Goal: Task Accomplishment & Management: Use online tool/utility

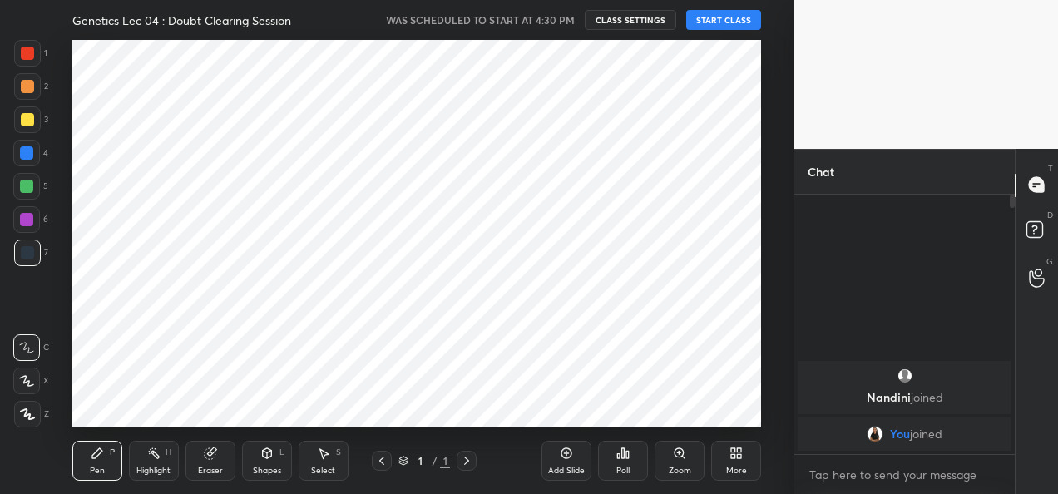
scroll to position [82803, 82463]
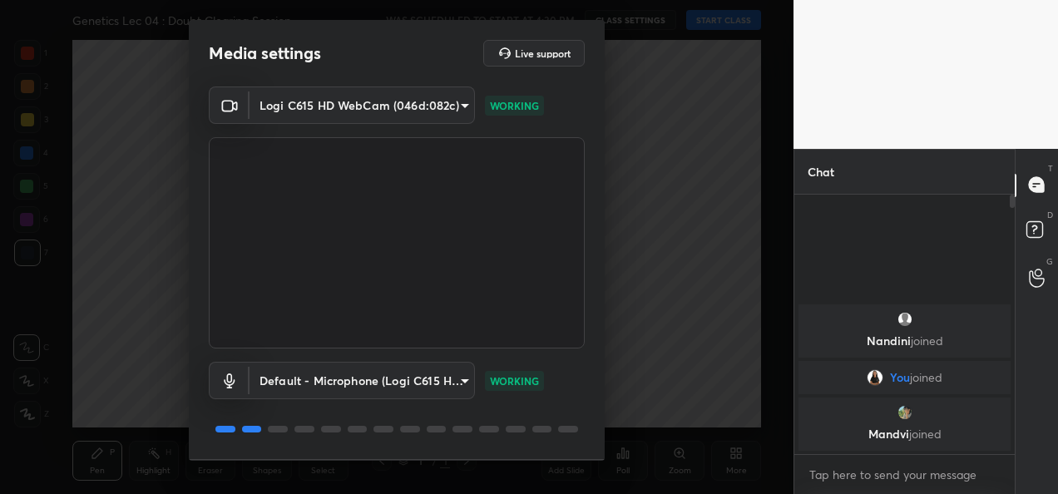
drag, startPoint x: 607, startPoint y: 171, endPoint x: 619, endPoint y: 240, distance: 70.0
click at [619, 240] on div "Media settings Live support Logi C615 HD WebCam (046d:082c) 9a60a891c99e43c4f3b…" at bounding box center [397, 247] width 794 height 494
drag, startPoint x: 598, startPoint y: 225, endPoint x: 599, endPoint y: 299, distance: 74.0
click at [599, 299] on div "Logi C615 HD WebCam (046d:082c) 9a60a891c99e43c4f3b6c1c2af706b7568f7a8d24487825…" at bounding box center [397, 273] width 416 height 373
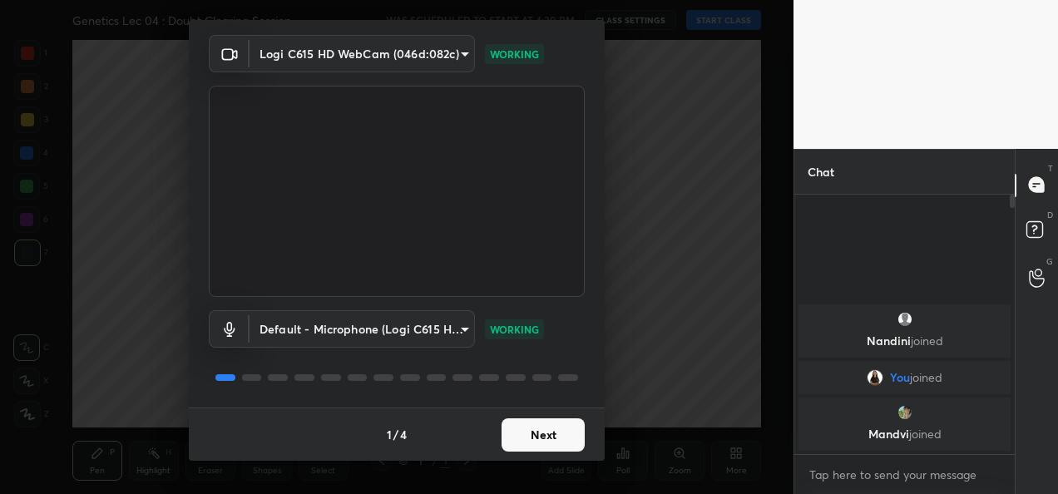
click at [547, 433] on button "Next" at bounding box center [543, 434] width 83 height 33
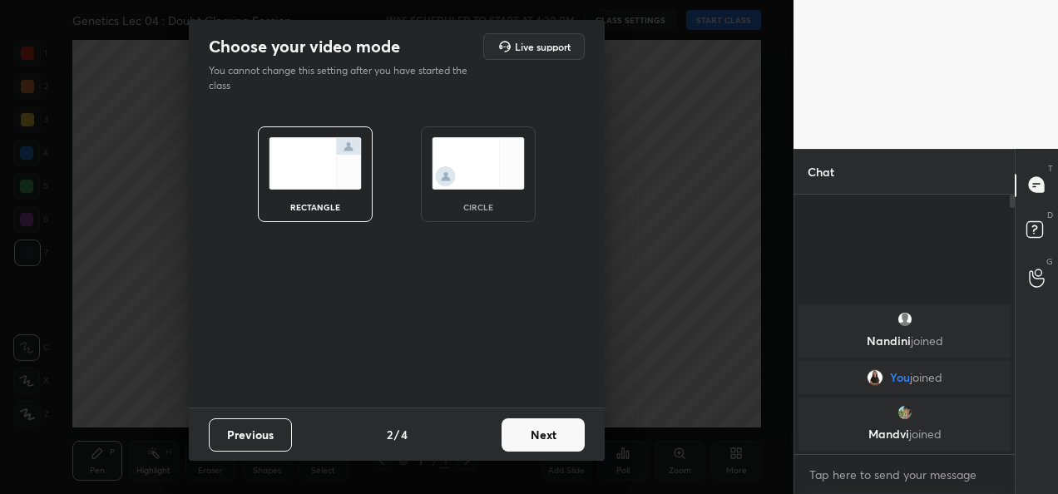
scroll to position [0, 0]
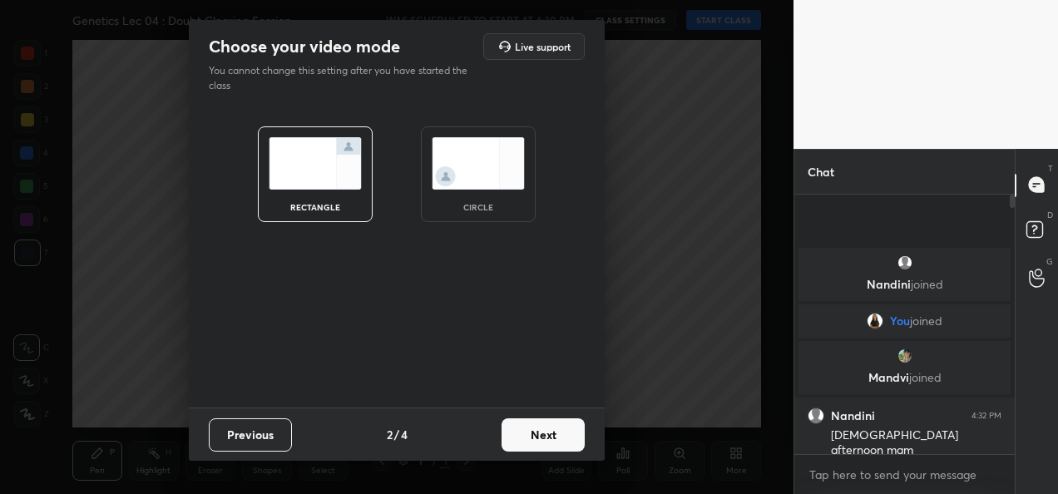
click at [547, 433] on button "Next" at bounding box center [543, 434] width 83 height 33
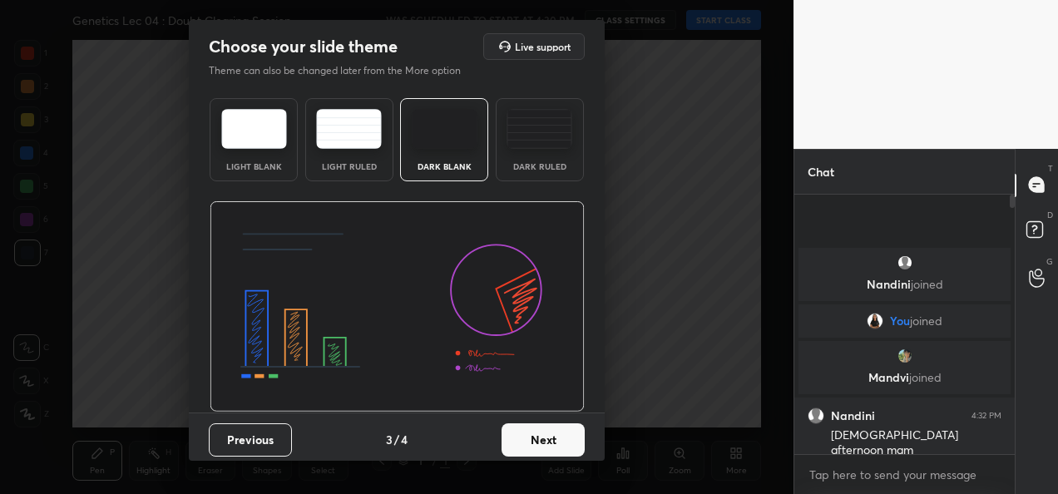
click at [547, 433] on button "Next" at bounding box center [543, 439] width 83 height 33
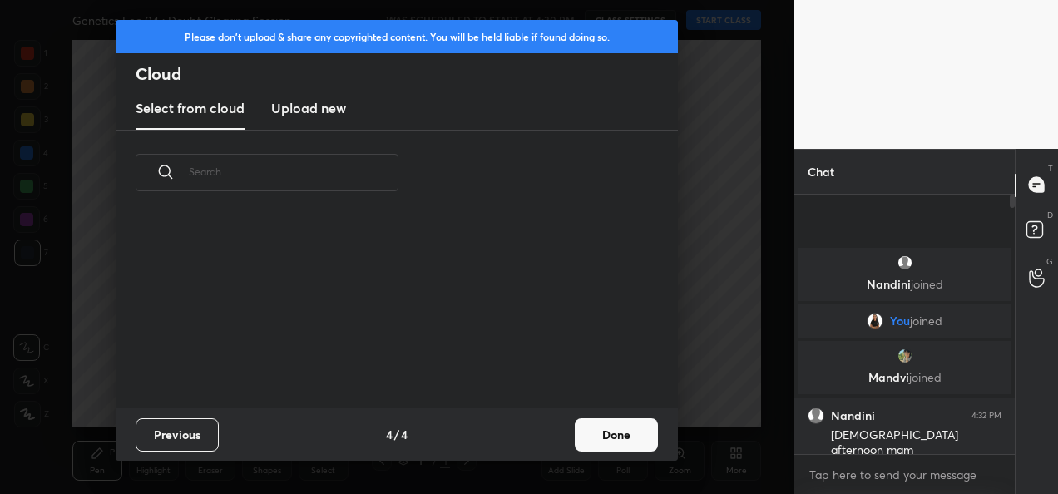
click at [547, 433] on div "Previous 4 / 4 Done" at bounding box center [397, 434] width 562 height 53
click at [620, 447] on button "Done" at bounding box center [616, 434] width 83 height 33
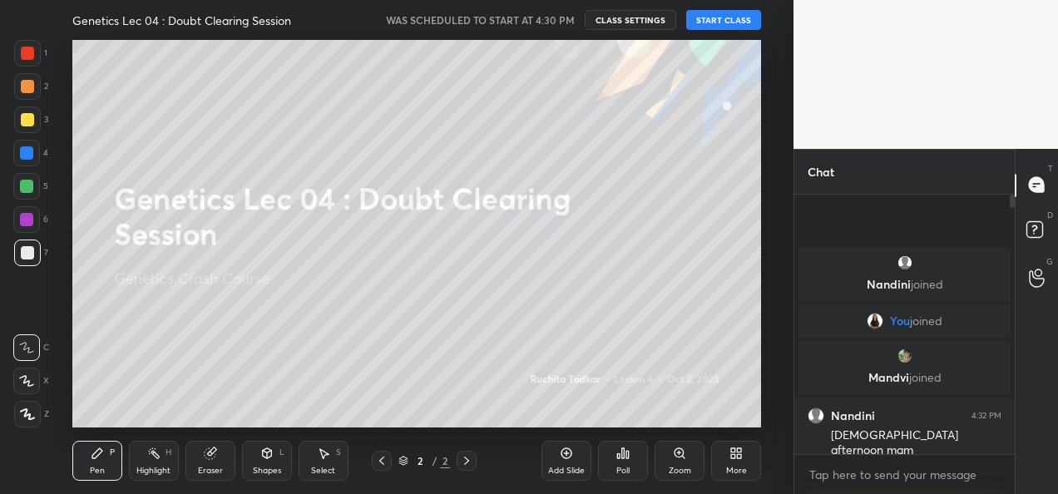
click at [728, 17] on button "START CLASS" at bounding box center [723, 20] width 75 height 20
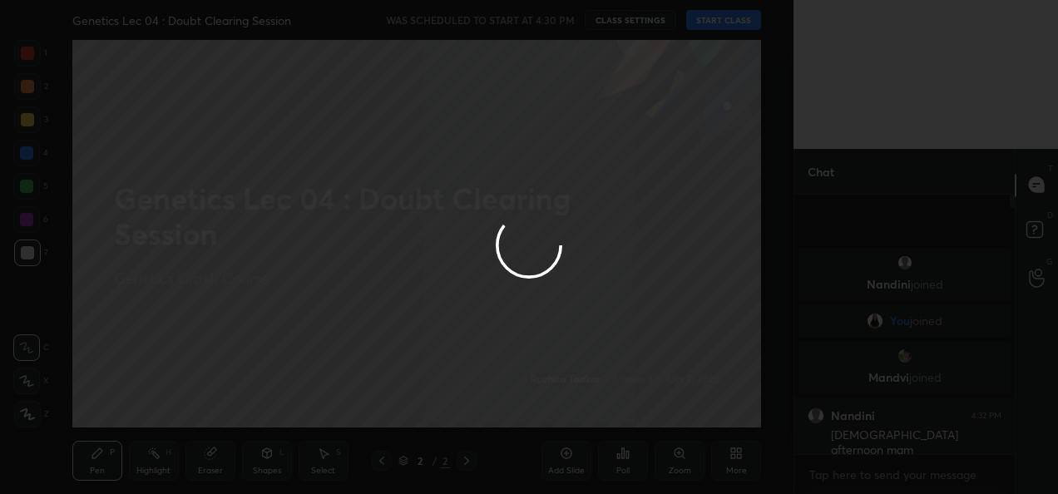
type textarea "x"
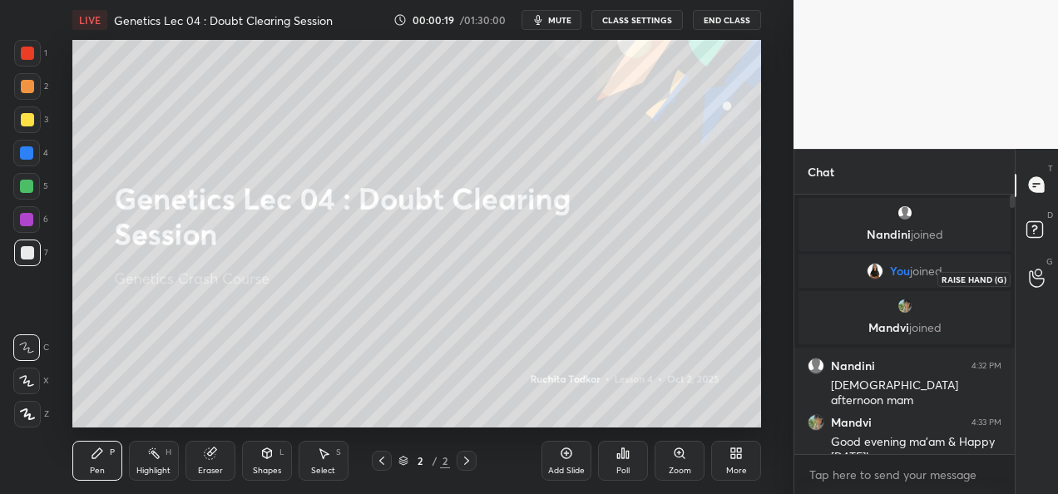
drag, startPoint x: 1013, startPoint y: 205, endPoint x: 1027, endPoint y: 323, distance: 118.9
click at [1027, 323] on div "Chat [PERSON_NAME] joined You joined [PERSON_NAME] joined Nandini 4:32 PM [DEMO…" at bounding box center [926, 321] width 265 height 345
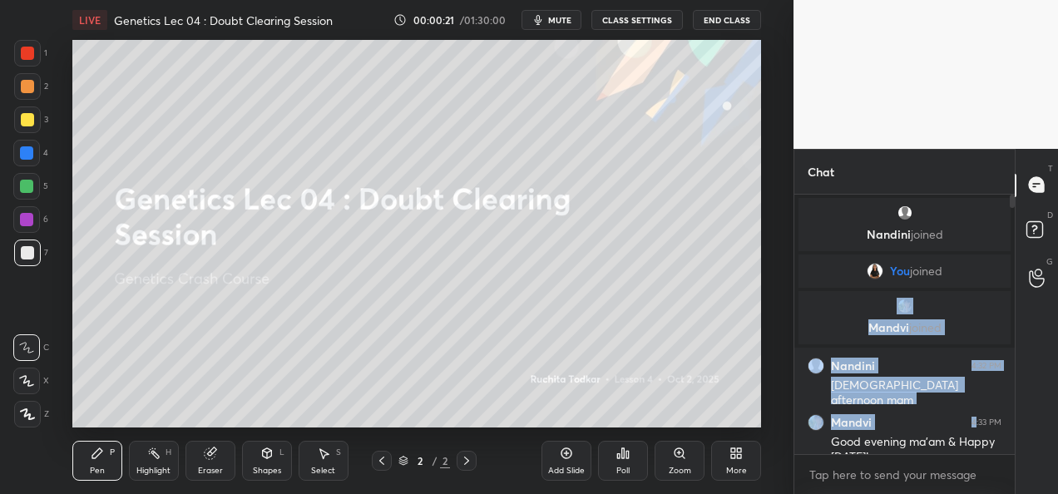
drag, startPoint x: 977, startPoint y: 406, endPoint x: 962, endPoint y: 301, distance: 105.9
click at [962, 301] on div "[PERSON_NAME] joined You joined [PERSON_NAME] joined Nandini 4:32 PM Gud aftern…" at bounding box center [904, 335] width 220 height 281
click at [773, 297] on div "Setting up your live class Poll for secs No correct answer Start poll" at bounding box center [416, 234] width 727 height 388
click at [1013, 196] on div at bounding box center [1012, 201] width 5 height 13
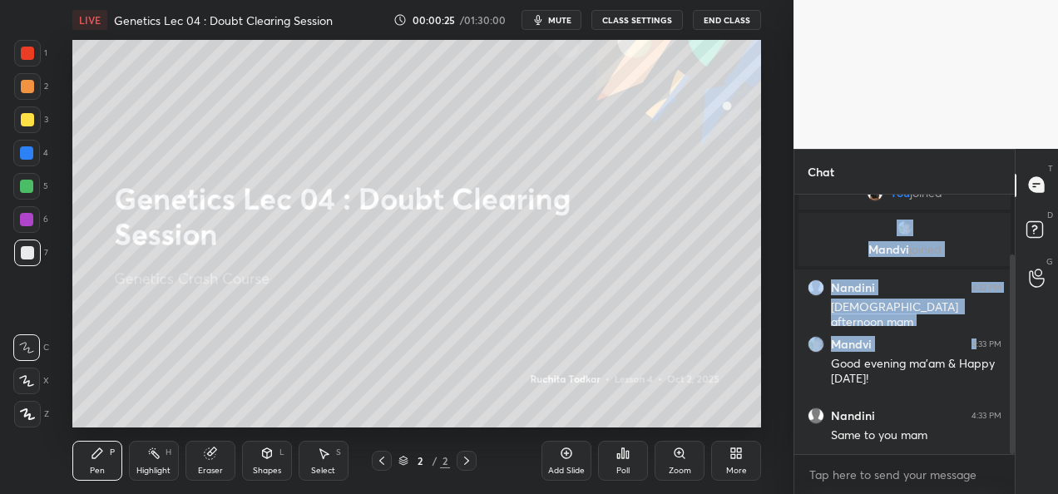
drag, startPoint x: 1011, startPoint y: 243, endPoint x: 1010, endPoint y: 326, distance: 83.2
click at [1010, 326] on div at bounding box center [1012, 355] width 5 height 200
click at [763, 353] on div "Setting up your live class Poll for secs No correct answer Start poll" at bounding box center [416, 234] width 727 height 388
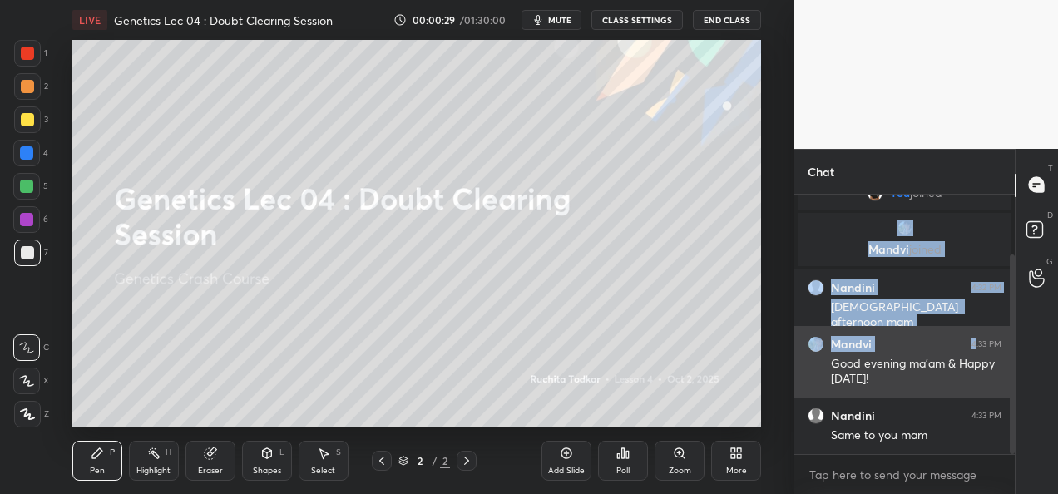
click at [799, 365] on div "Mandvi 4:33 PM Good evening ma'am & Happy [DATE]!" at bounding box center [904, 362] width 220 height 72
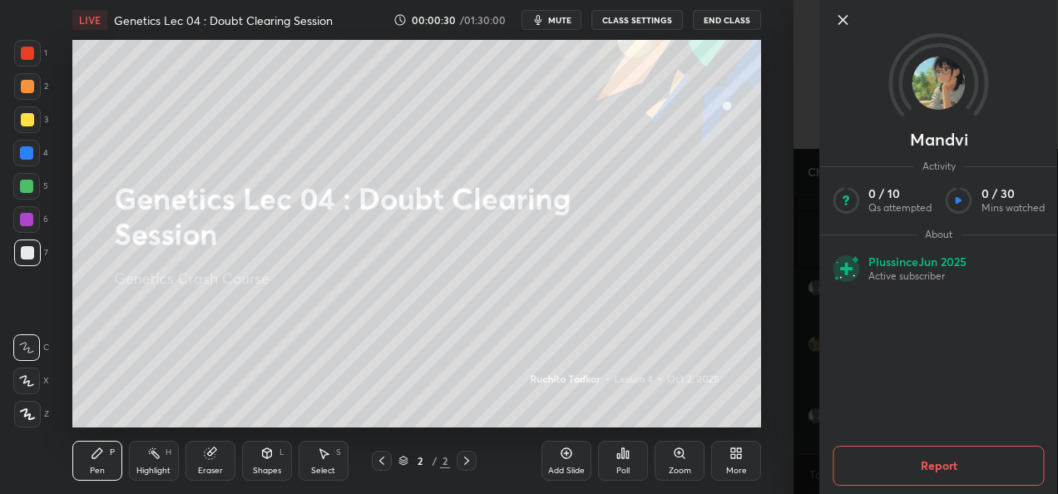
click at [768, 351] on div "Setting up your live class Poll for secs No correct answer Start poll" at bounding box center [416, 234] width 727 height 388
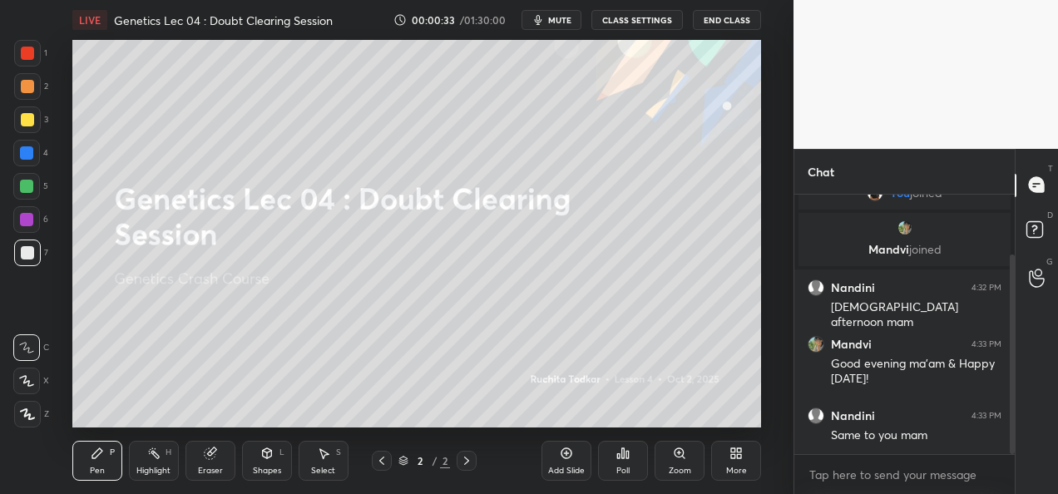
scroll to position [95, 0]
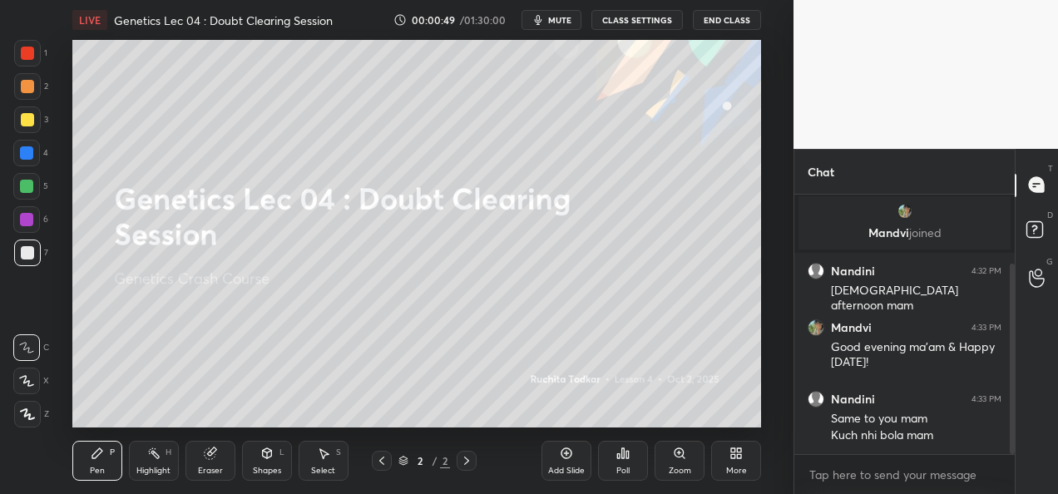
click at [30, 225] on div at bounding box center [26, 219] width 13 height 13
click at [27, 411] on icon at bounding box center [27, 414] width 13 height 10
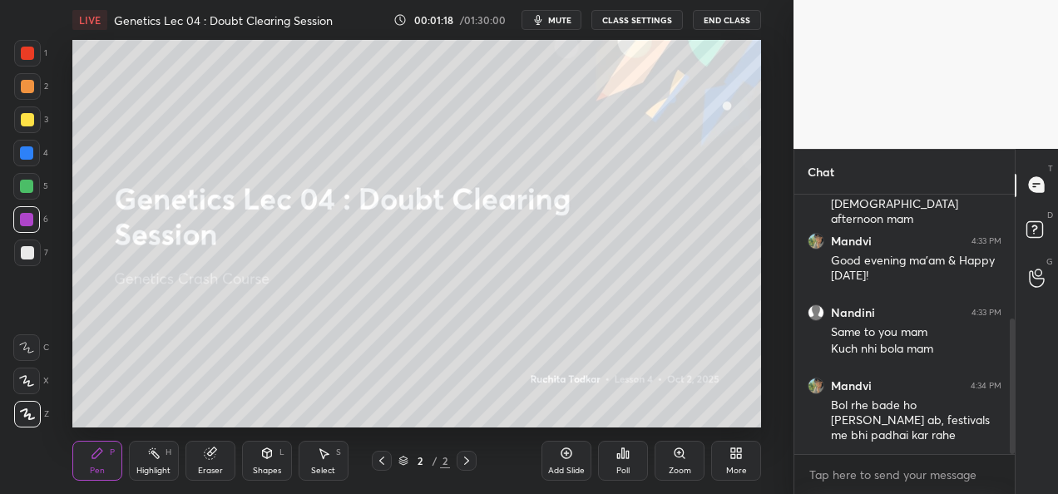
scroll to position [238, 0]
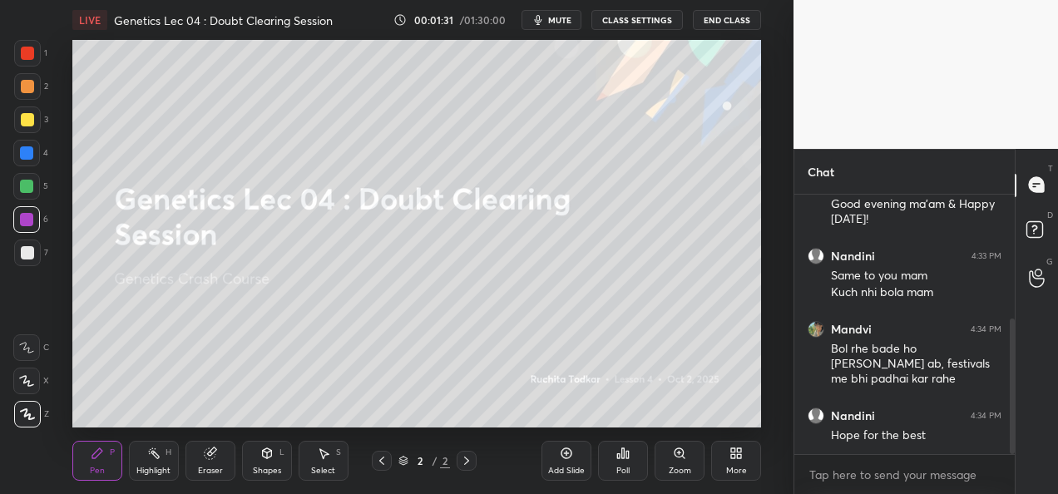
click at [29, 90] on div at bounding box center [27, 86] width 13 height 13
click at [731, 467] on div "More" at bounding box center [736, 471] width 21 height 8
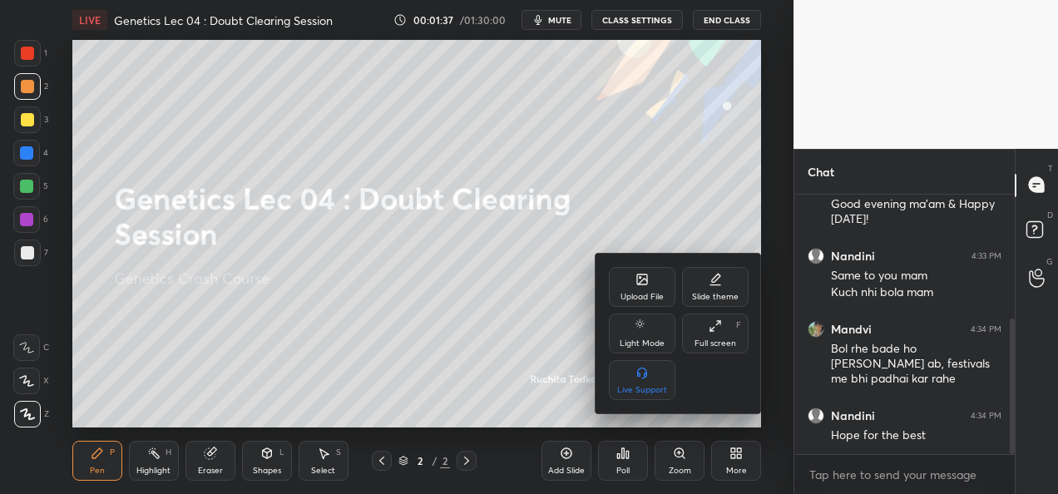
click at [633, 297] on div "Upload File" at bounding box center [642, 297] width 43 height 8
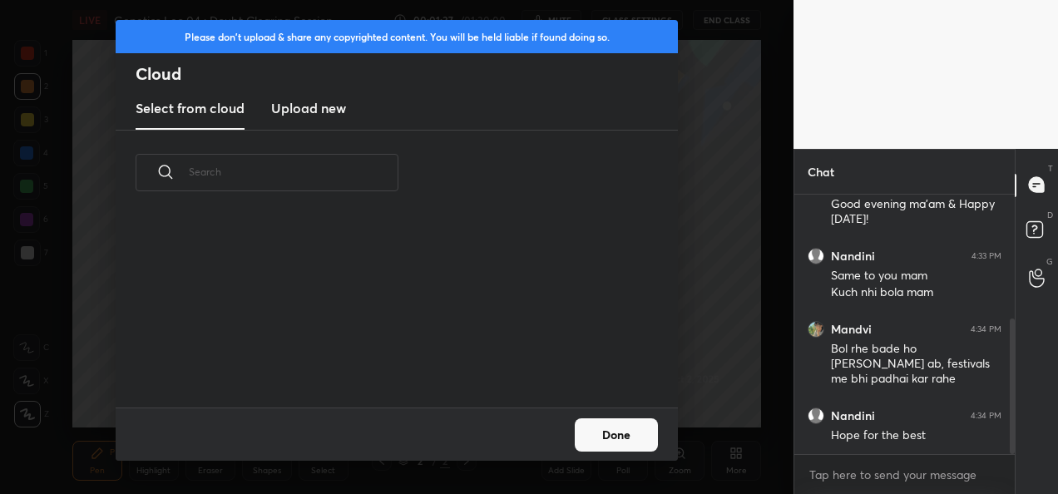
scroll to position [191, 534]
click at [314, 112] on h3 "Upload new" at bounding box center [308, 108] width 75 height 20
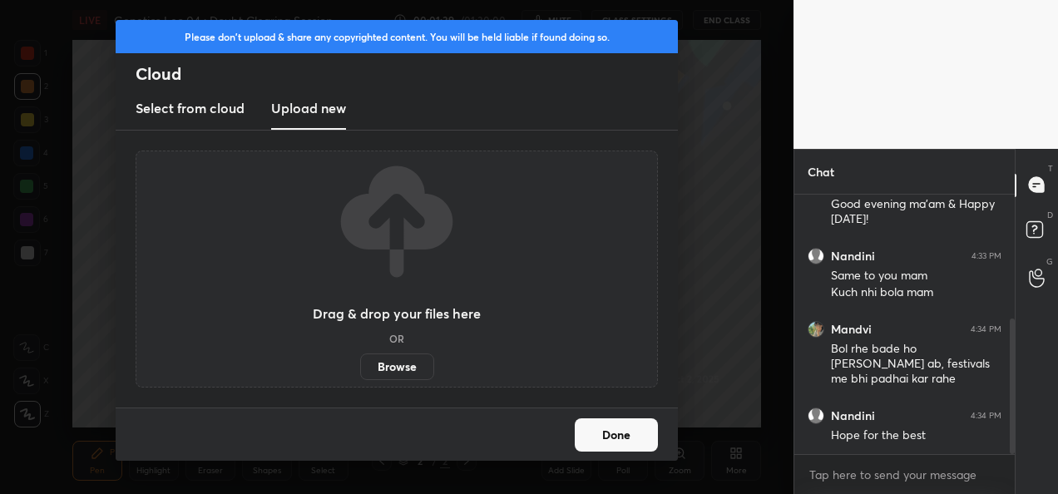
click at [398, 371] on label "Browse" at bounding box center [397, 367] width 74 height 27
click at [360, 371] on input "Browse" at bounding box center [360, 367] width 0 height 27
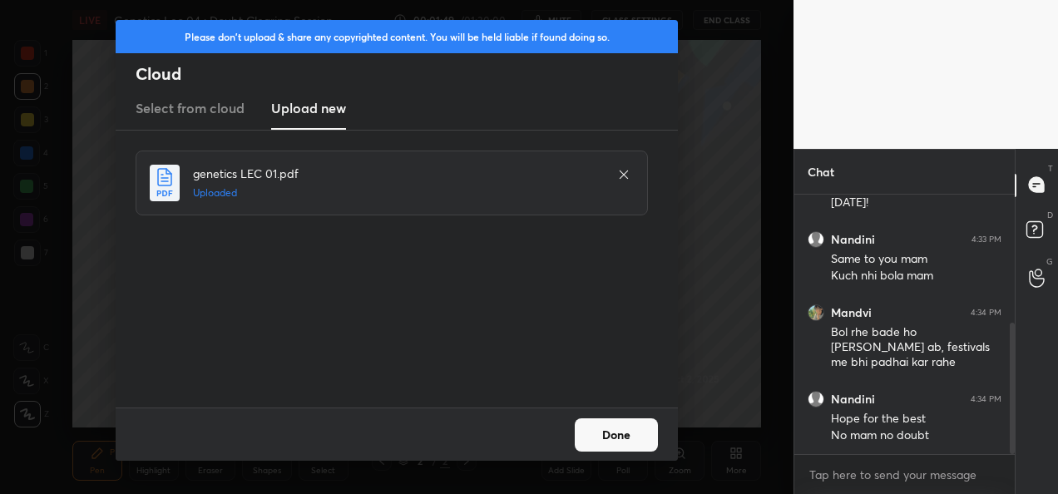
click at [624, 429] on button "Done" at bounding box center [616, 434] width 83 height 33
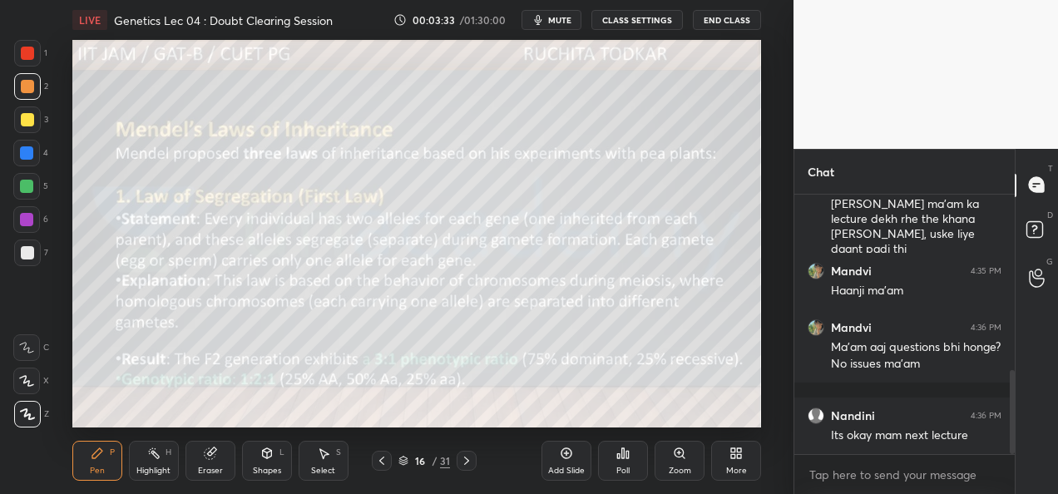
scroll to position [599, 0]
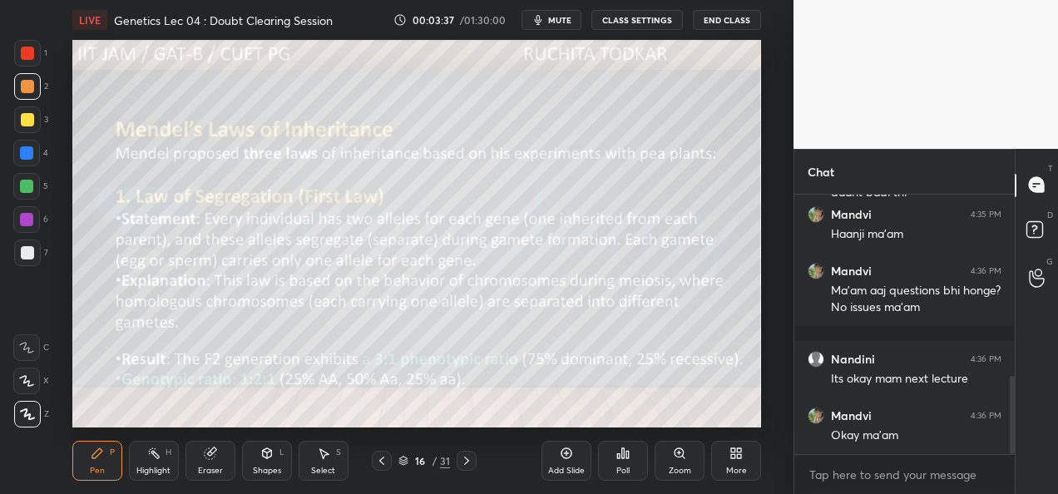
click at [32, 157] on div at bounding box center [26, 152] width 13 height 13
click at [32, 155] on div at bounding box center [26, 152] width 13 height 13
click at [26, 189] on div at bounding box center [26, 186] width 13 height 13
click at [466, 460] on icon at bounding box center [466, 460] width 13 height 13
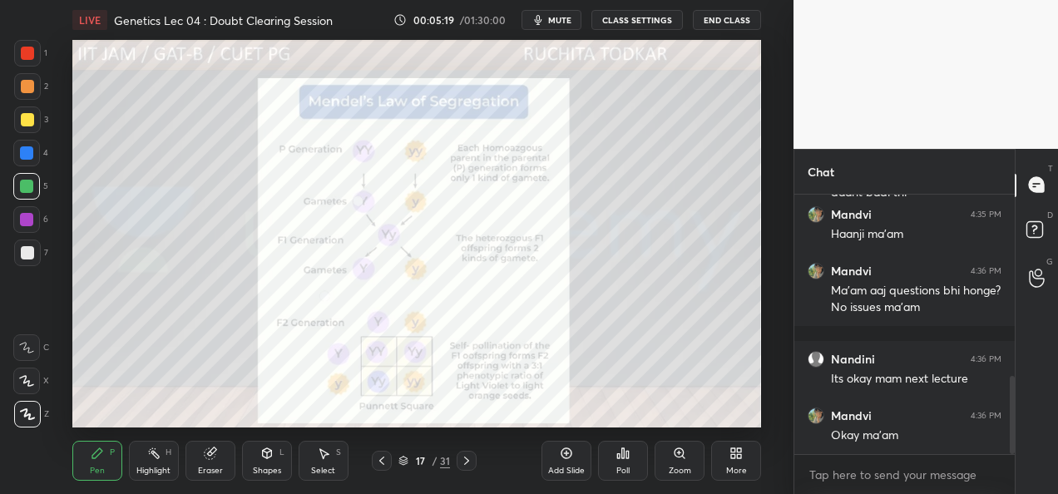
click at [461, 466] on icon at bounding box center [466, 460] width 13 height 13
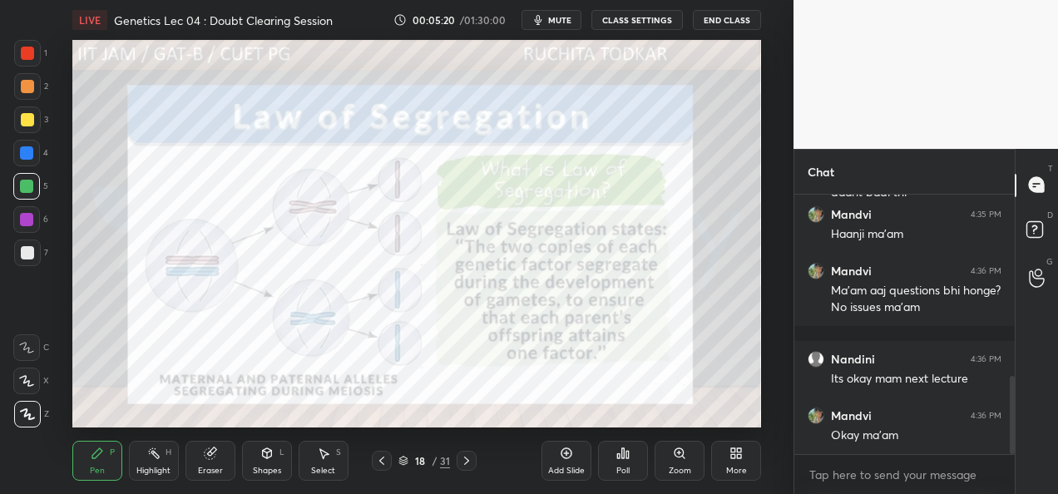
click at [466, 464] on icon at bounding box center [466, 461] width 5 height 8
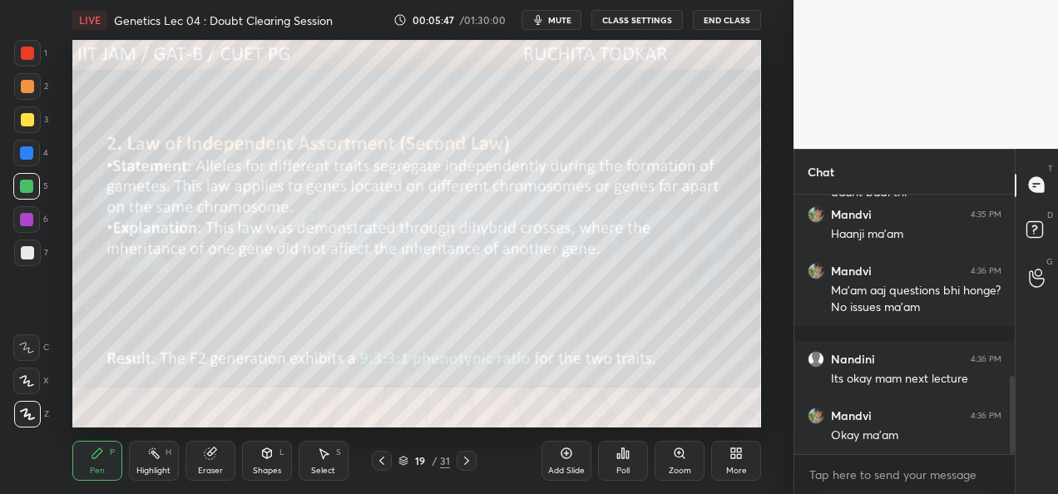
click at [468, 463] on icon at bounding box center [466, 460] width 13 height 13
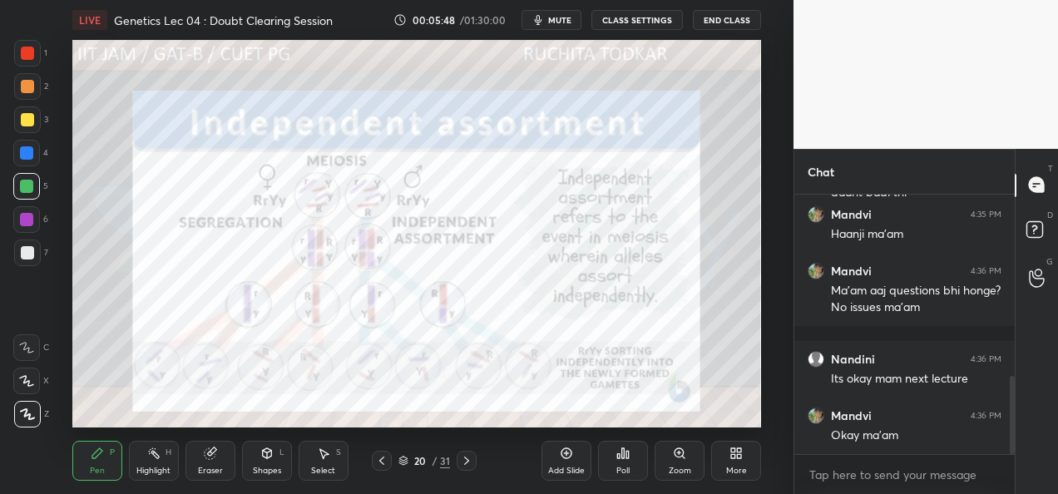
click at [471, 465] on icon at bounding box center [466, 460] width 13 height 13
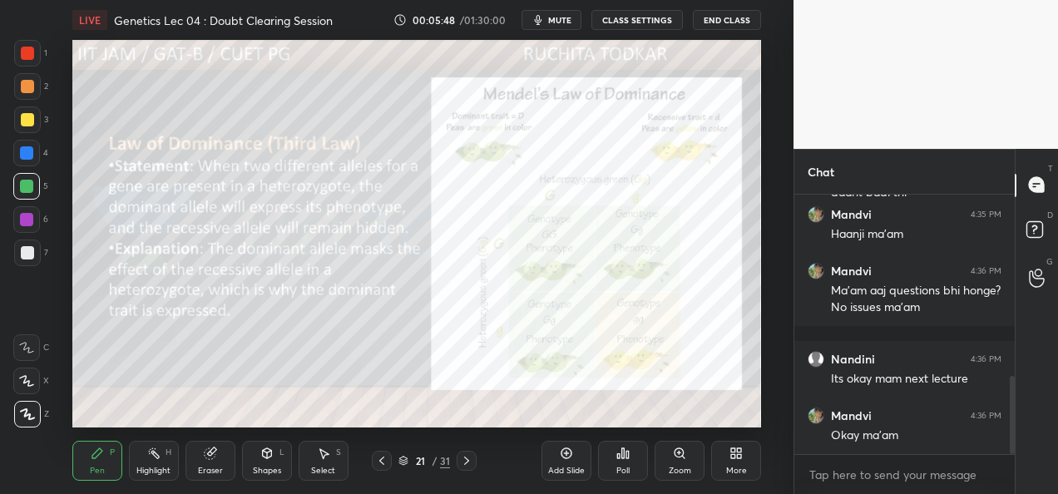
click at [472, 465] on icon at bounding box center [466, 460] width 13 height 13
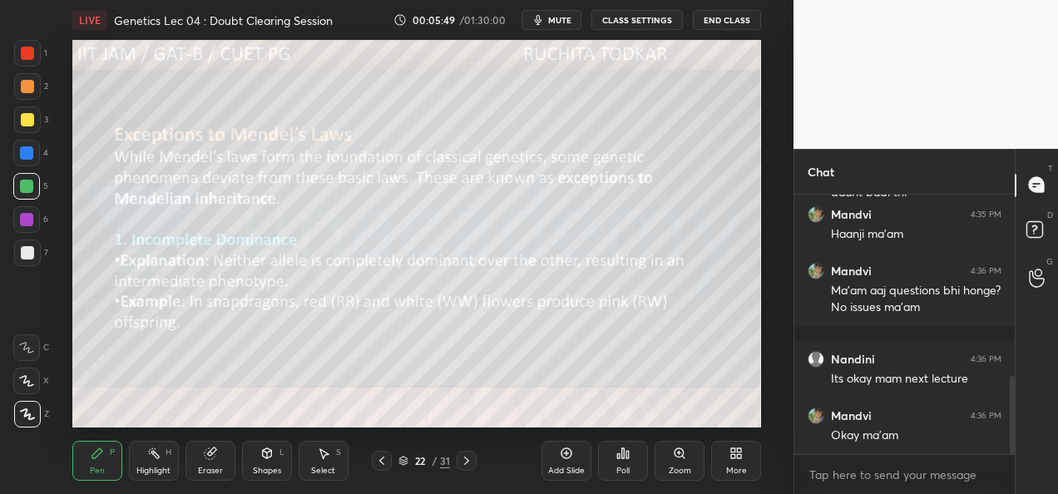
click at [467, 463] on icon at bounding box center [466, 460] width 13 height 13
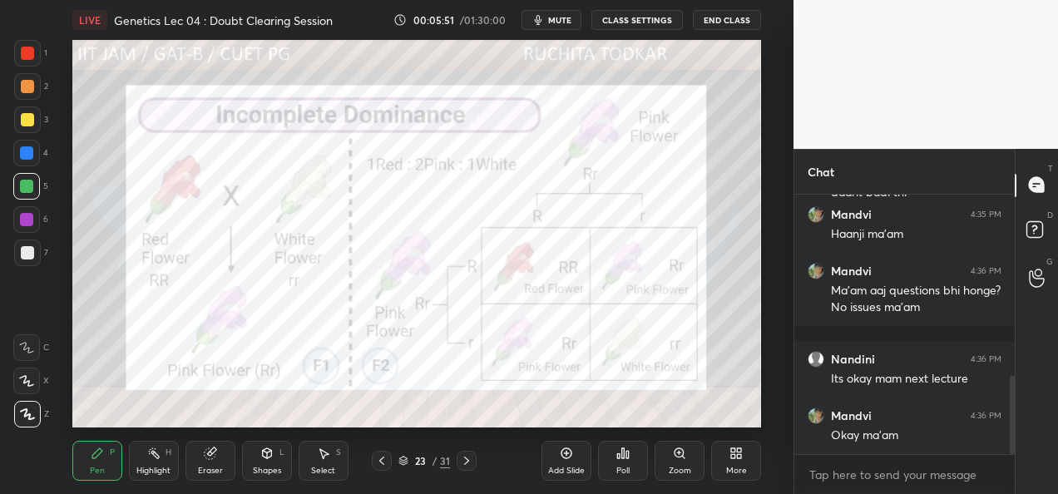
click at [383, 462] on icon at bounding box center [381, 460] width 13 height 13
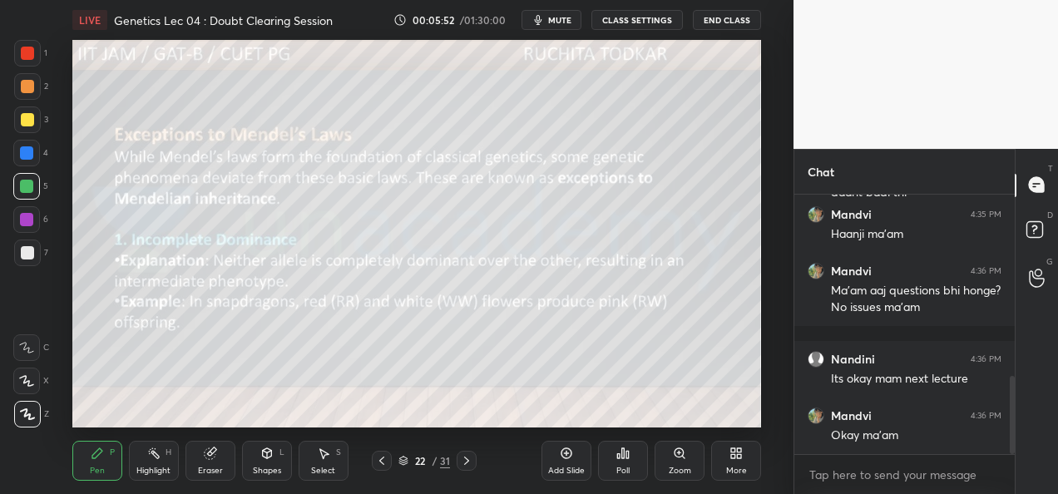
click at [467, 459] on icon at bounding box center [466, 461] width 5 height 8
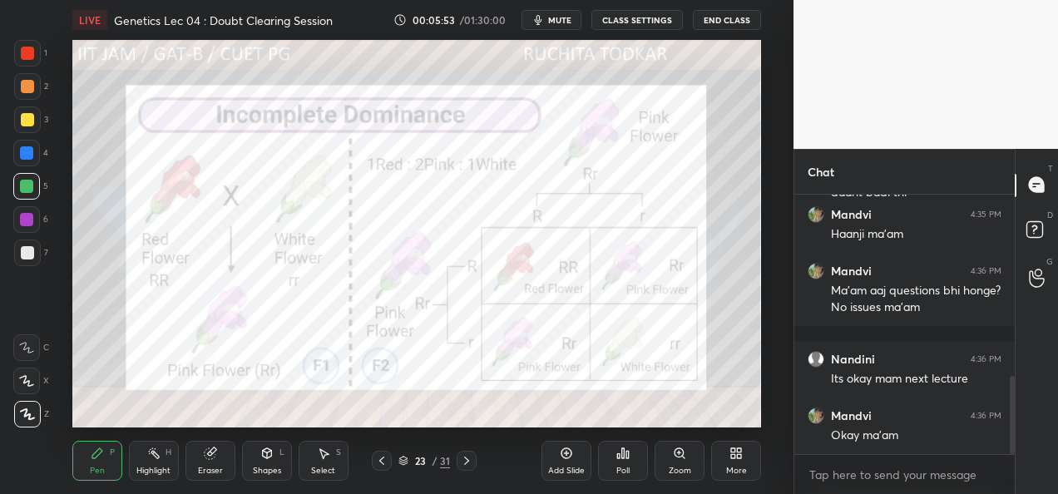
click at [468, 461] on icon at bounding box center [466, 461] width 5 height 8
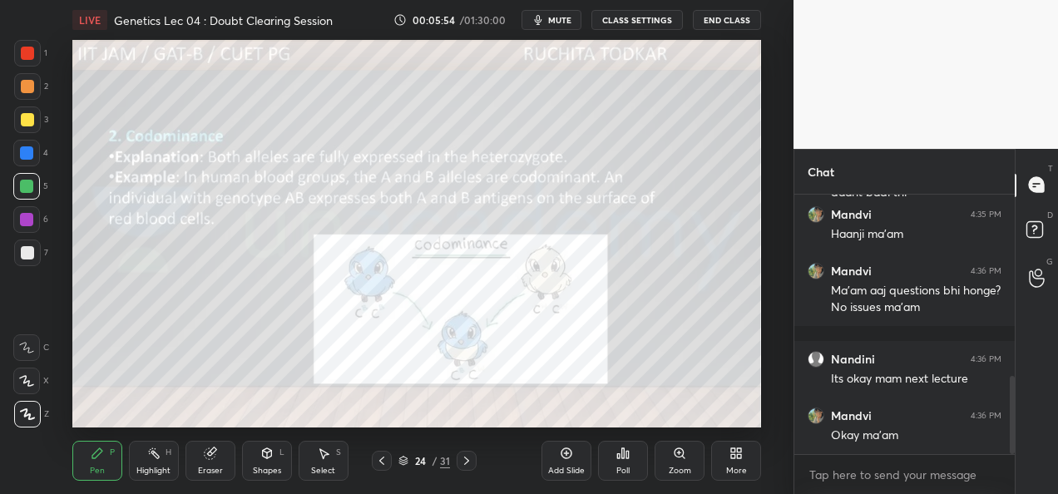
click at [466, 463] on icon at bounding box center [466, 461] width 5 height 8
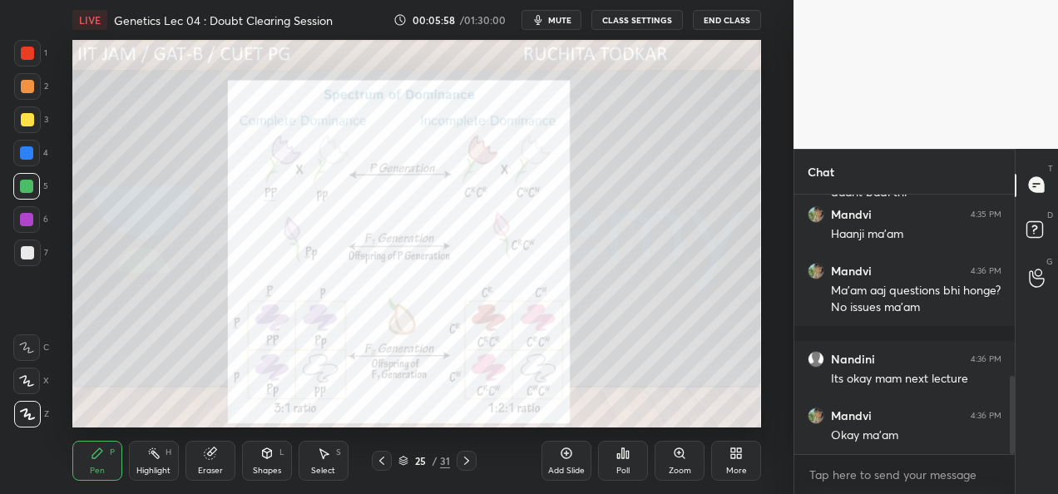
click at [470, 462] on icon at bounding box center [466, 460] width 13 height 13
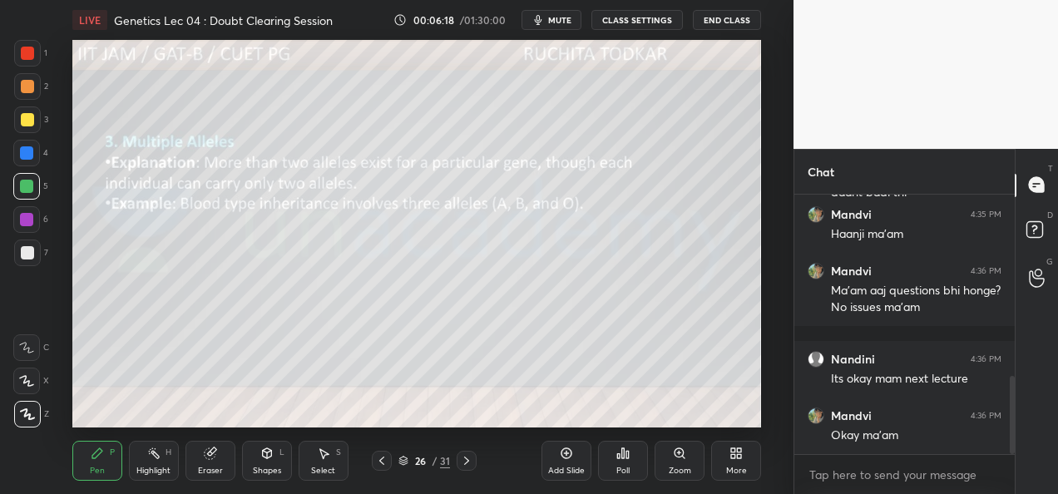
click at [468, 466] on icon at bounding box center [466, 460] width 13 height 13
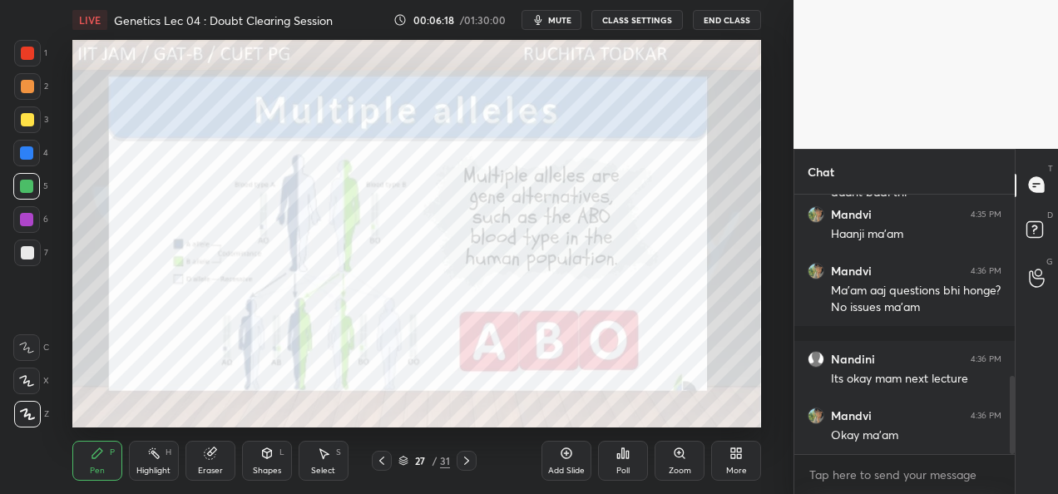
click at [473, 468] on div at bounding box center [467, 461] width 20 height 20
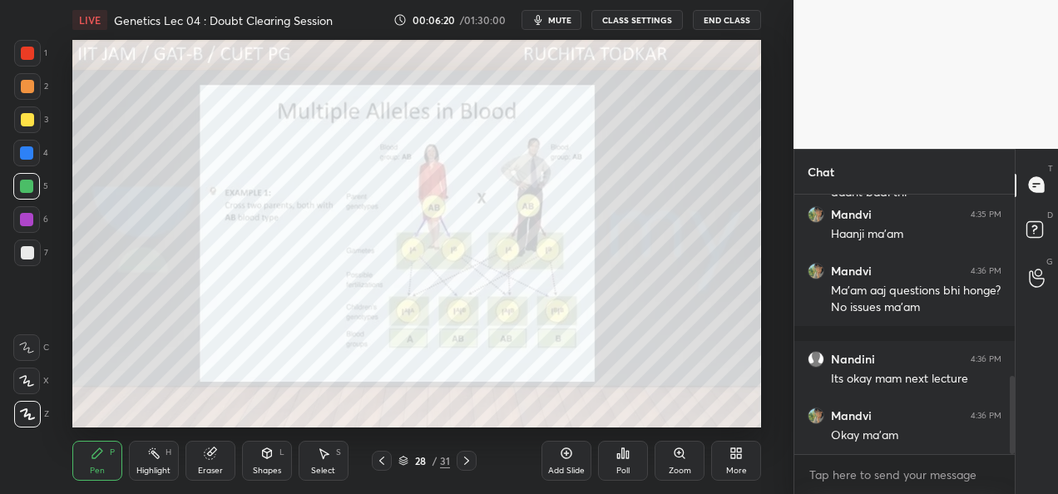
click at [473, 460] on div at bounding box center [467, 461] width 20 height 20
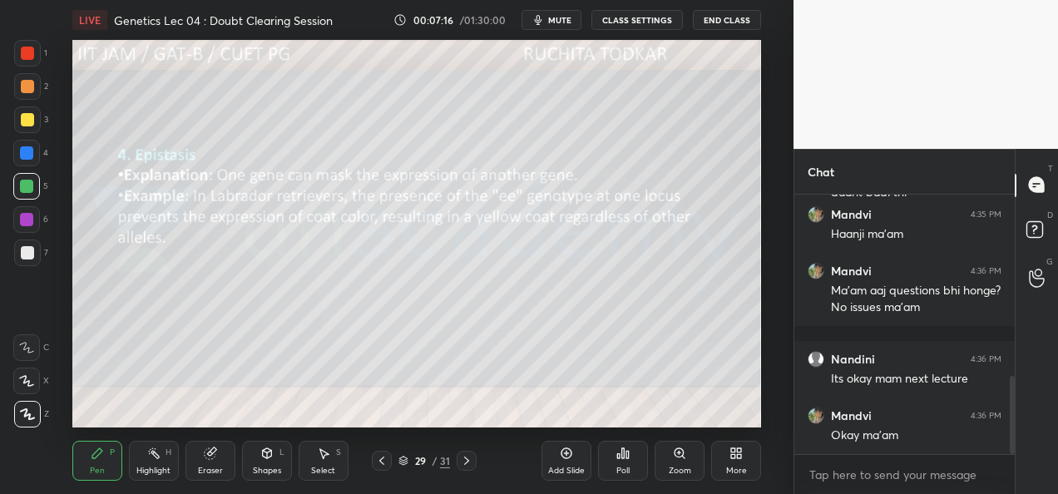
click at [492, 448] on div "Pen P Highlight H Eraser Shapes L Select S 29 / 31 Add Slide Poll Zoom More" at bounding box center [416, 461] width 689 height 67
click at [21, 117] on div at bounding box center [27, 119] width 13 height 13
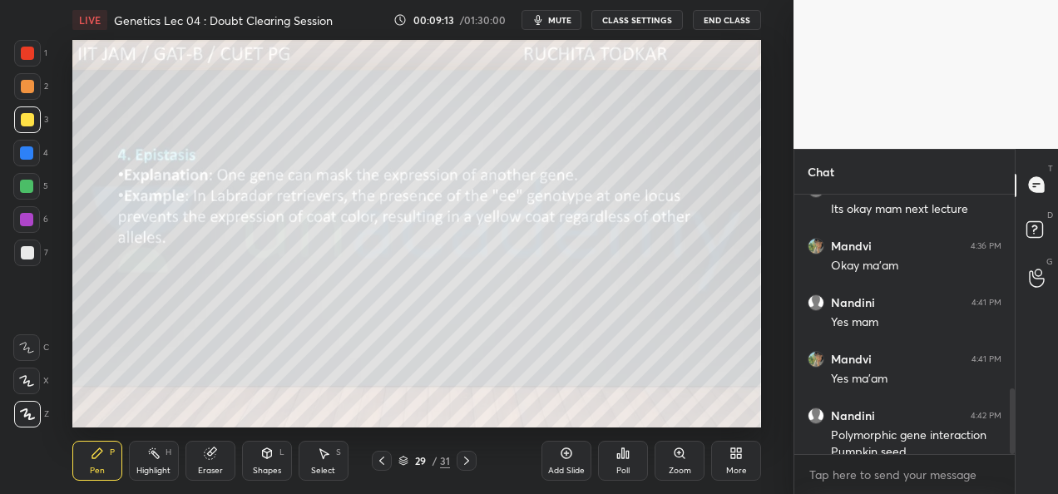
scroll to position [785, 0]
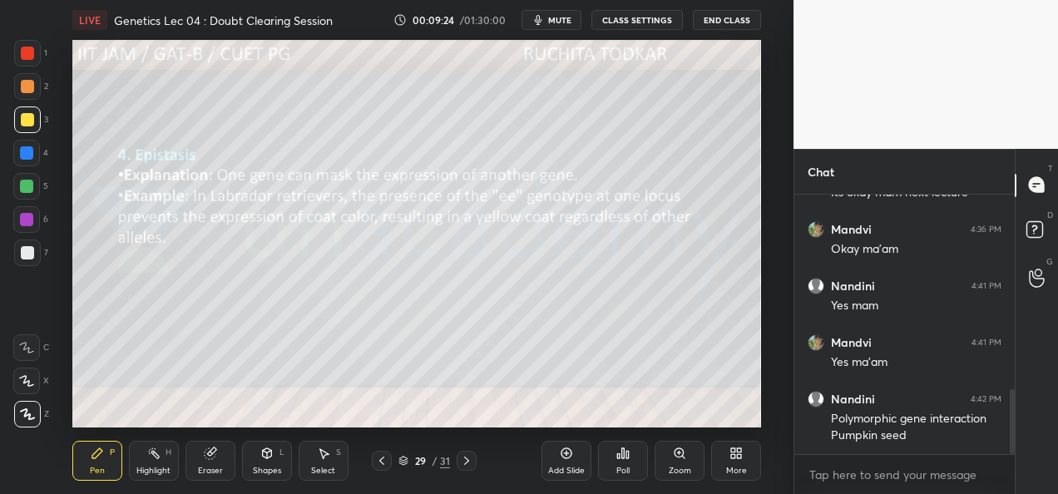
click at [591, 25] on div "00:09:24 / 01:30:00 mute CLASS SETTINGS End Class" at bounding box center [577, 20] width 368 height 20
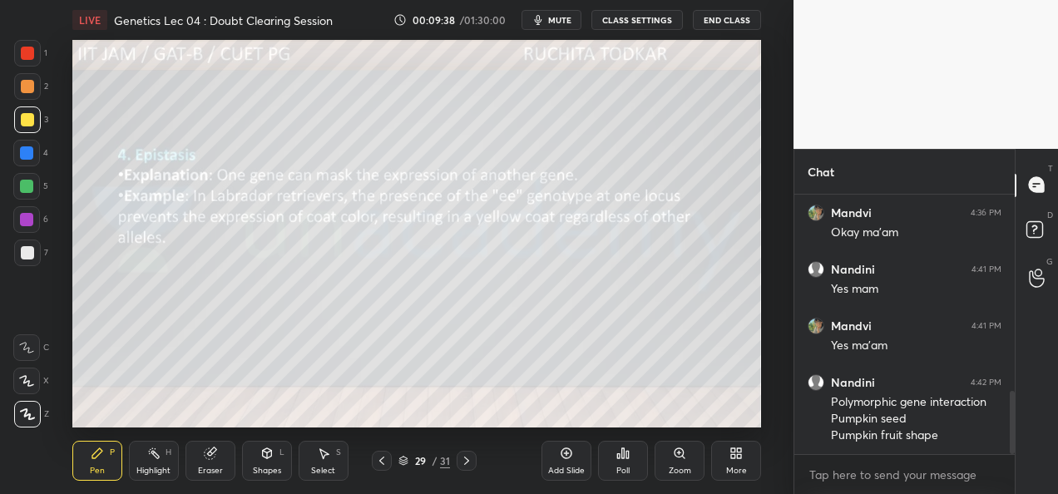
click at [615, 18] on button "CLASS SETTINGS" at bounding box center [637, 20] width 92 height 20
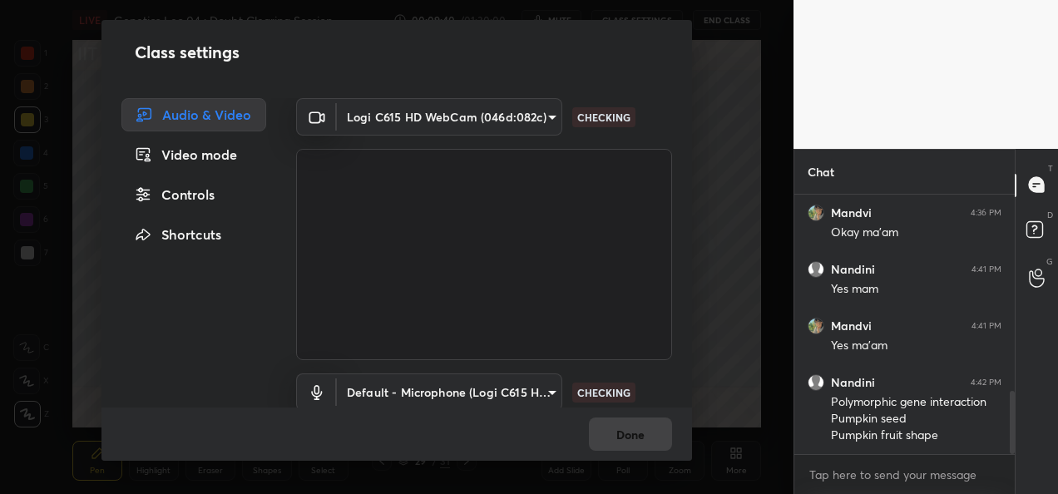
click at [503, 118] on body "1 2 3 4 5 6 7 C X Z C X Z E E Erase all H H LIVE Genetics Lec 04 : Doubt Cleari…" at bounding box center [529, 247] width 1058 height 494
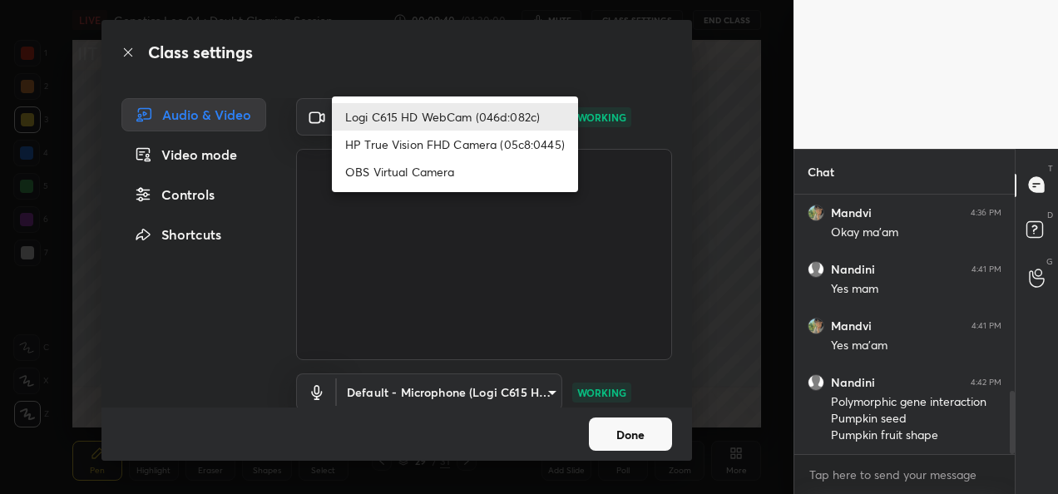
click at [454, 144] on li "HP True Vision FHD Camera (05c8:0445)" at bounding box center [455, 144] width 246 height 27
type input "bcf53276a89e7daf4ffafe53acaefef8a573b71029af250087ced6fea5ab325b"
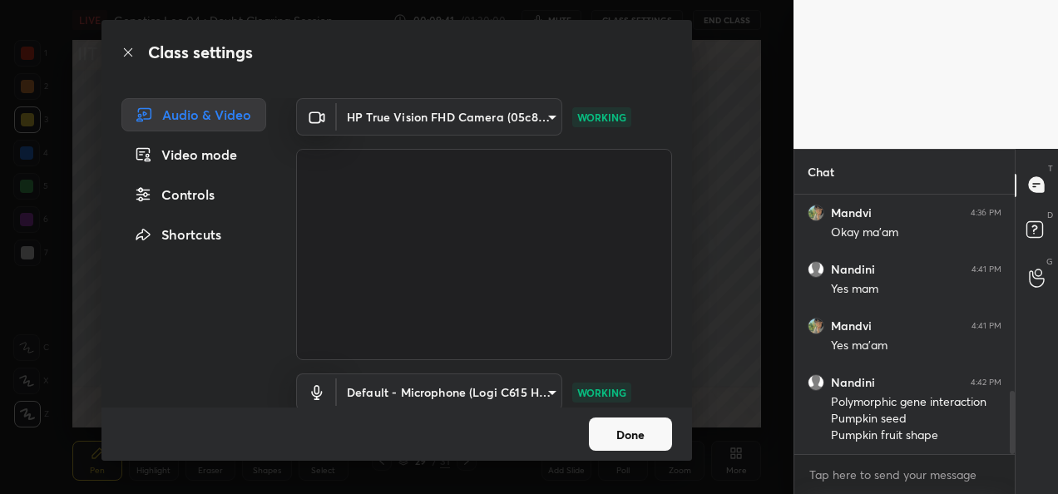
click at [647, 429] on button "Done" at bounding box center [630, 434] width 83 height 33
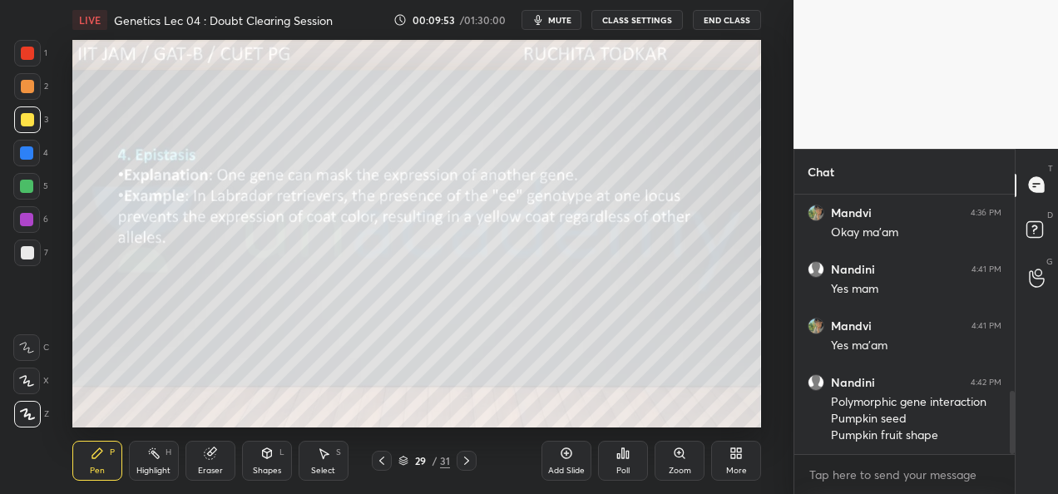
scroll to position [819, 0]
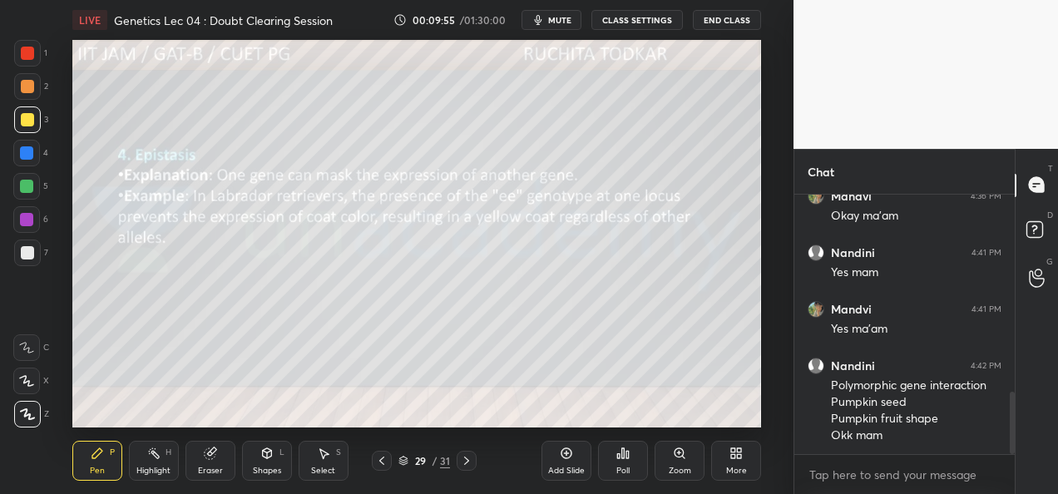
click at [619, 17] on button "CLASS SETTINGS" at bounding box center [637, 20] width 92 height 20
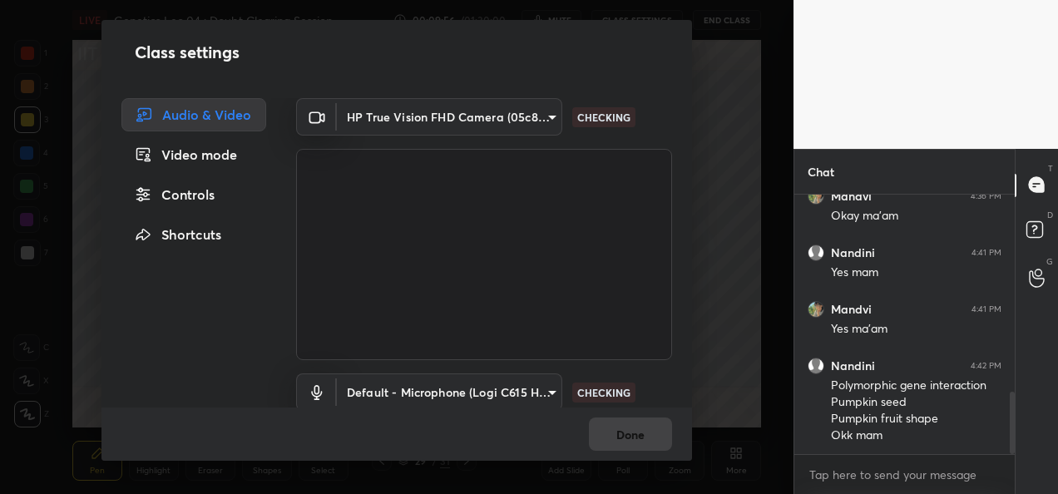
click at [444, 115] on body "1 2 3 4 5 6 7 C X Z C X Z E E Erase all H H LIVE Genetics Lec 04 : Doubt Cleari…" at bounding box center [529, 247] width 1058 height 494
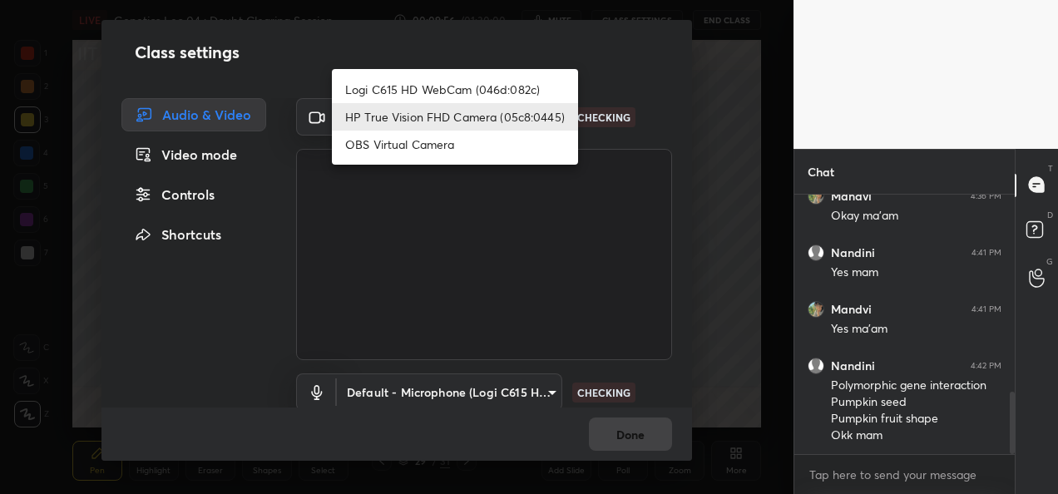
click at [388, 88] on li "Logi C615 HD WebCam (046d:082c)" at bounding box center [455, 89] width 246 height 27
type input "9a60a891c99e43c4f3b6c1c2af706b7568f7a8d24487825b1df04ecacc35332c"
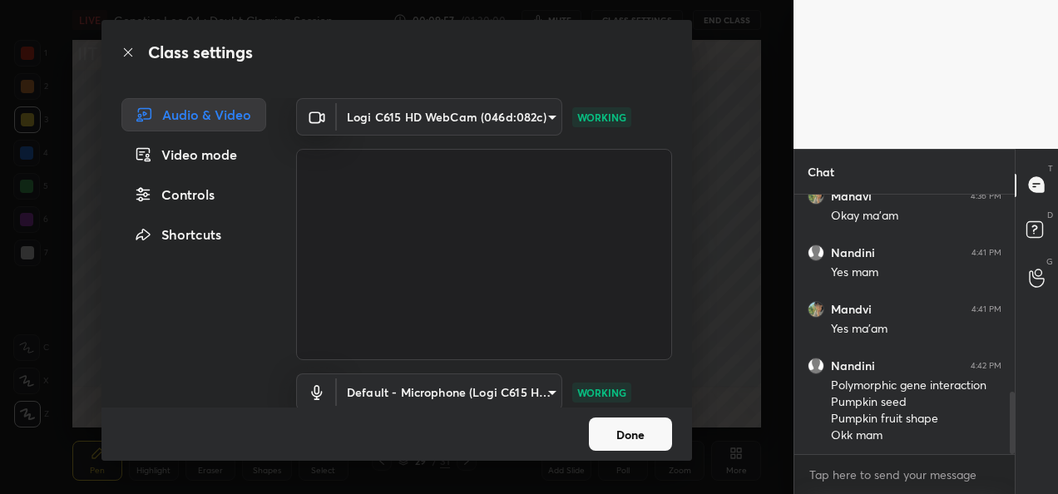
click at [646, 434] on button "Done" at bounding box center [630, 434] width 83 height 33
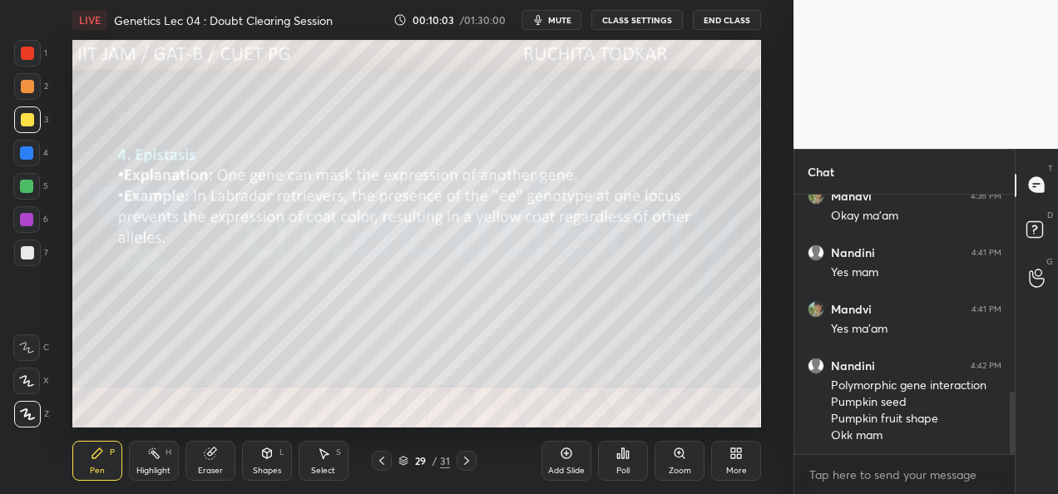
click at [557, 463] on div "Add Slide" at bounding box center [567, 461] width 50 height 40
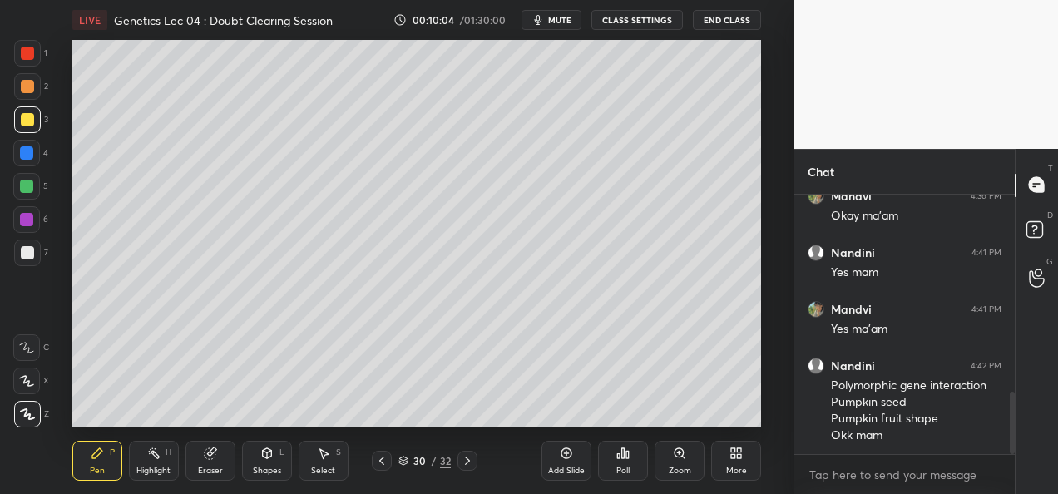
click at [468, 460] on icon at bounding box center [467, 461] width 5 height 8
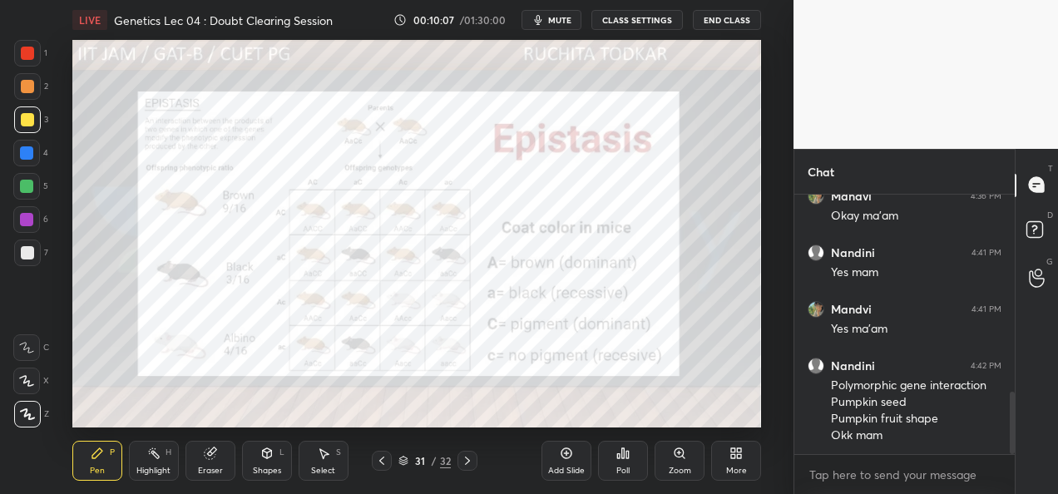
click at [469, 463] on icon at bounding box center [467, 460] width 13 height 13
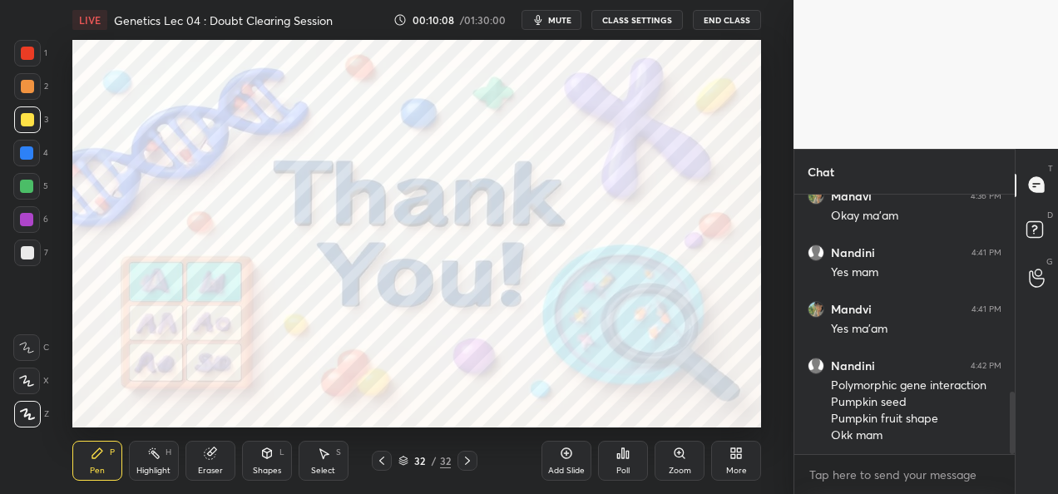
click at [380, 463] on icon at bounding box center [381, 460] width 13 height 13
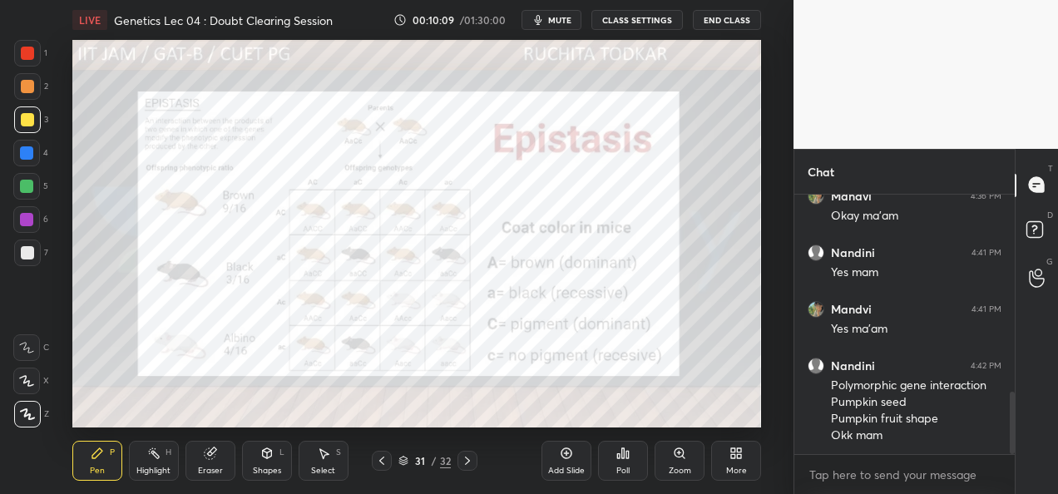
click at [569, 462] on div "Add Slide" at bounding box center [567, 461] width 50 height 40
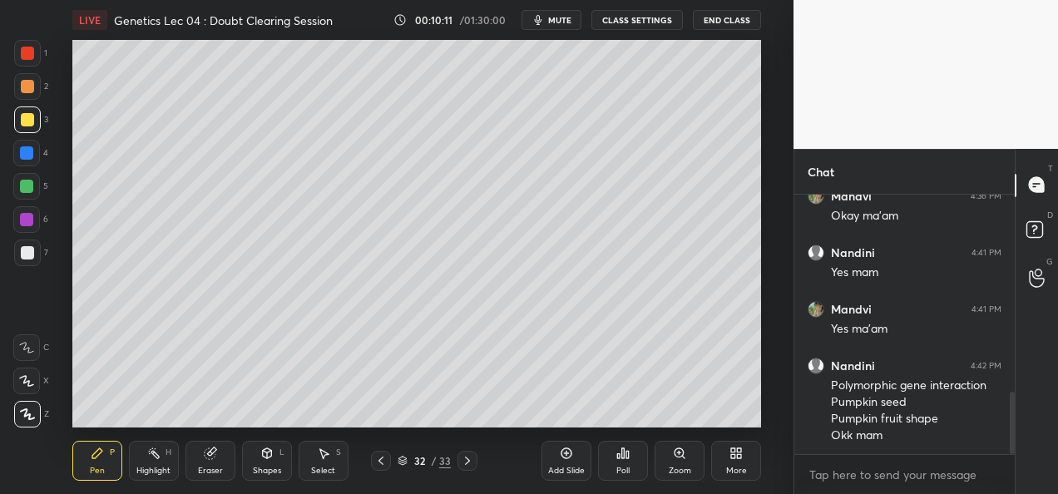
click at [29, 52] on div at bounding box center [27, 53] width 13 height 13
click at [29, 123] on div at bounding box center [27, 119] width 13 height 13
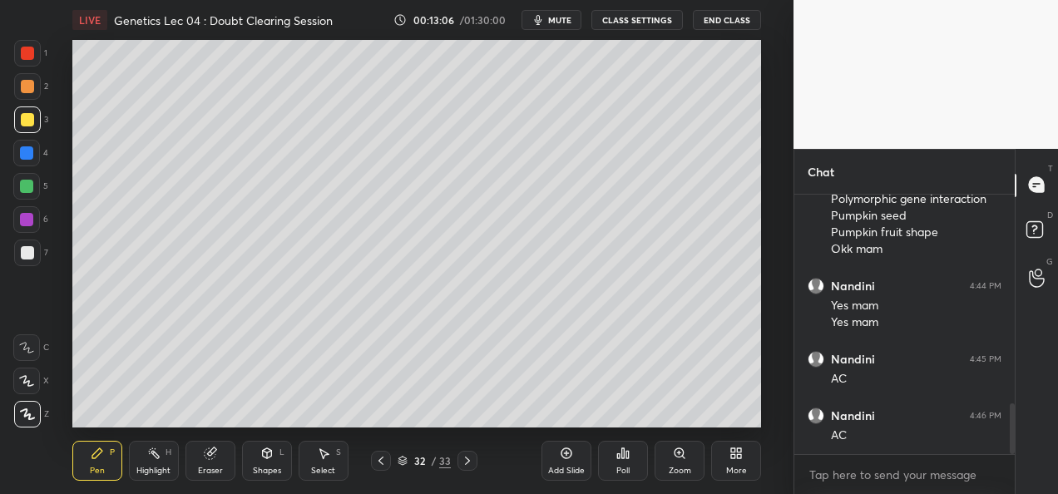
scroll to position [1062, 0]
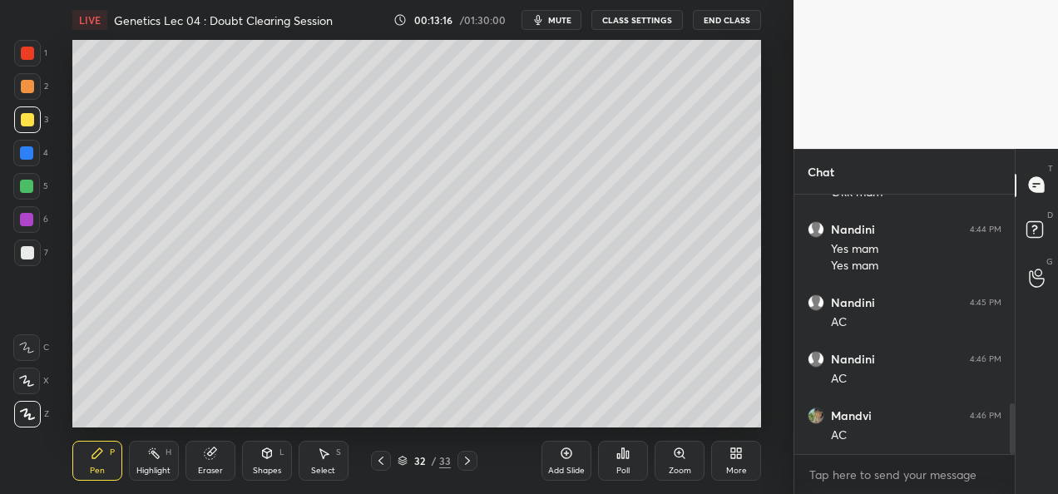
click at [269, 467] on div "Shapes" at bounding box center [267, 471] width 28 height 8
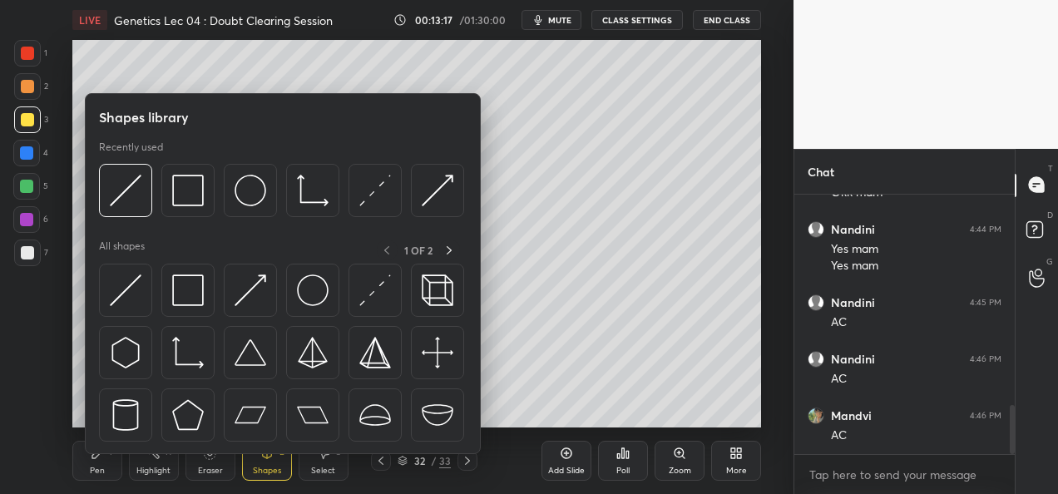
scroll to position [1118, 0]
click at [208, 467] on div "Eraser" at bounding box center [210, 471] width 25 height 8
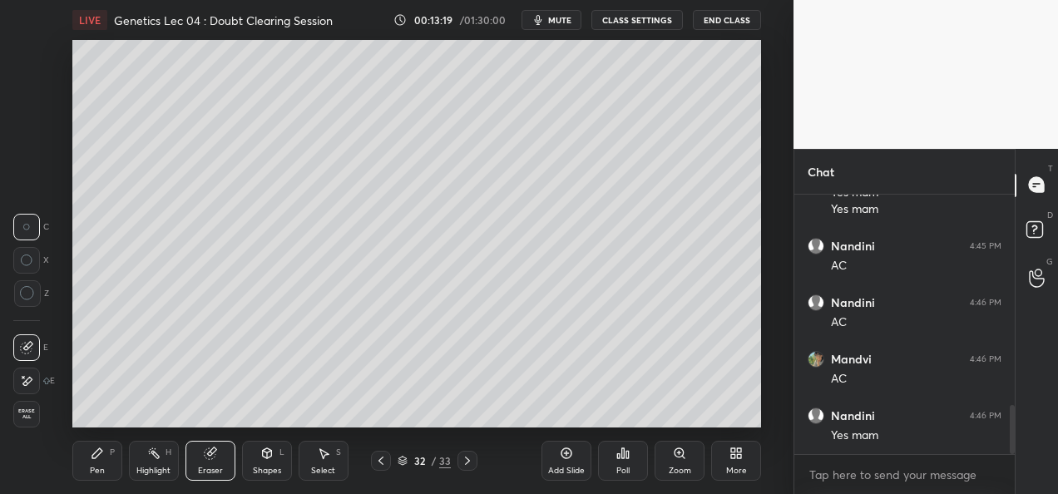
click at [32, 373] on div at bounding box center [26, 381] width 27 height 27
click at [96, 461] on div "Pen P" at bounding box center [97, 461] width 50 height 40
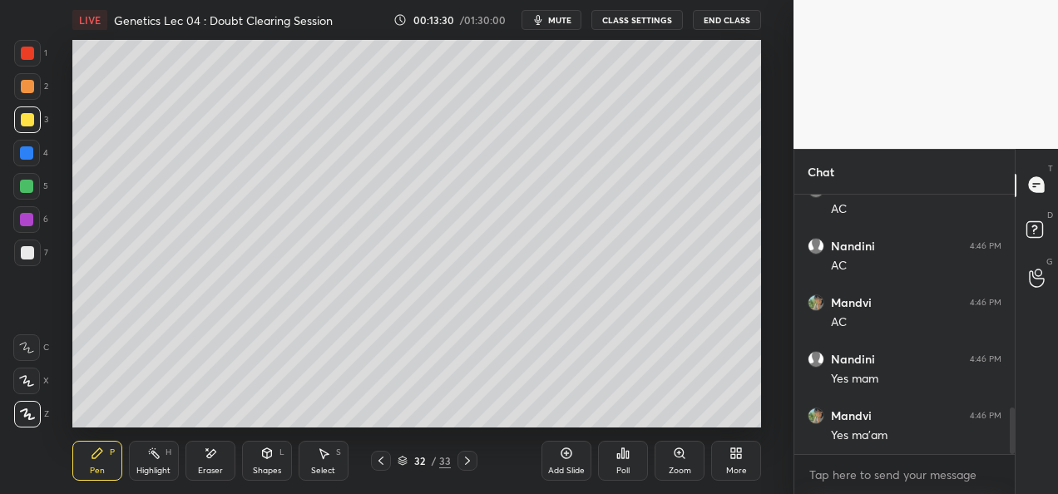
click at [27, 126] on div at bounding box center [27, 119] width 13 height 13
click at [203, 469] on div "Eraser" at bounding box center [210, 471] width 25 height 8
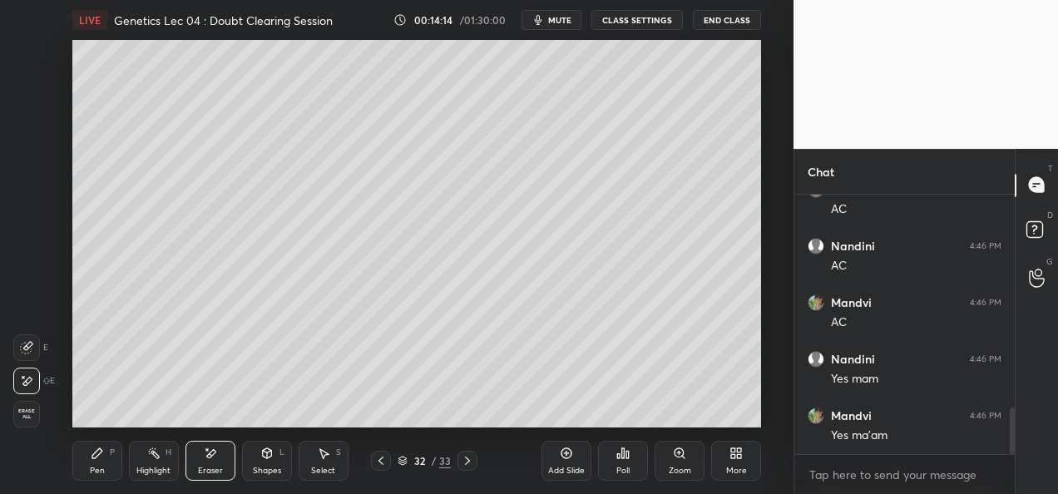
click at [108, 472] on div "Pen P" at bounding box center [97, 461] width 50 height 40
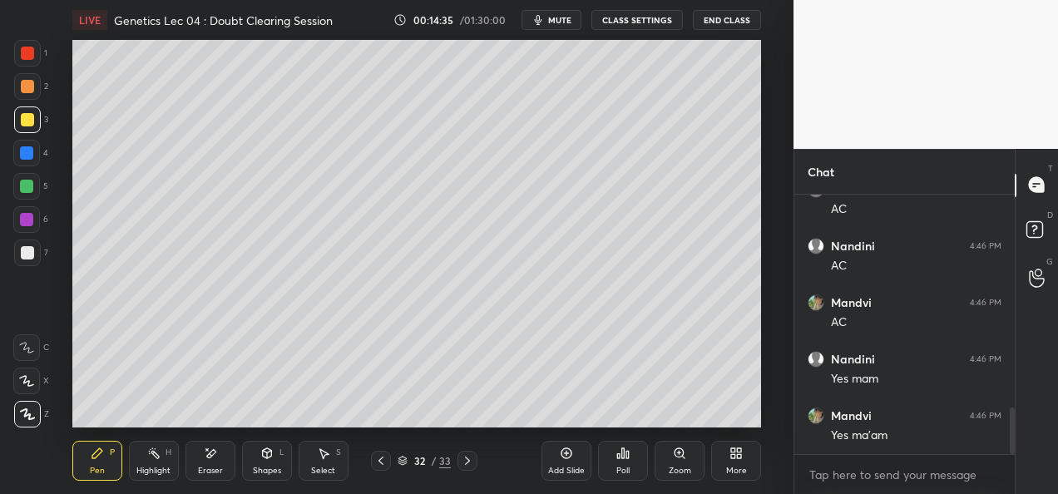
click at [19, 213] on div at bounding box center [26, 219] width 27 height 27
click at [552, 464] on div "Add Slide" at bounding box center [567, 461] width 50 height 40
click at [26, 258] on div at bounding box center [27, 252] width 13 height 13
click at [33, 119] on div at bounding box center [27, 119] width 27 height 27
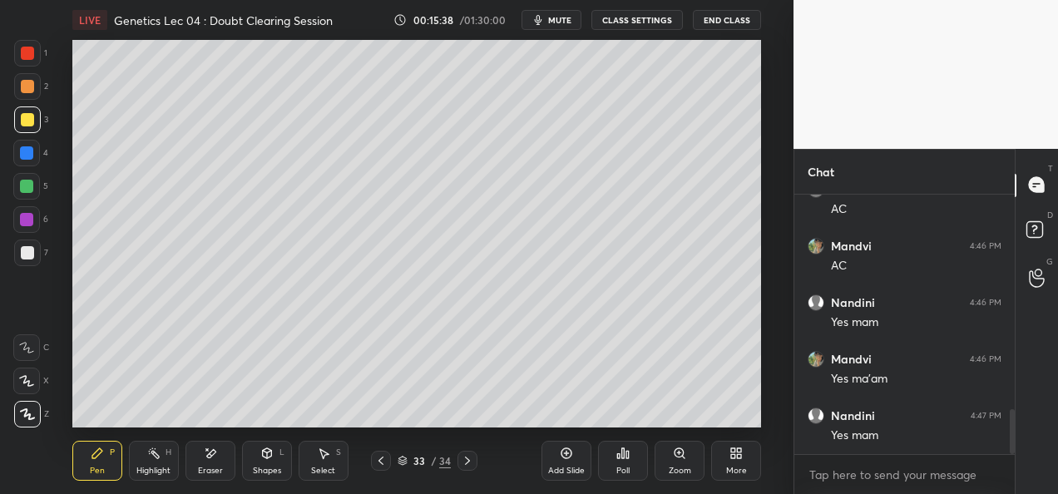
click at [210, 462] on div "Eraser" at bounding box center [211, 461] width 50 height 40
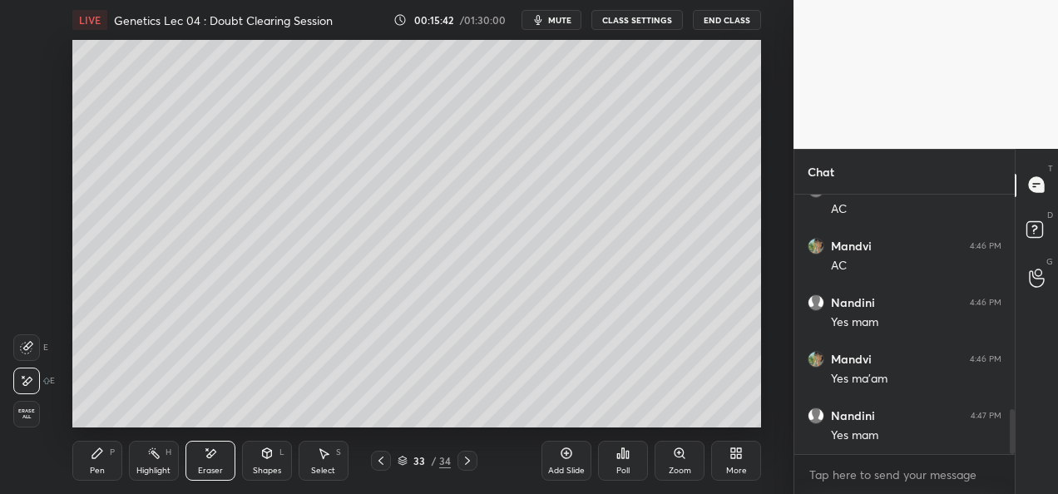
click at [100, 462] on div "Pen P" at bounding box center [97, 461] width 50 height 40
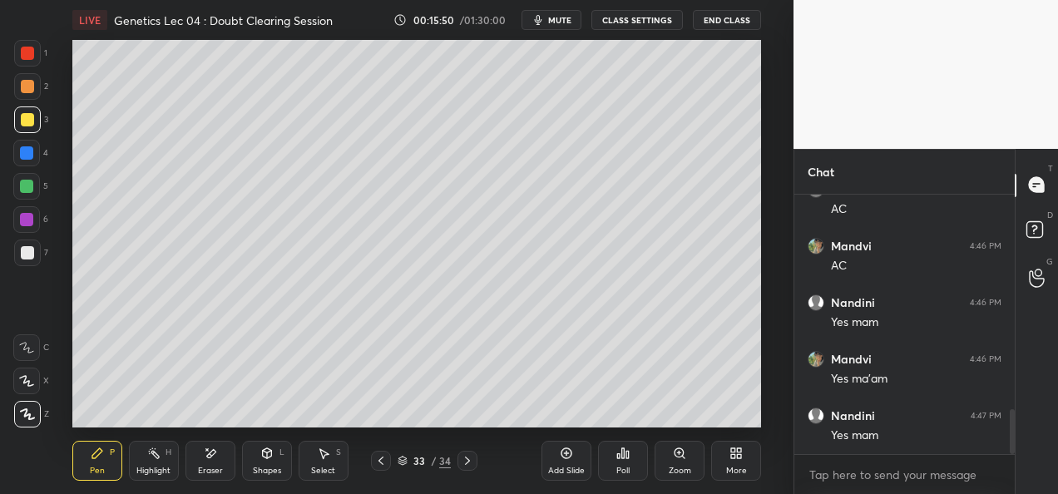
click at [25, 225] on div at bounding box center [26, 219] width 13 height 13
click at [35, 251] on div at bounding box center [27, 253] width 27 height 27
click at [22, 121] on div at bounding box center [27, 119] width 13 height 13
click at [22, 220] on div at bounding box center [26, 219] width 13 height 13
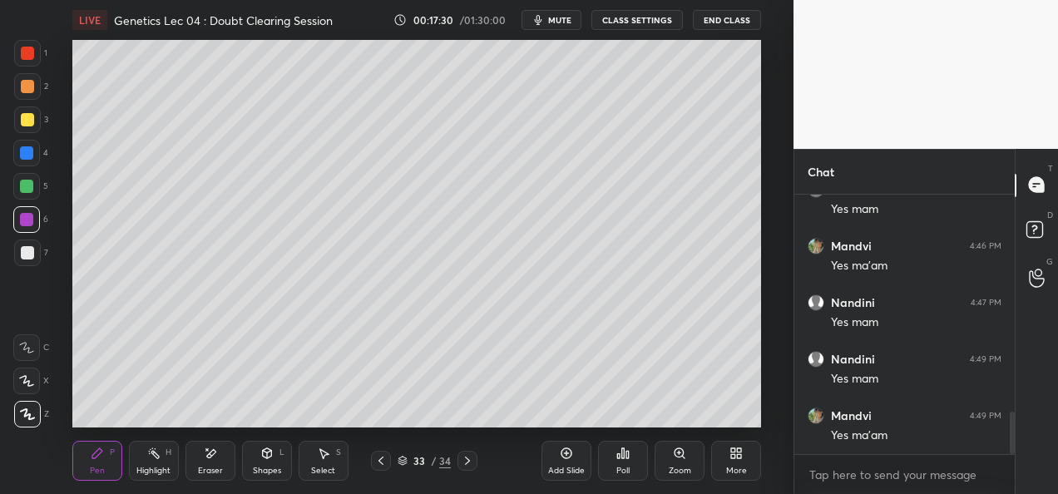
click at [32, 253] on div at bounding box center [27, 252] width 13 height 13
click at [22, 121] on div at bounding box center [27, 119] width 13 height 13
click at [31, 235] on div "6" at bounding box center [30, 222] width 35 height 33
click at [24, 248] on div at bounding box center [27, 252] width 13 height 13
click at [28, 118] on div at bounding box center [27, 119] width 13 height 13
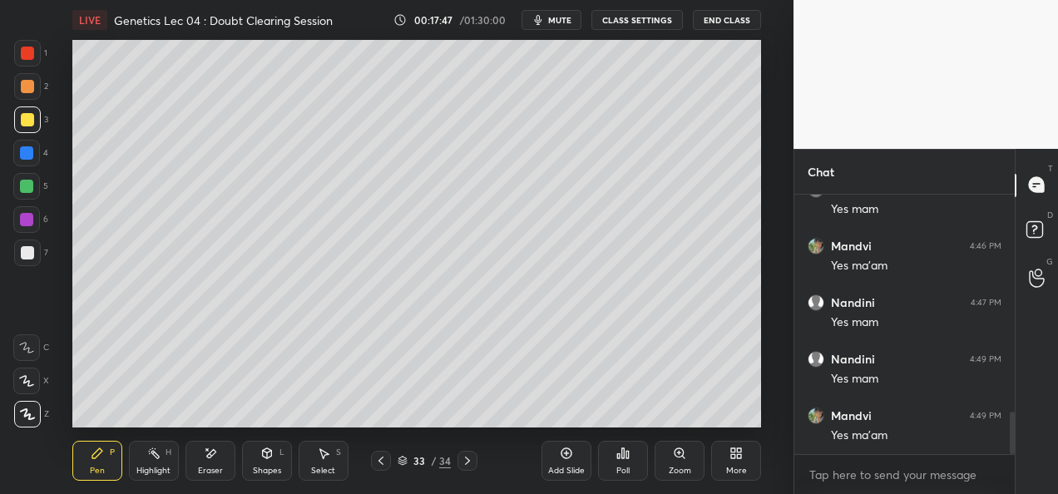
click at [211, 461] on div "Eraser" at bounding box center [211, 461] width 50 height 40
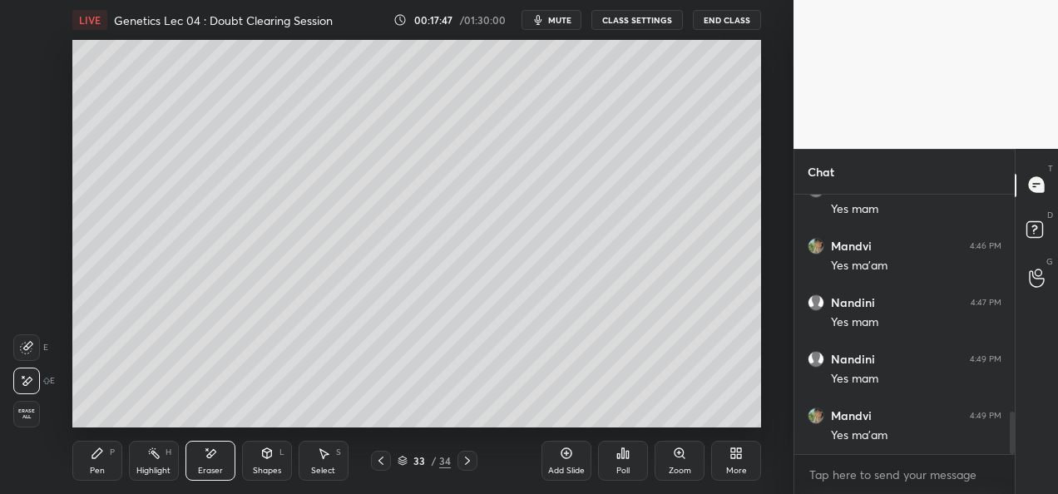
click at [30, 344] on icon at bounding box center [26, 347] width 13 height 13
click at [96, 458] on icon at bounding box center [97, 453] width 13 height 13
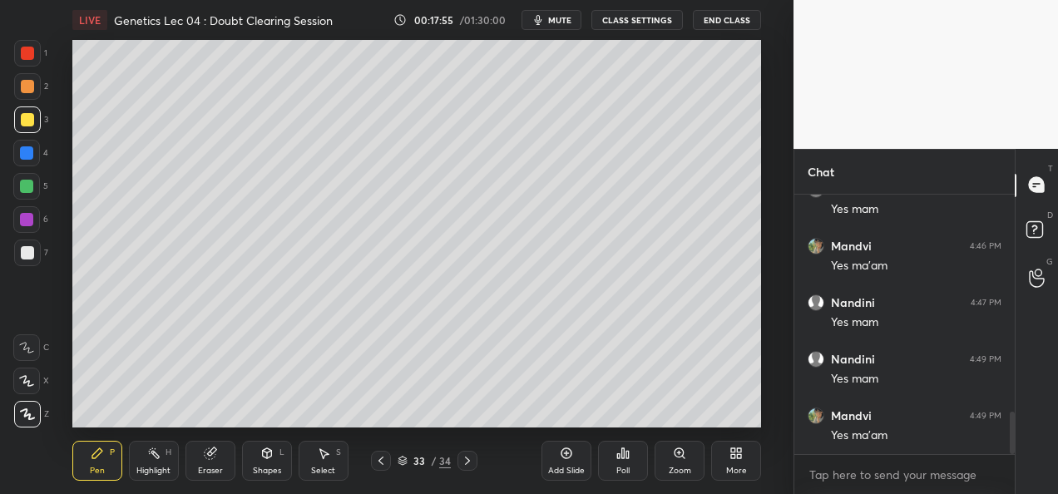
click at [30, 255] on div at bounding box center [27, 252] width 13 height 13
click at [23, 123] on div at bounding box center [27, 119] width 13 height 13
click at [33, 253] on div at bounding box center [27, 253] width 27 height 27
click at [25, 124] on div at bounding box center [27, 119] width 13 height 13
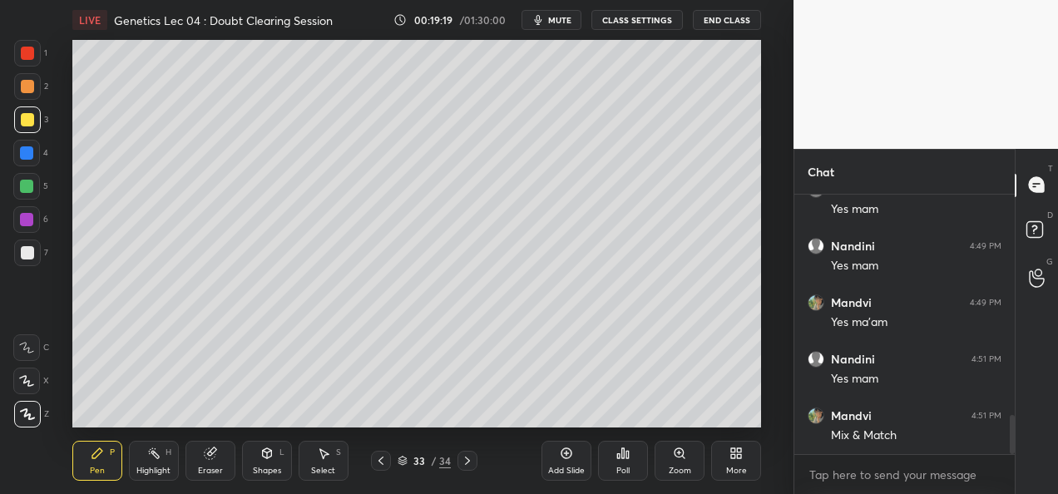
click at [383, 465] on icon at bounding box center [380, 460] width 13 height 13
click at [23, 268] on div "7" at bounding box center [31, 256] width 34 height 33
click at [571, 470] on div "Add Slide" at bounding box center [566, 471] width 37 height 8
click at [23, 98] on div at bounding box center [27, 86] width 27 height 27
click at [29, 191] on div at bounding box center [26, 186] width 13 height 13
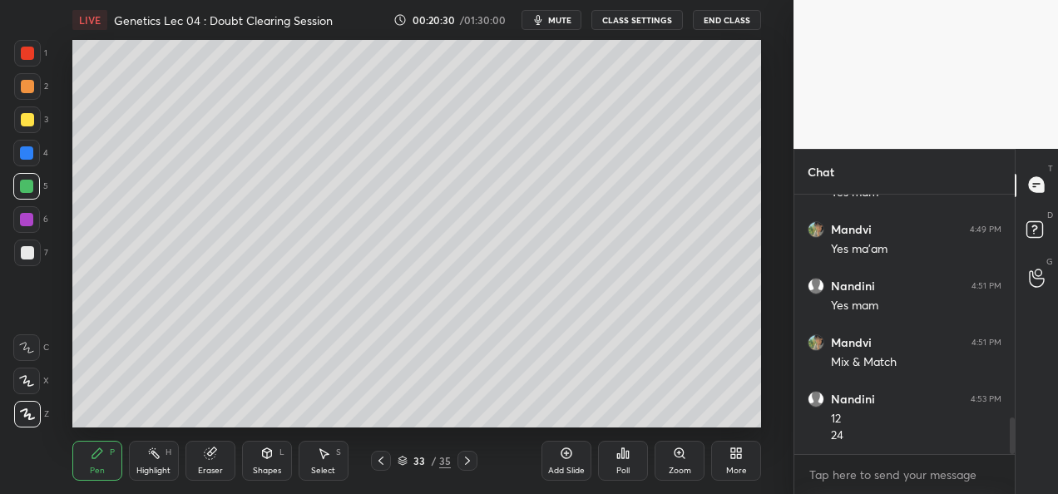
scroll to position [1587, 0]
click at [27, 256] on div at bounding box center [27, 252] width 13 height 13
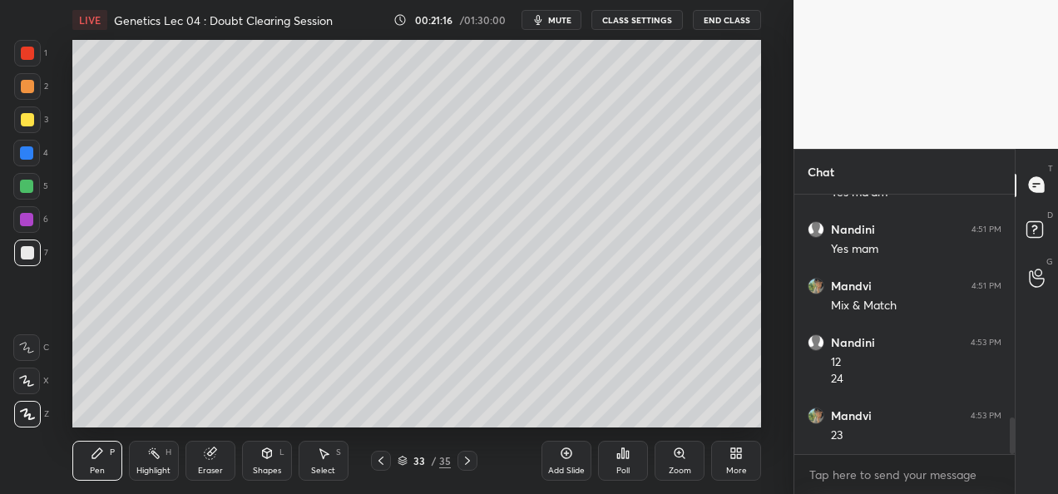
click at [29, 190] on div at bounding box center [26, 186] width 13 height 13
click at [23, 256] on div at bounding box center [27, 252] width 13 height 13
click at [559, 422] on div "Add Slide Poll Zoom More" at bounding box center [652, 460] width 220 height 93
click at [578, 467] on div "Add Slide" at bounding box center [566, 471] width 37 height 8
click at [30, 131] on div at bounding box center [27, 119] width 27 height 27
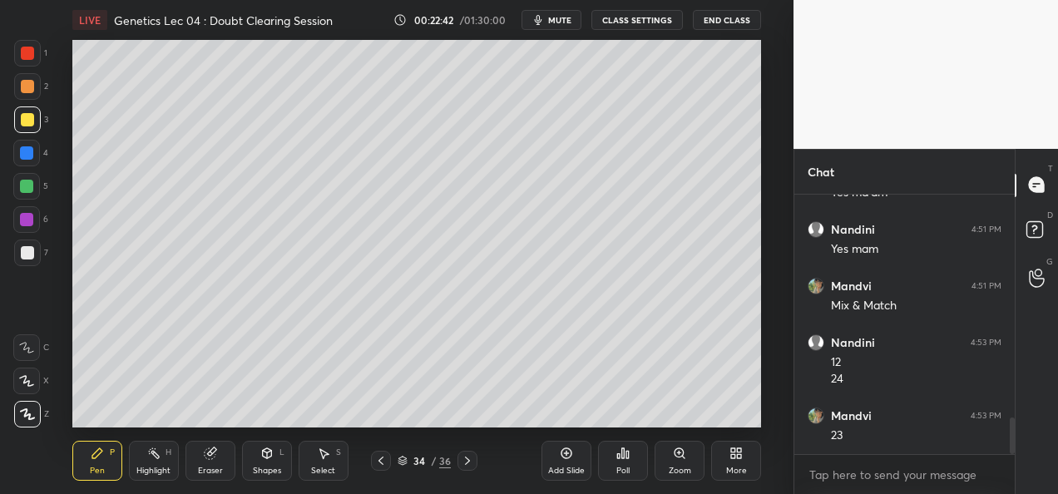
click at [22, 156] on div at bounding box center [26, 152] width 13 height 13
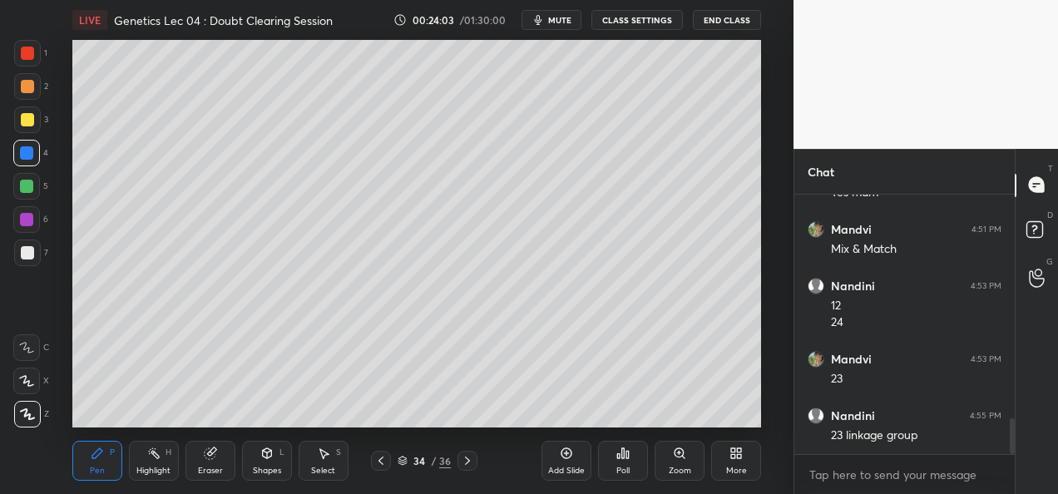
click at [473, 468] on div at bounding box center [468, 461] width 20 height 20
click at [383, 461] on icon at bounding box center [380, 460] width 13 height 13
click at [573, 463] on div "Add Slide" at bounding box center [567, 461] width 50 height 40
click at [30, 93] on div at bounding box center [27, 86] width 27 height 27
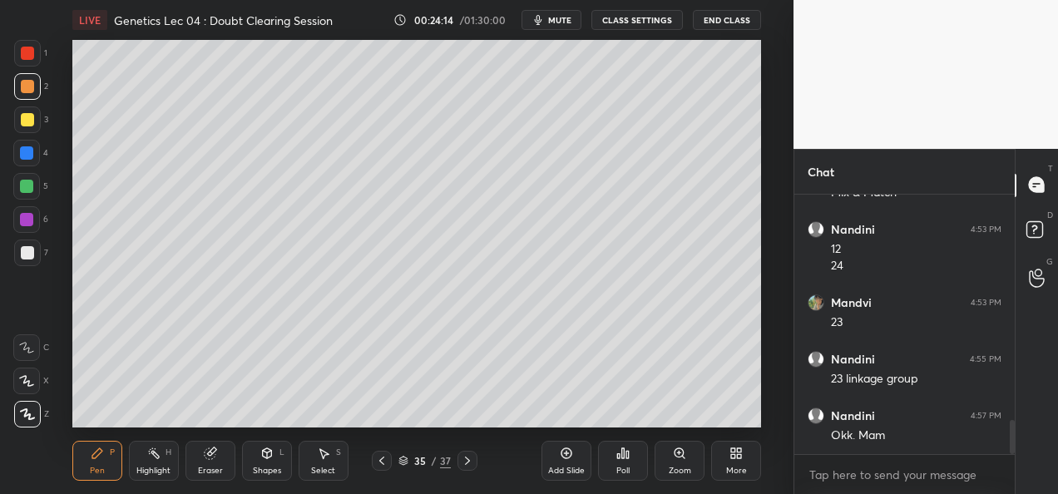
click at [37, 265] on div "7" at bounding box center [31, 253] width 34 height 27
click at [32, 126] on div at bounding box center [27, 119] width 27 height 27
click at [28, 257] on div at bounding box center [27, 252] width 13 height 13
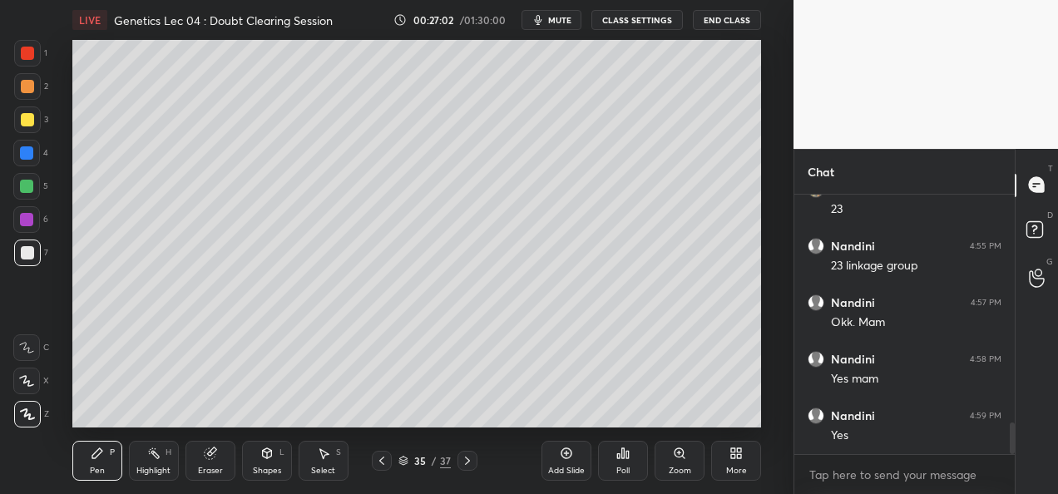
scroll to position [1870, 0]
click at [479, 463] on div "35 / 37" at bounding box center [424, 461] width 235 height 20
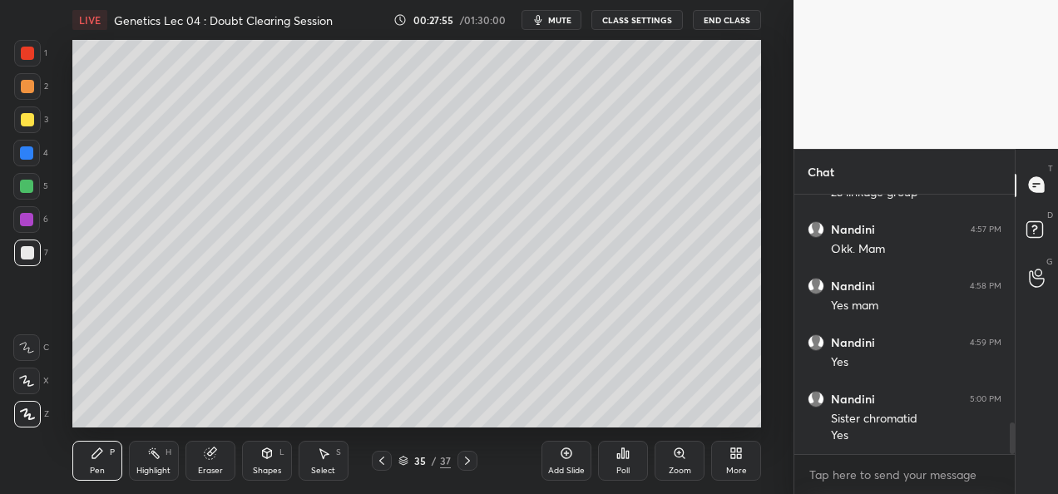
click at [567, 468] on div "Add Slide" at bounding box center [566, 471] width 37 height 8
click at [363, 465] on div "36 / 38" at bounding box center [424, 461] width 235 height 20
click at [383, 461] on icon at bounding box center [380, 460] width 13 height 13
click at [379, 462] on icon at bounding box center [380, 460] width 13 height 13
click at [379, 463] on icon at bounding box center [380, 460] width 13 height 13
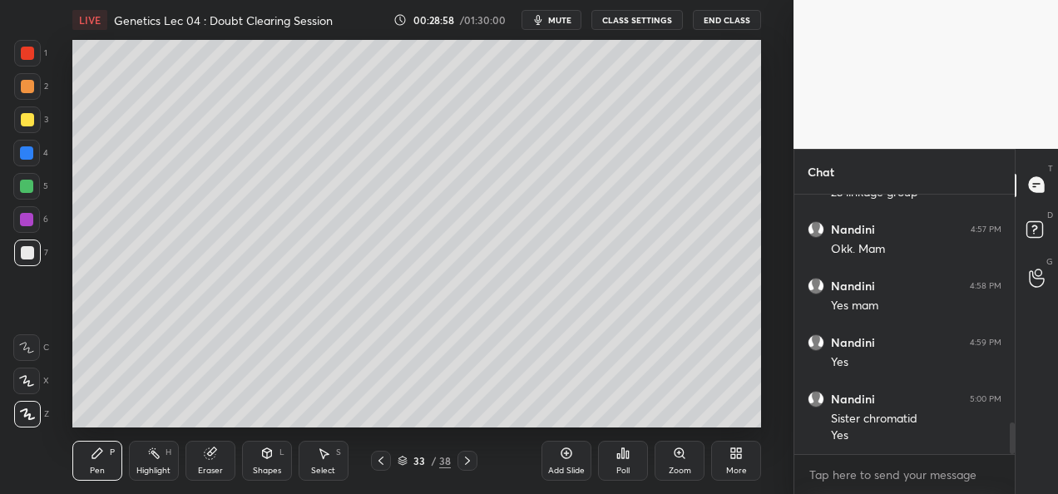
click at [371, 451] on div at bounding box center [381, 461] width 20 height 20
click at [468, 461] on icon at bounding box center [467, 460] width 13 height 13
click at [473, 463] on icon at bounding box center [467, 460] width 13 height 13
click at [476, 464] on div at bounding box center [468, 461] width 20 height 20
click at [477, 463] on div at bounding box center [468, 461] width 20 height 20
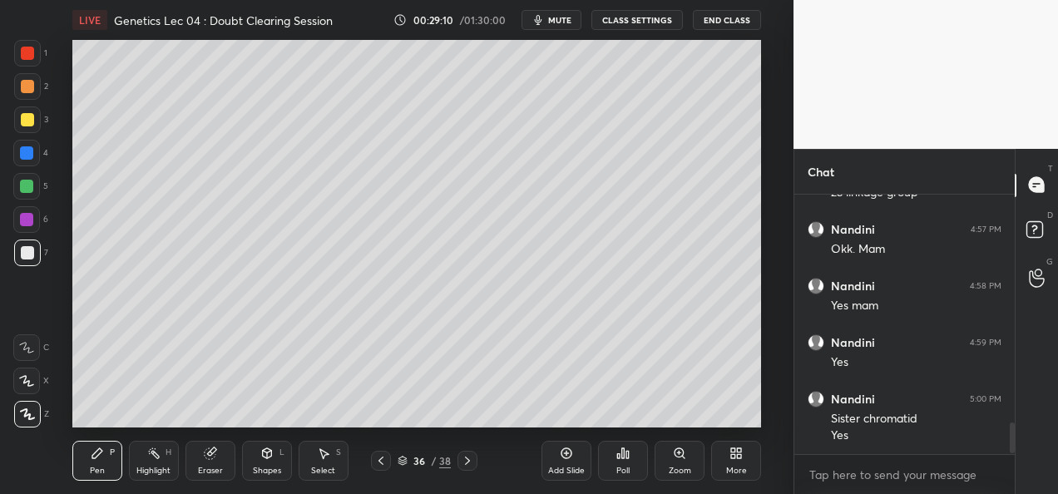
scroll to position [1943, 0]
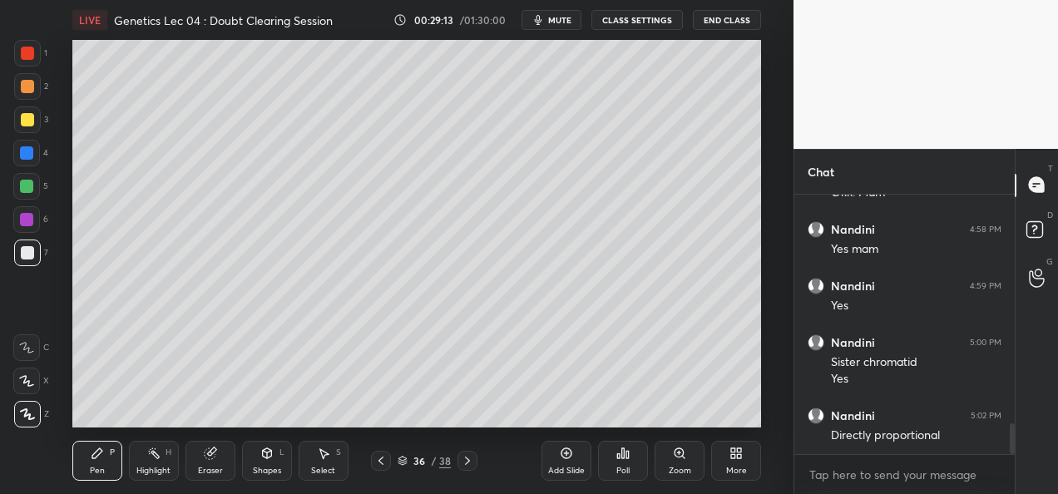
click at [220, 474] on div "Eraser" at bounding box center [210, 471] width 25 height 8
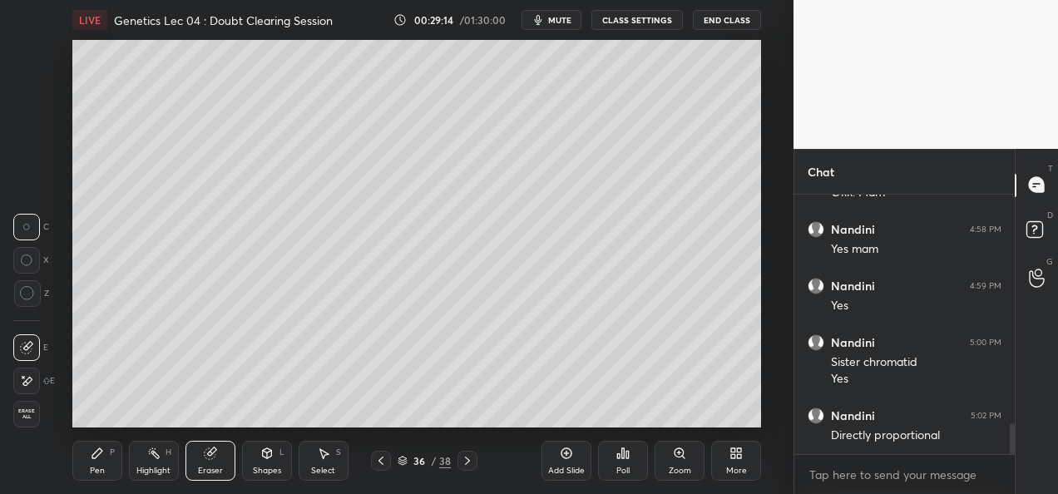
click at [253, 467] on div "Shapes" at bounding box center [267, 471] width 28 height 8
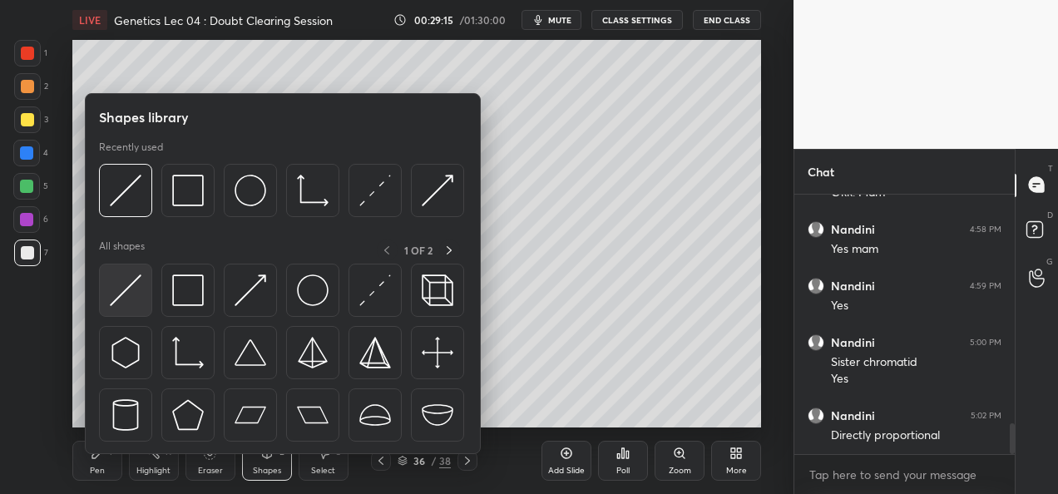
click at [136, 297] on img at bounding box center [126, 291] width 32 height 32
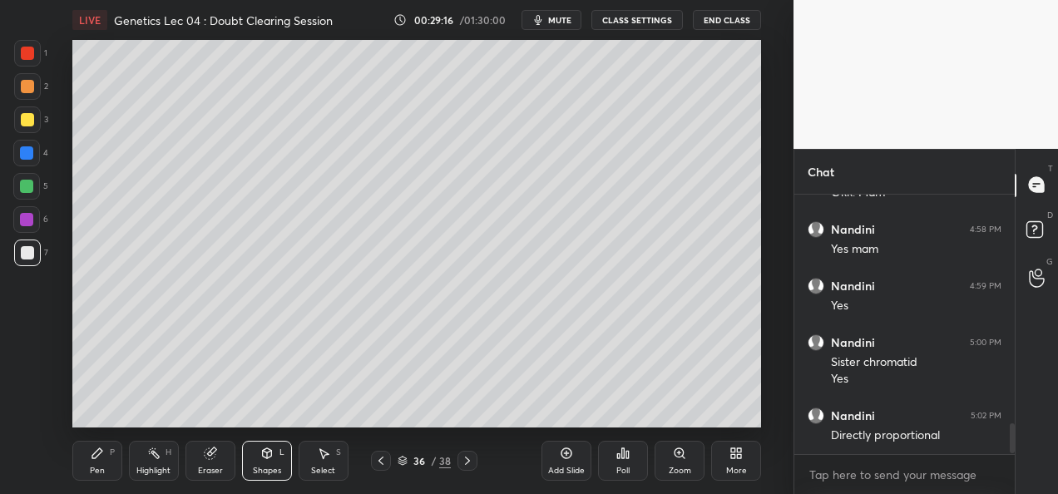
scroll to position [2000, 0]
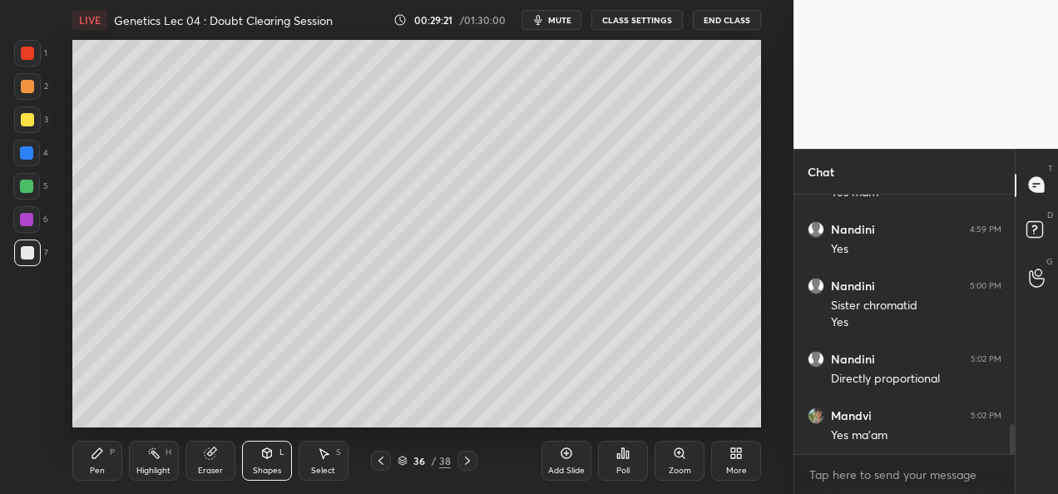
click at [31, 224] on div at bounding box center [26, 219] width 13 height 13
click at [30, 136] on div "3" at bounding box center [31, 122] width 34 height 33
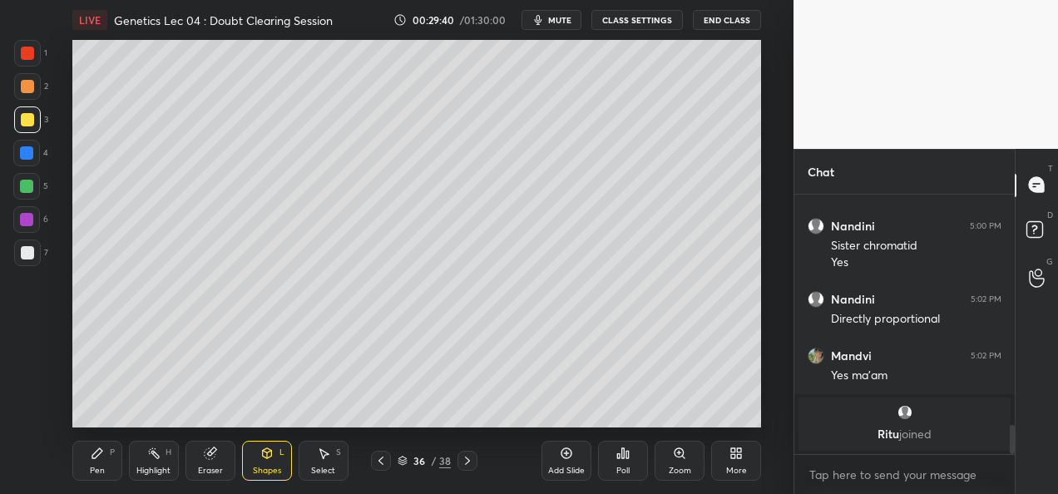
click at [112, 464] on div "Pen P" at bounding box center [97, 461] width 50 height 40
click at [27, 156] on div at bounding box center [26, 152] width 13 height 13
click at [30, 188] on div at bounding box center [26, 186] width 13 height 13
click at [213, 468] on div "Eraser" at bounding box center [210, 471] width 25 height 8
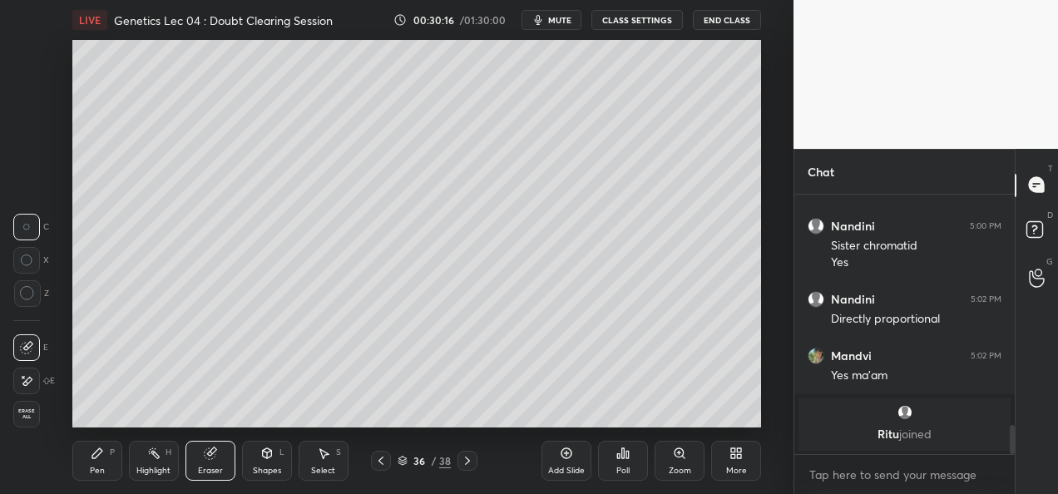
click at [103, 468] on div "Pen" at bounding box center [97, 471] width 15 height 8
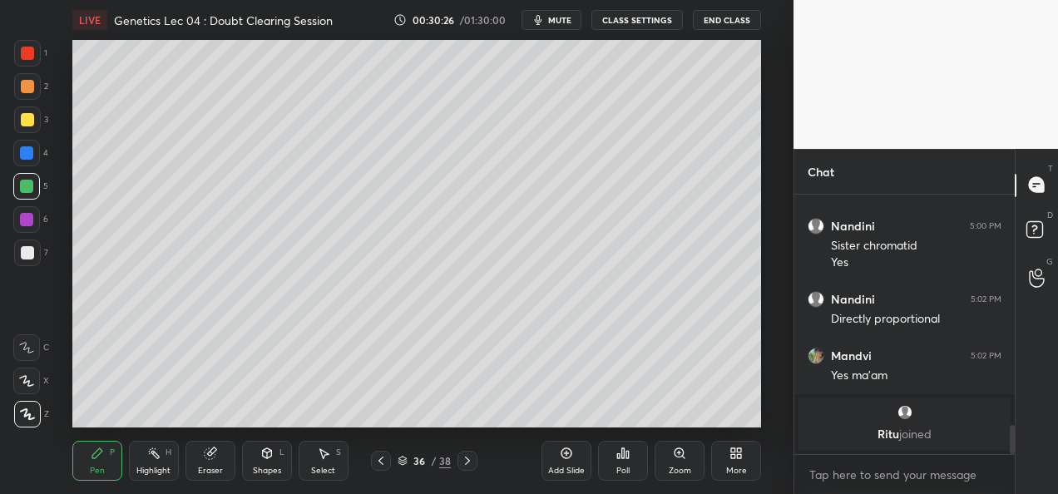
click at [24, 227] on div at bounding box center [26, 219] width 27 height 27
click at [28, 117] on div at bounding box center [27, 119] width 13 height 13
click at [27, 55] on div at bounding box center [27, 53] width 13 height 13
click at [24, 195] on div at bounding box center [26, 186] width 27 height 27
click at [25, 224] on div at bounding box center [26, 219] width 13 height 13
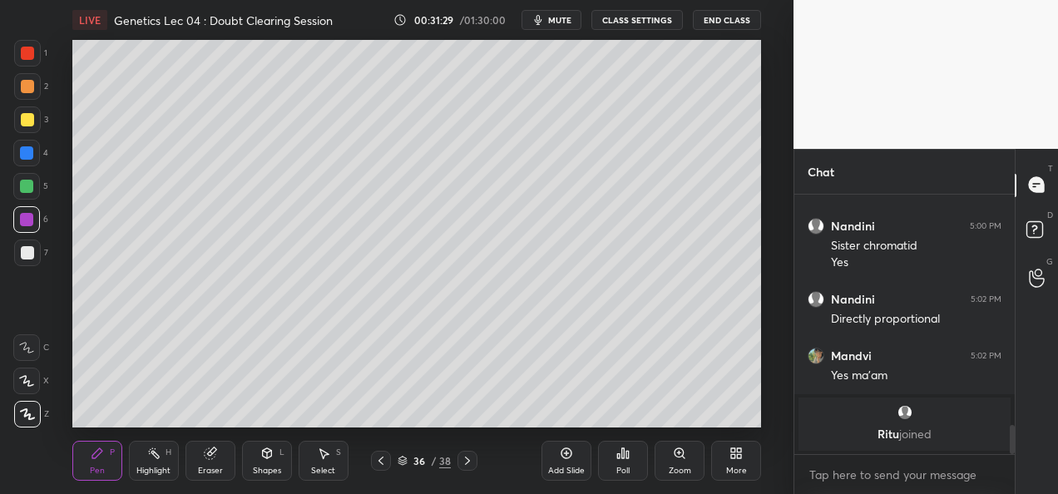
click at [27, 52] on div at bounding box center [27, 53] width 13 height 13
click at [31, 121] on div at bounding box center [27, 119] width 13 height 13
click at [24, 228] on div at bounding box center [26, 219] width 27 height 27
click at [374, 468] on div at bounding box center [381, 461] width 20 height 20
click at [464, 458] on icon at bounding box center [467, 460] width 13 height 13
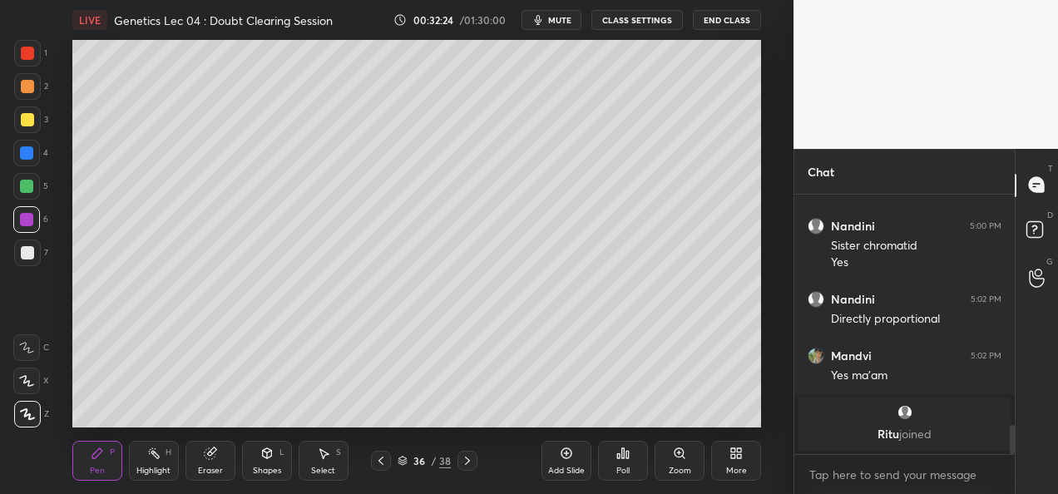
click at [470, 460] on icon at bounding box center [467, 460] width 13 height 13
click at [467, 461] on icon at bounding box center [467, 460] width 13 height 13
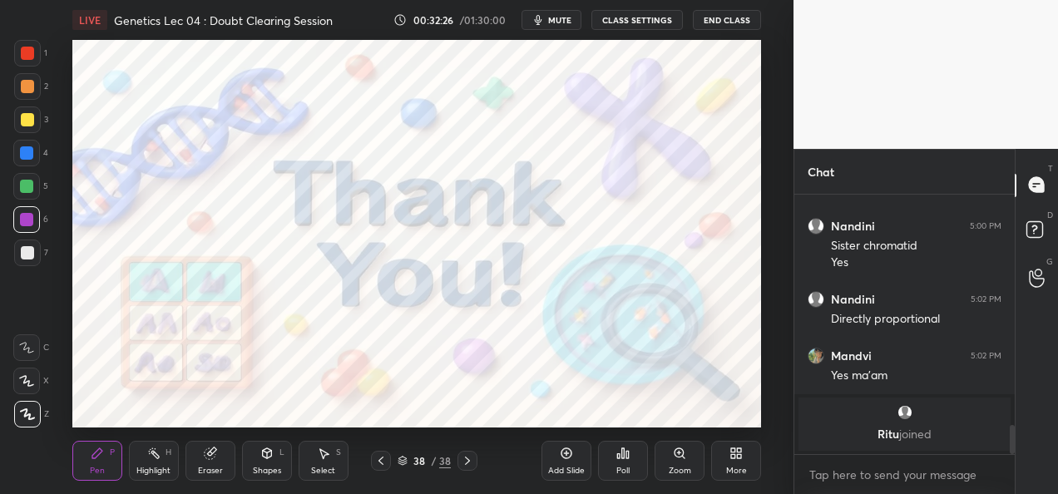
click at [376, 459] on icon at bounding box center [380, 460] width 13 height 13
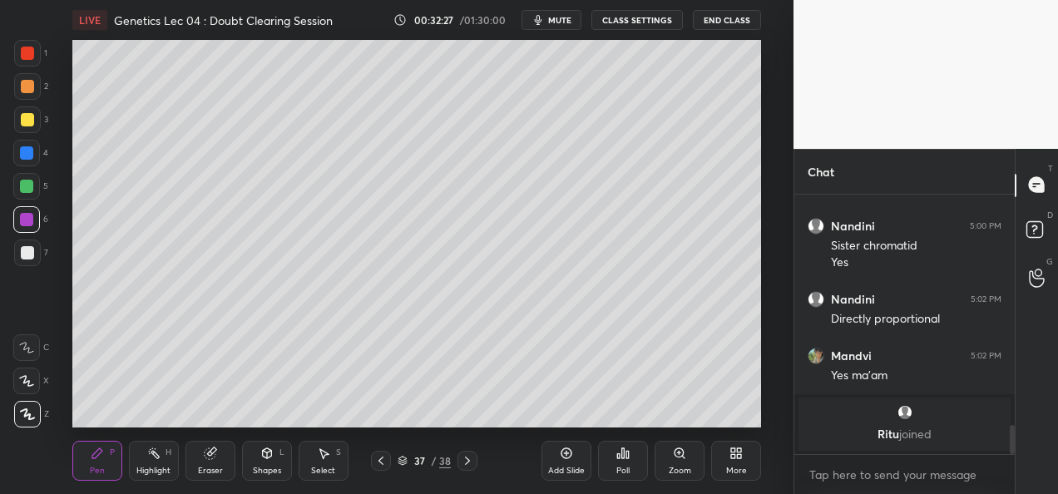
click at [572, 464] on div "Add Slide" at bounding box center [567, 461] width 50 height 40
click at [23, 92] on div at bounding box center [27, 86] width 13 height 13
click at [25, 182] on div at bounding box center [26, 186] width 13 height 13
click at [22, 222] on div at bounding box center [26, 219] width 13 height 13
click at [379, 459] on icon at bounding box center [380, 460] width 13 height 13
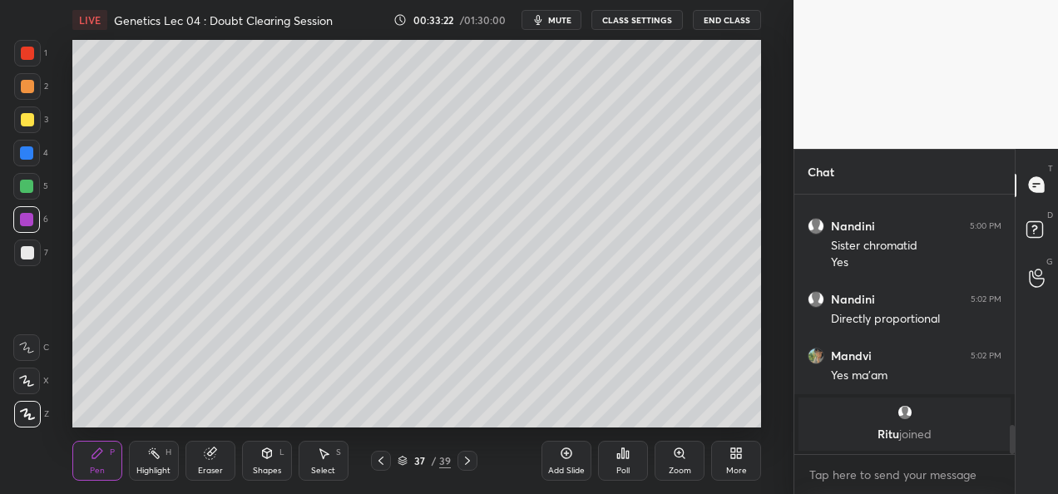
click at [381, 461] on icon at bounding box center [380, 460] width 13 height 13
click at [475, 462] on div at bounding box center [468, 461] width 20 height 20
click at [468, 467] on icon at bounding box center [467, 460] width 13 height 13
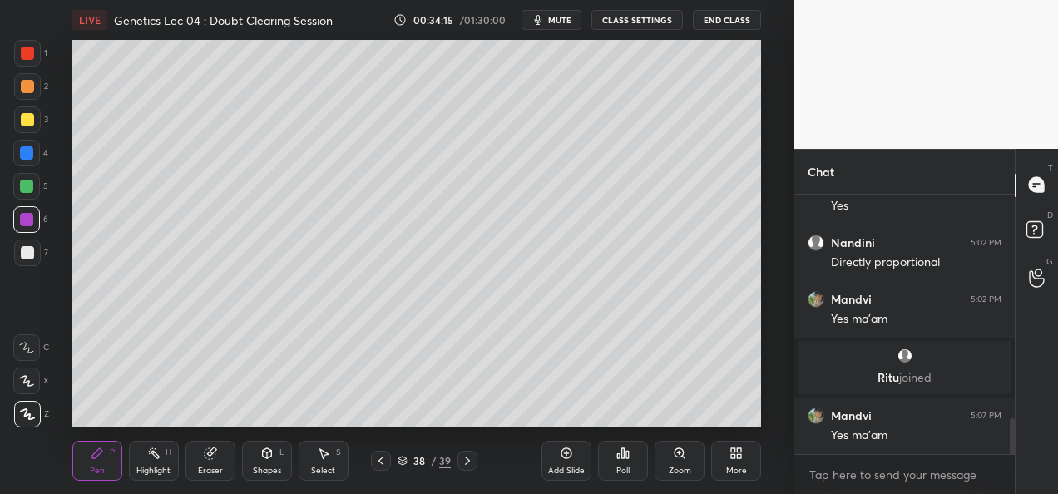
scroll to position [1629, 0]
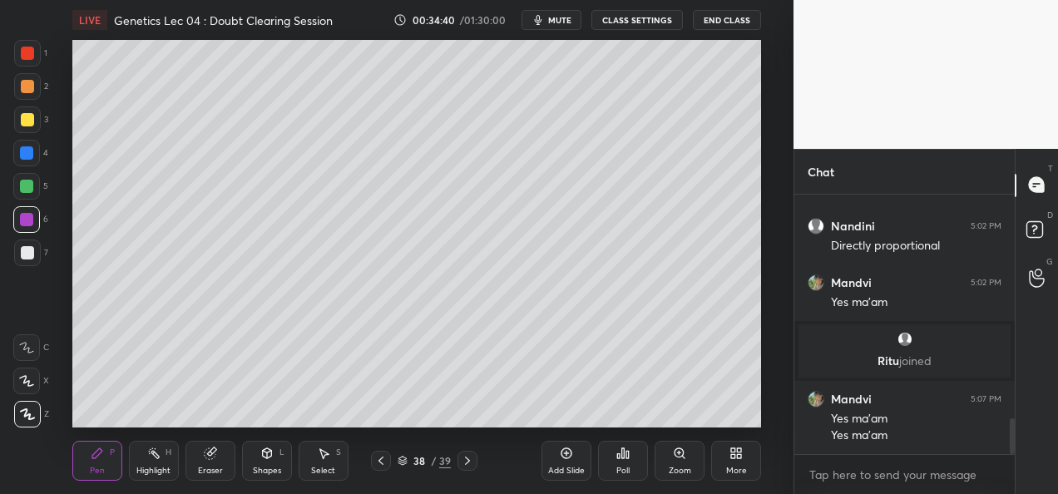
click at [258, 468] on div "Shapes" at bounding box center [267, 471] width 28 height 8
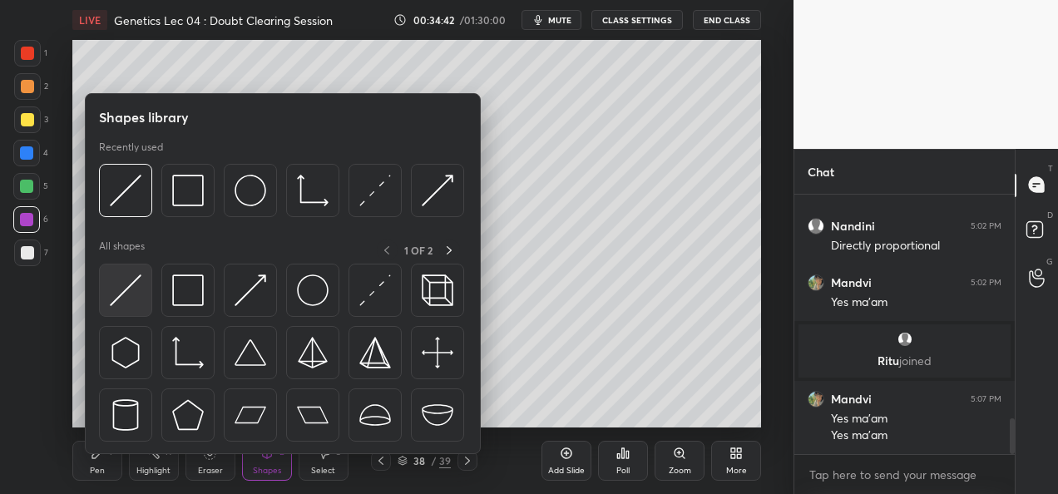
click at [133, 294] on img at bounding box center [126, 291] width 32 height 32
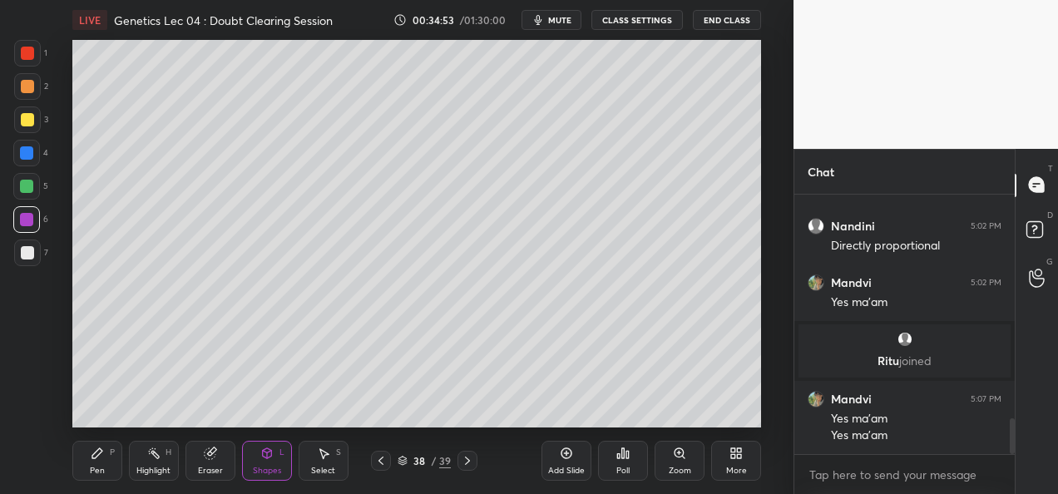
click at [101, 468] on div "Pen" at bounding box center [97, 471] width 15 height 8
click at [24, 250] on div at bounding box center [27, 252] width 13 height 13
click at [19, 183] on div at bounding box center [26, 186] width 27 height 27
click at [27, 255] on div at bounding box center [27, 252] width 13 height 13
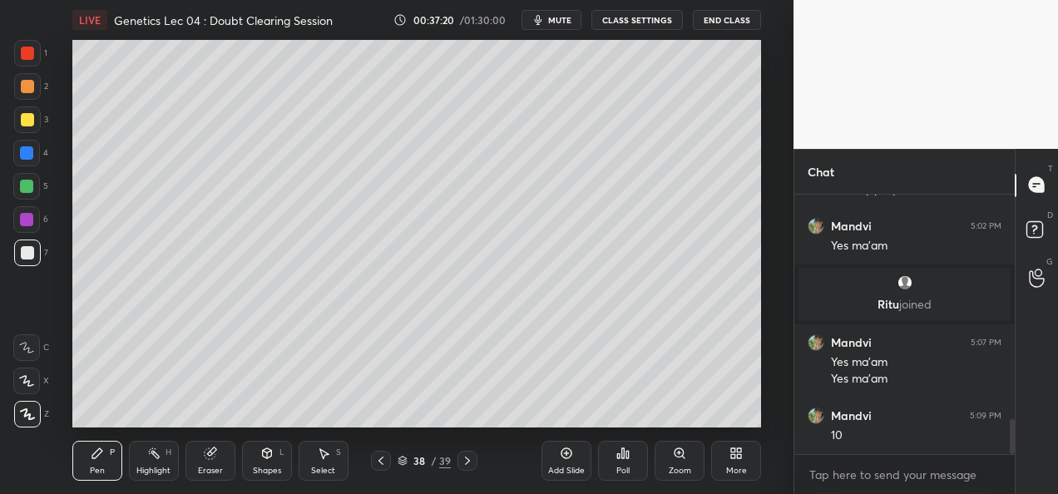
click at [567, 468] on div "Add Slide" at bounding box center [566, 471] width 37 height 8
click at [30, 126] on div at bounding box center [27, 119] width 27 height 27
click at [28, 219] on div at bounding box center [26, 219] width 13 height 13
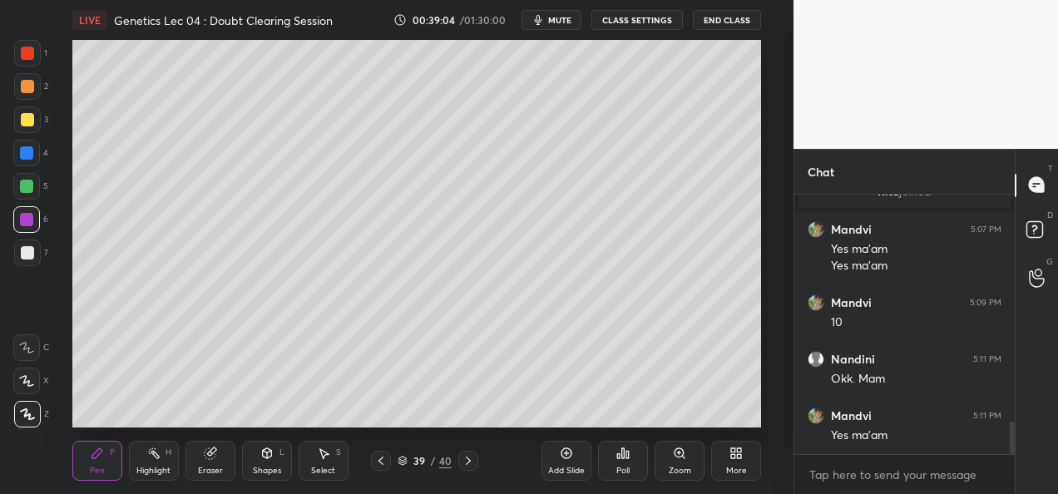
scroll to position [1855, 0]
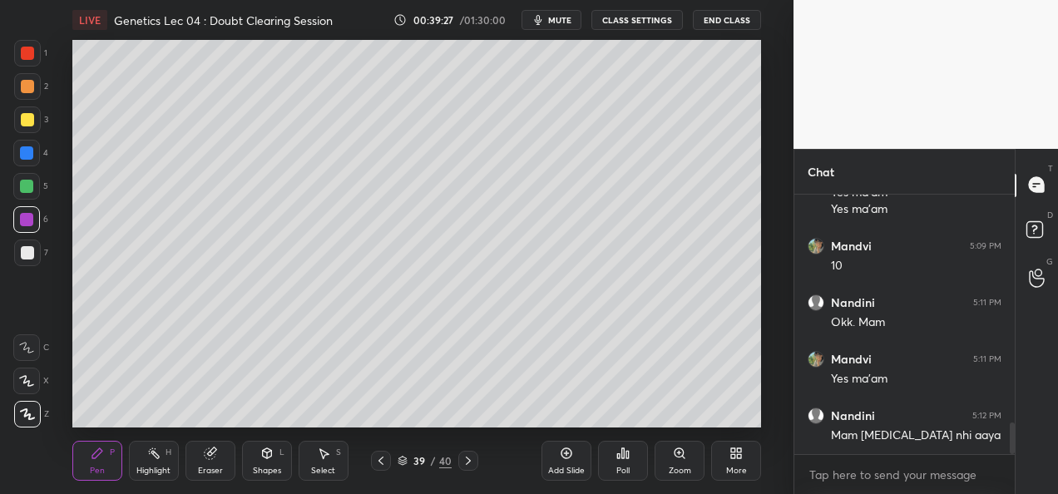
click at [383, 462] on icon at bounding box center [380, 460] width 13 height 13
click at [379, 463] on icon at bounding box center [380, 460] width 13 height 13
click at [381, 463] on icon at bounding box center [381, 461] width 5 height 8
click at [384, 456] on icon at bounding box center [380, 460] width 13 height 13
click at [464, 464] on icon at bounding box center [468, 460] width 13 height 13
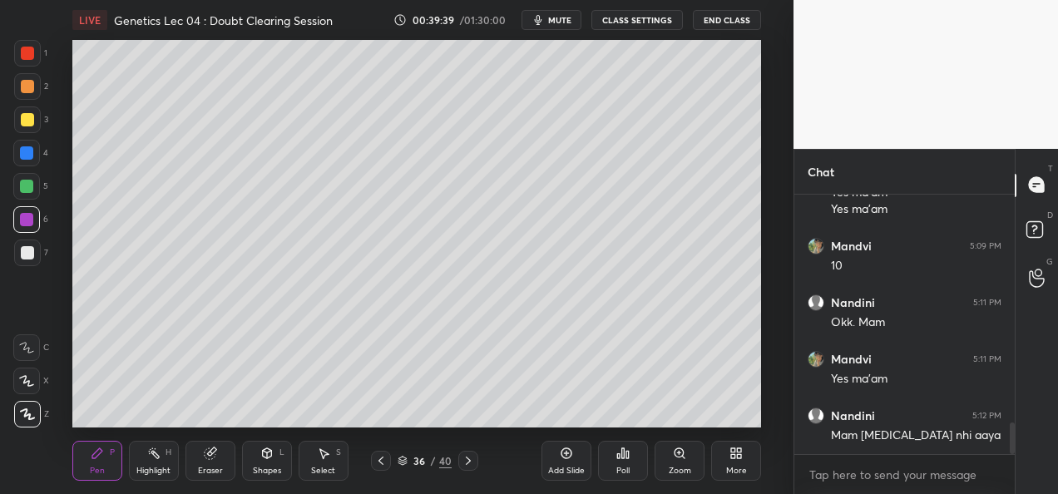
click at [573, 464] on div "Add Slide" at bounding box center [567, 461] width 50 height 40
click at [23, 127] on div at bounding box center [27, 119] width 27 height 27
click at [32, 161] on div at bounding box center [26, 153] width 27 height 27
click at [29, 120] on div at bounding box center [27, 119] width 13 height 13
click at [27, 153] on div at bounding box center [26, 152] width 13 height 13
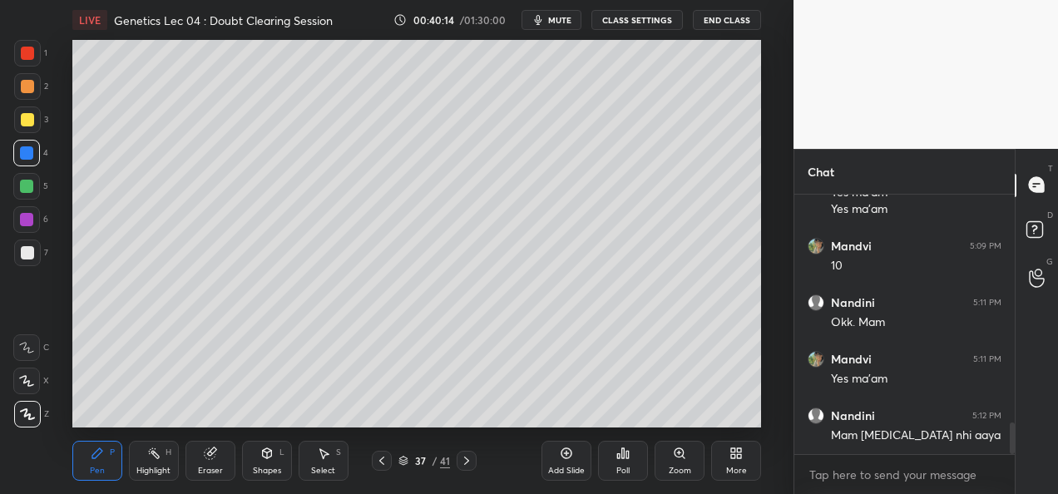
click at [29, 121] on div at bounding box center [27, 119] width 13 height 13
click at [27, 125] on div at bounding box center [27, 119] width 13 height 13
click at [35, 155] on div at bounding box center [26, 153] width 27 height 27
click at [23, 125] on div at bounding box center [27, 119] width 13 height 13
click at [28, 158] on div at bounding box center [26, 152] width 13 height 13
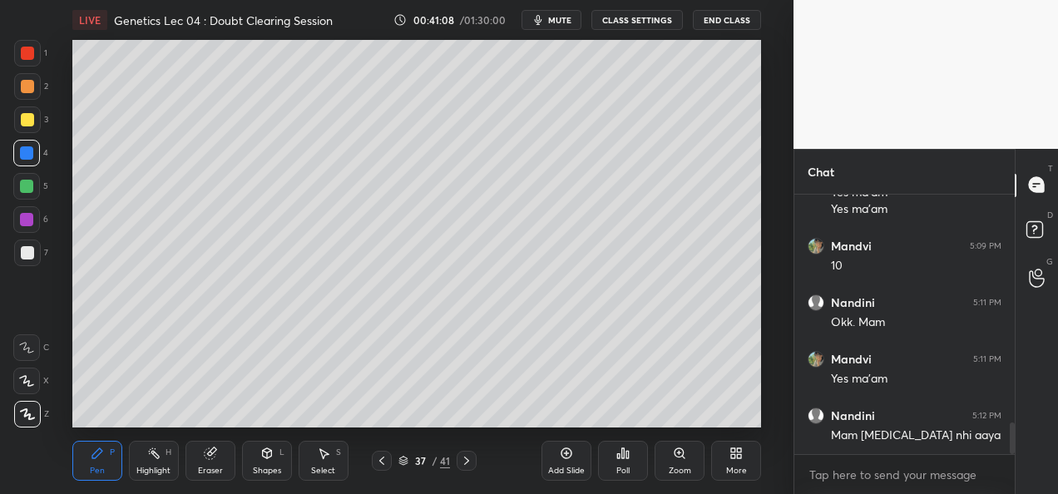
click at [327, 461] on div "Select S" at bounding box center [324, 461] width 50 height 40
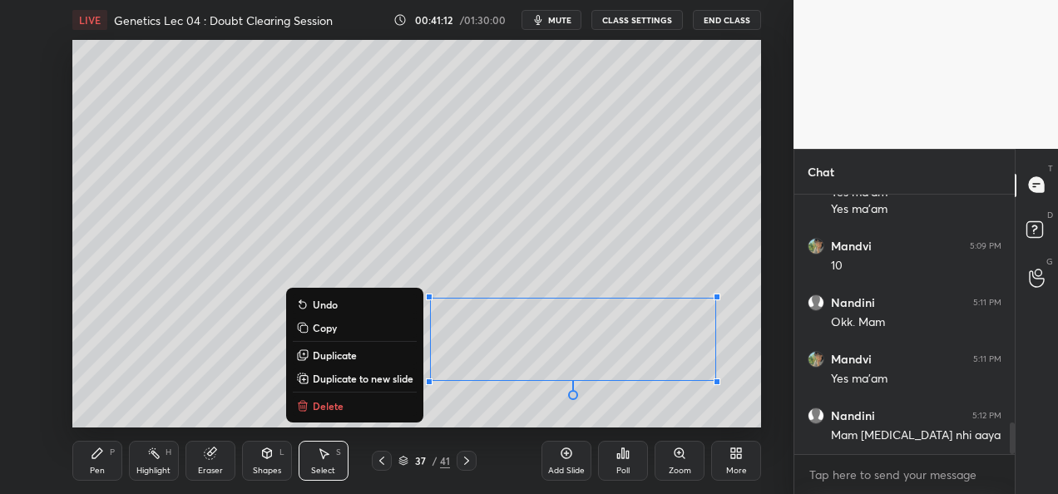
click at [587, 255] on div "0 ° Undo Copy Duplicate Duplicate to new slide Delete" at bounding box center [416, 234] width 689 height 388
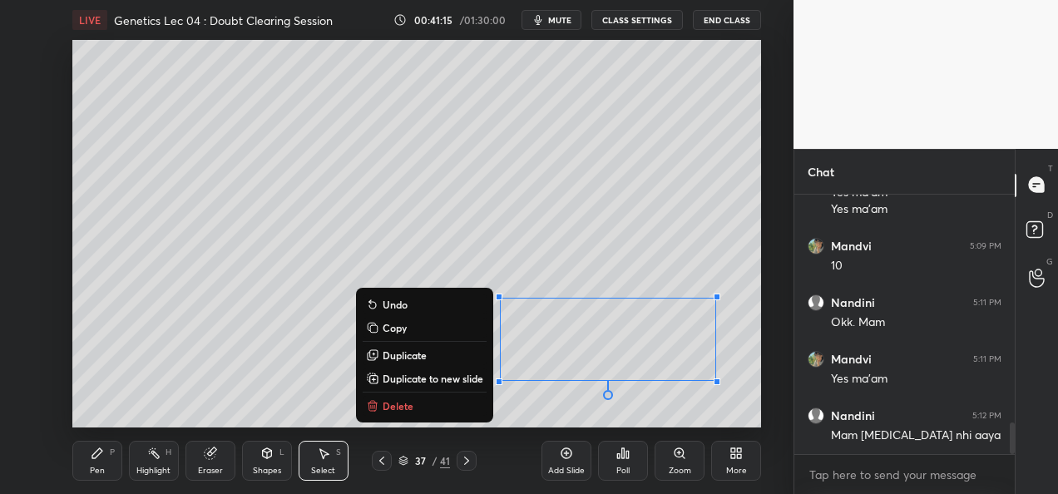
click at [430, 376] on p "Duplicate to new slide" at bounding box center [433, 378] width 101 height 13
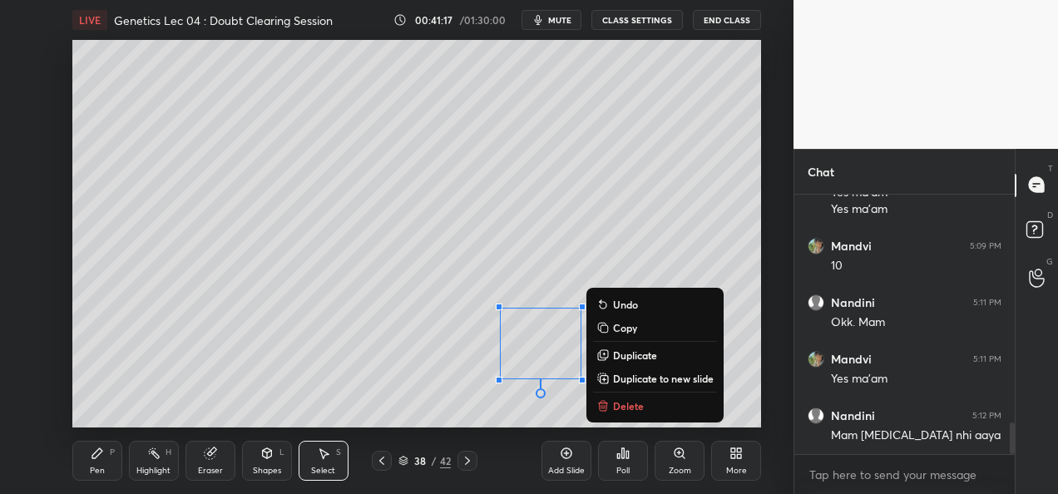
click at [437, 325] on div "0 ° Undo Copy Duplicate Duplicate to new slide Delete" at bounding box center [416, 234] width 689 height 388
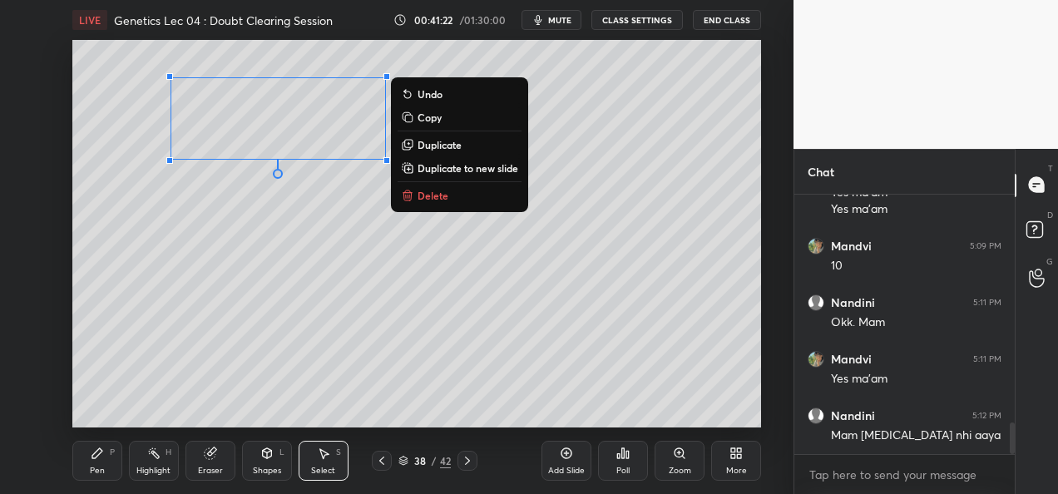
click at [96, 475] on div "Pen" at bounding box center [97, 471] width 15 height 8
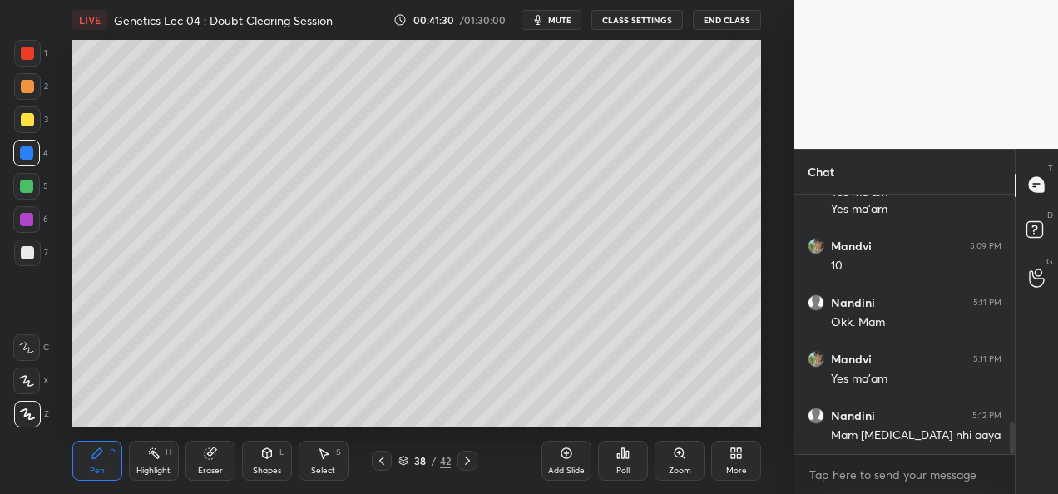
click at [30, 129] on div at bounding box center [27, 119] width 27 height 27
click at [30, 155] on div at bounding box center [26, 152] width 13 height 13
click at [32, 123] on div at bounding box center [27, 119] width 13 height 13
click at [32, 152] on div at bounding box center [26, 152] width 13 height 13
click at [28, 244] on div at bounding box center [27, 253] width 27 height 27
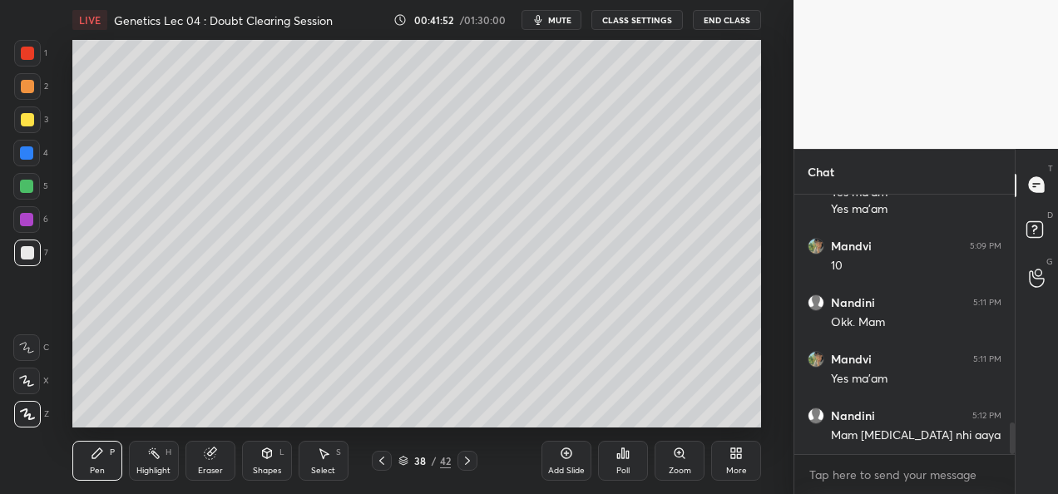
click at [30, 220] on div at bounding box center [26, 219] width 13 height 13
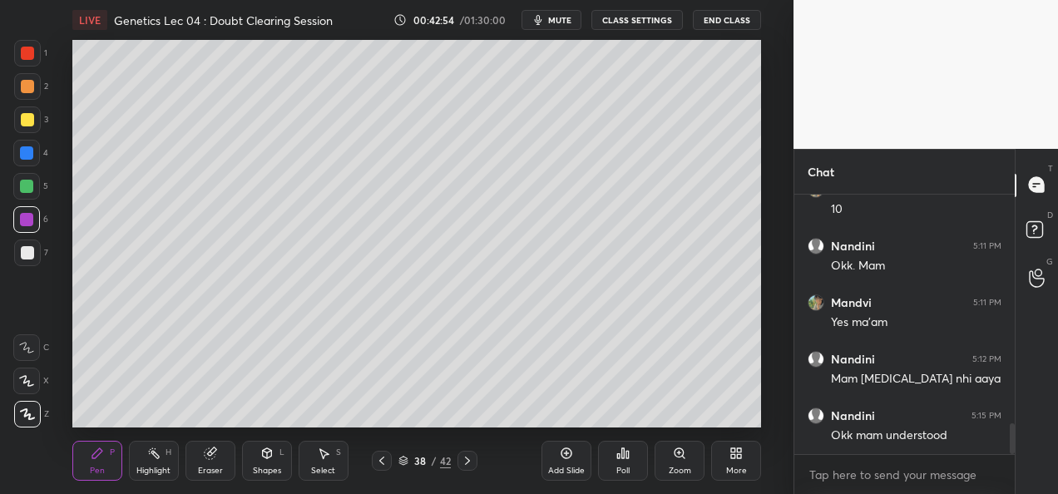
click at [466, 463] on icon at bounding box center [467, 461] width 5 height 8
click at [470, 467] on icon at bounding box center [467, 460] width 13 height 13
click at [478, 468] on div "40 / 42" at bounding box center [424, 461] width 235 height 20
click at [467, 463] on icon at bounding box center [467, 461] width 5 height 8
click at [469, 463] on icon at bounding box center [467, 460] width 13 height 13
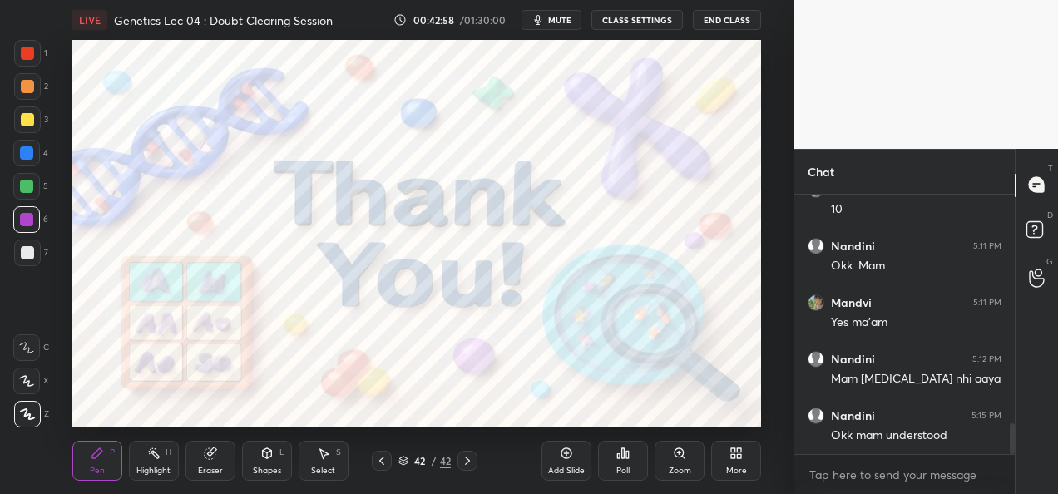
click at [383, 461] on icon at bounding box center [381, 460] width 13 height 13
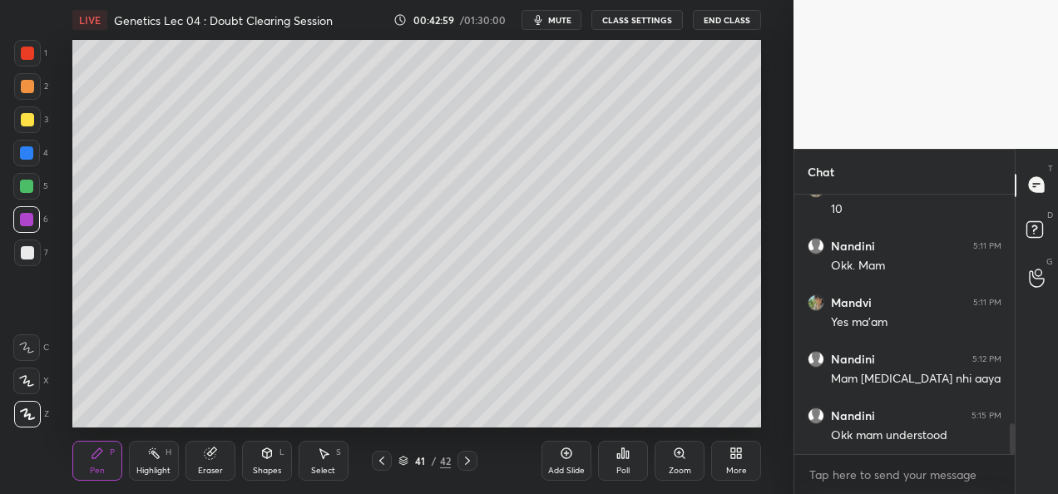
click at [542, 464] on div "Add Slide" at bounding box center [567, 461] width 50 height 40
click at [22, 255] on div at bounding box center [27, 252] width 13 height 13
click at [216, 469] on div "Eraser" at bounding box center [210, 471] width 25 height 8
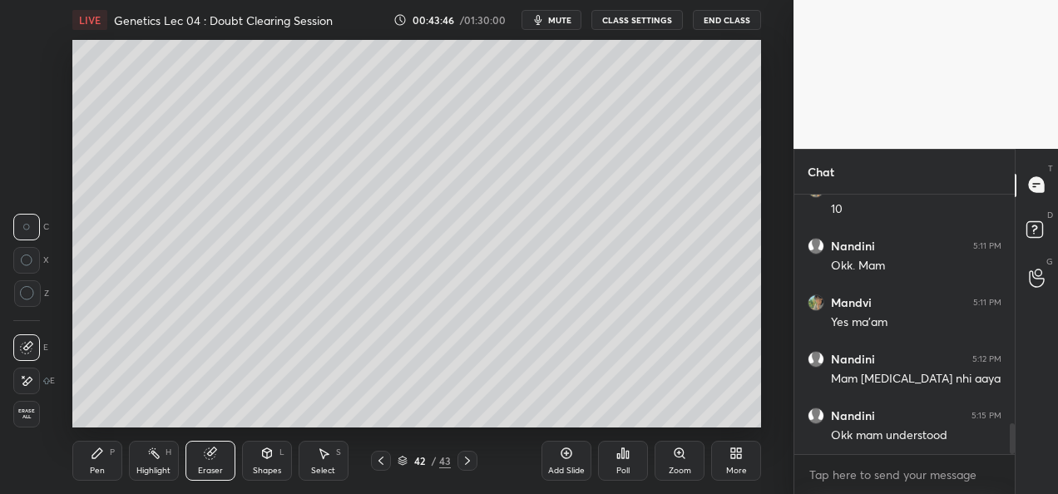
click at [103, 467] on div "Pen" at bounding box center [97, 471] width 15 height 8
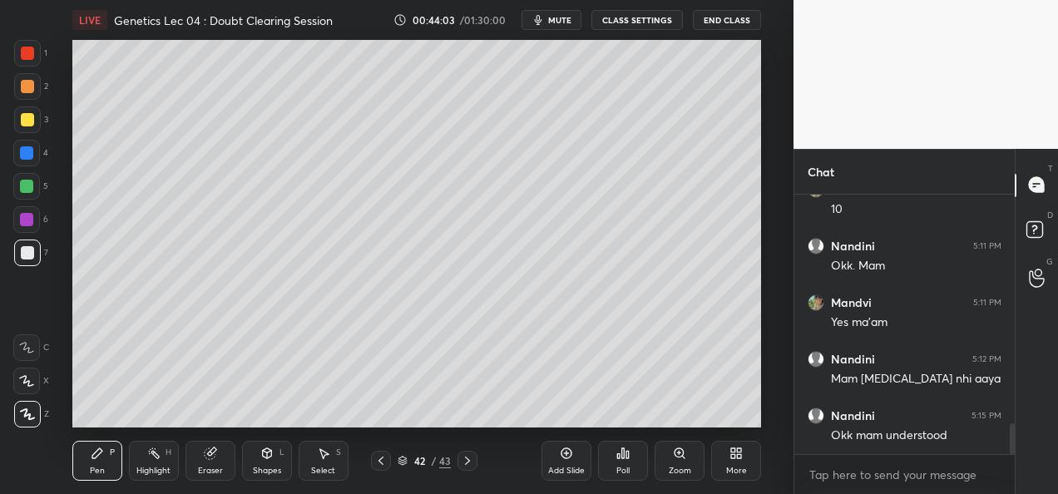
click at [268, 460] on div "Shapes L" at bounding box center [267, 461] width 50 height 40
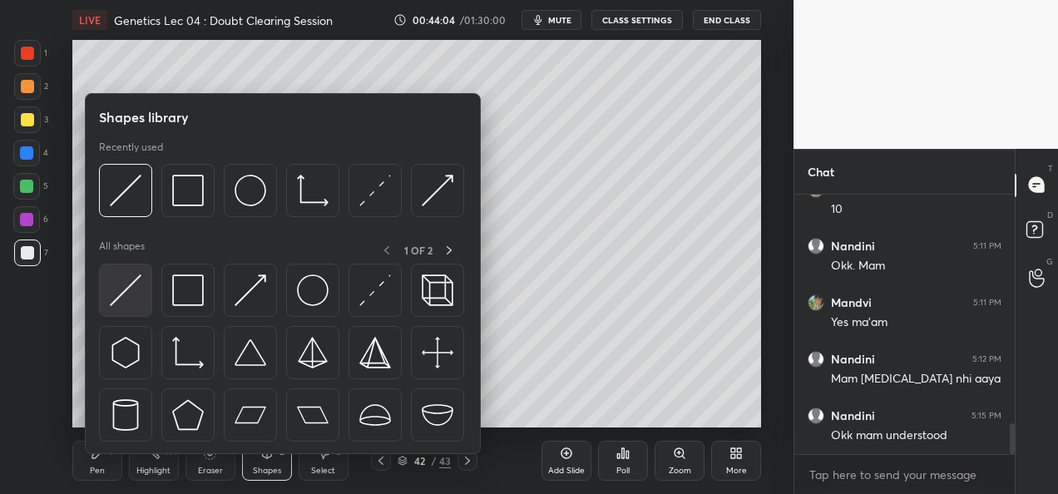
click at [118, 303] on img at bounding box center [126, 291] width 32 height 32
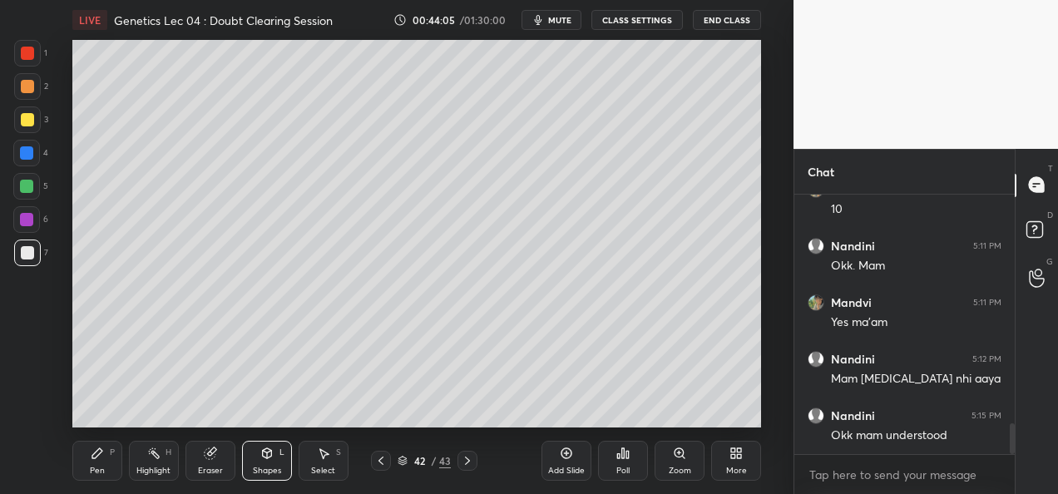
click at [35, 126] on div at bounding box center [27, 119] width 27 height 27
click at [99, 469] on div "Pen" at bounding box center [97, 471] width 15 height 8
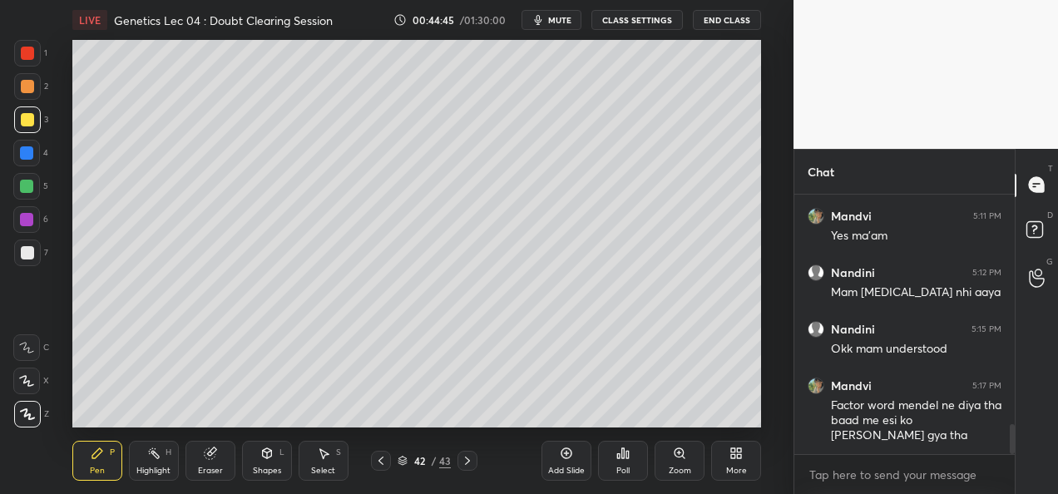
click at [25, 158] on div at bounding box center [26, 152] width 13 height 13
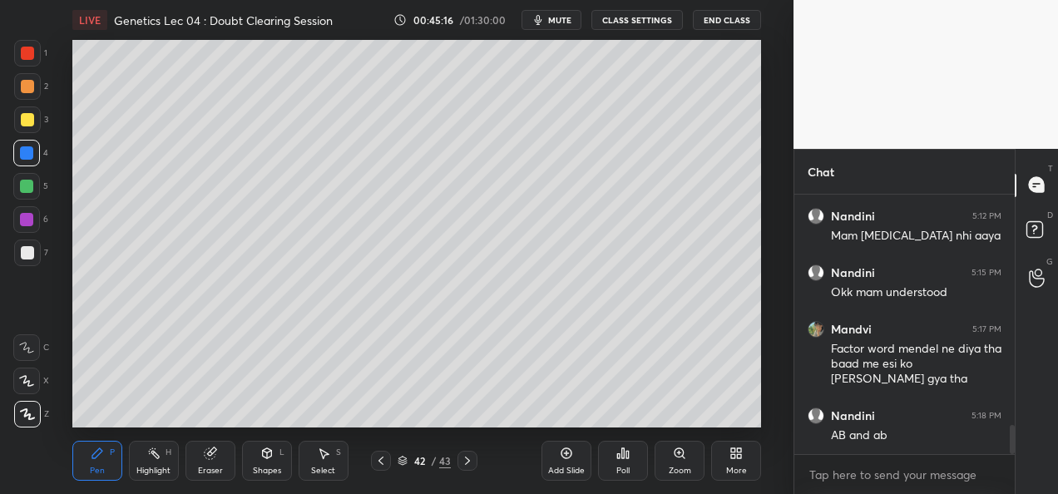
click at [271, 464] on div "Shapes L" at bounding box center [267, 461] width 50 height 40
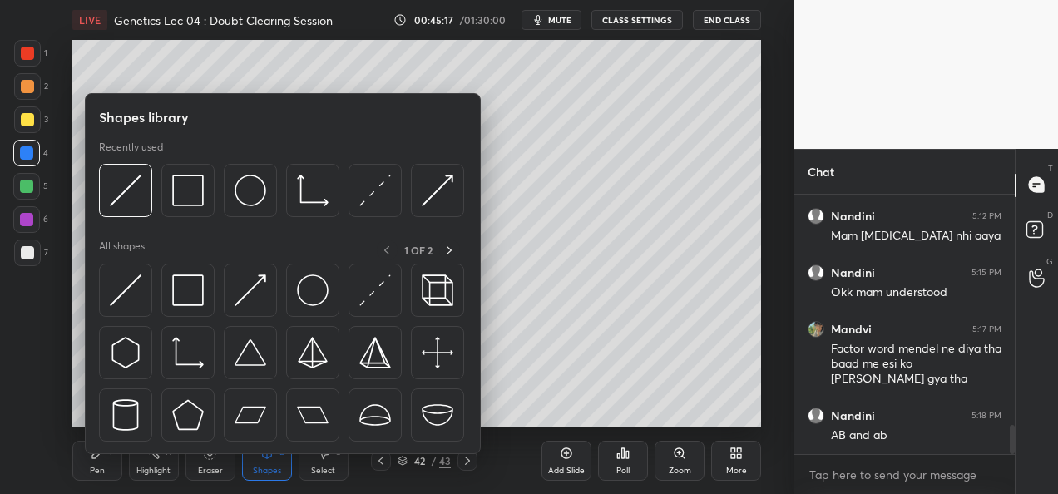
click at [176, 475] on div "Highlight H" at bounding box center [154, 461] width 50 height 40
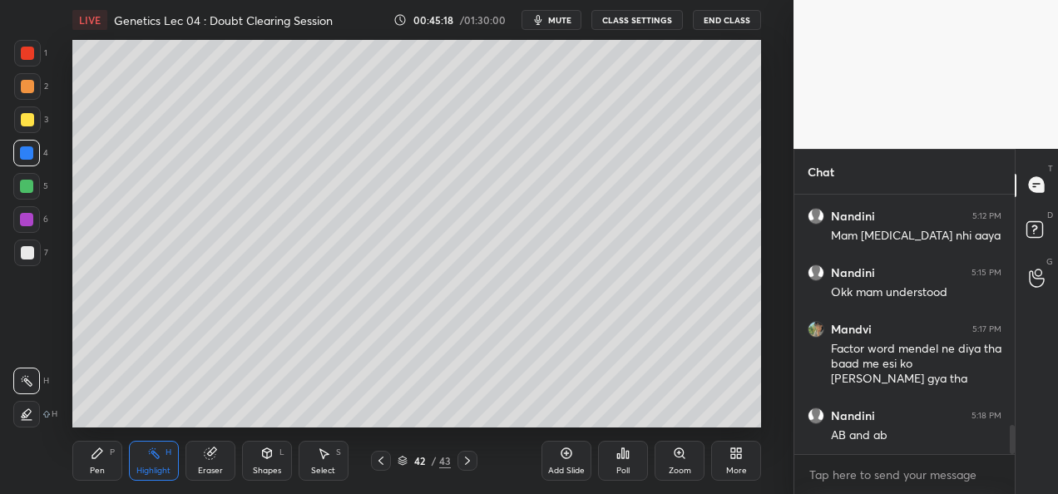
click at [210, 461] on div "Eraser" at bounding box center [211, 461] width 50 height 40
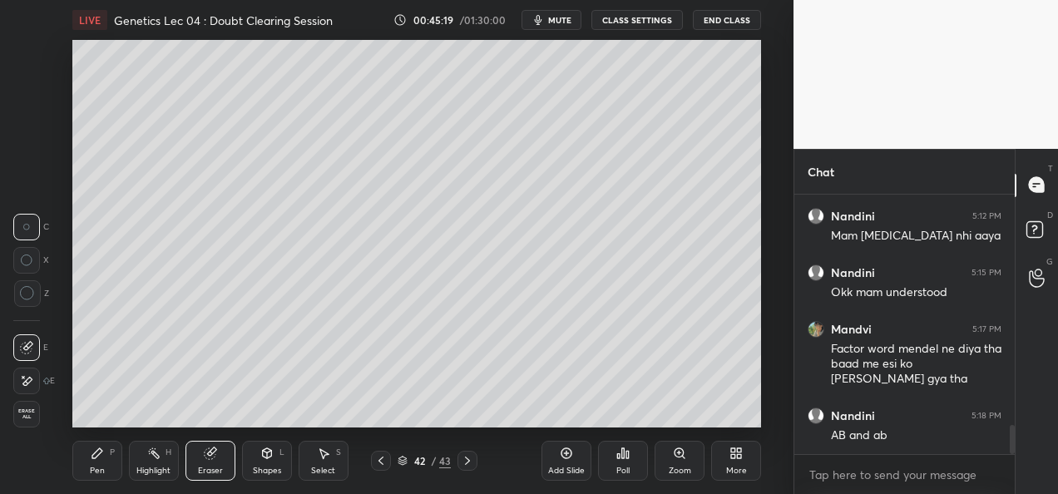
click at [27, 384] on icon at bounding box center [27, 381] width 9 height 8
click at [100, 471] on div "Pen" at bounding box center [97, 471] width 15 height 8
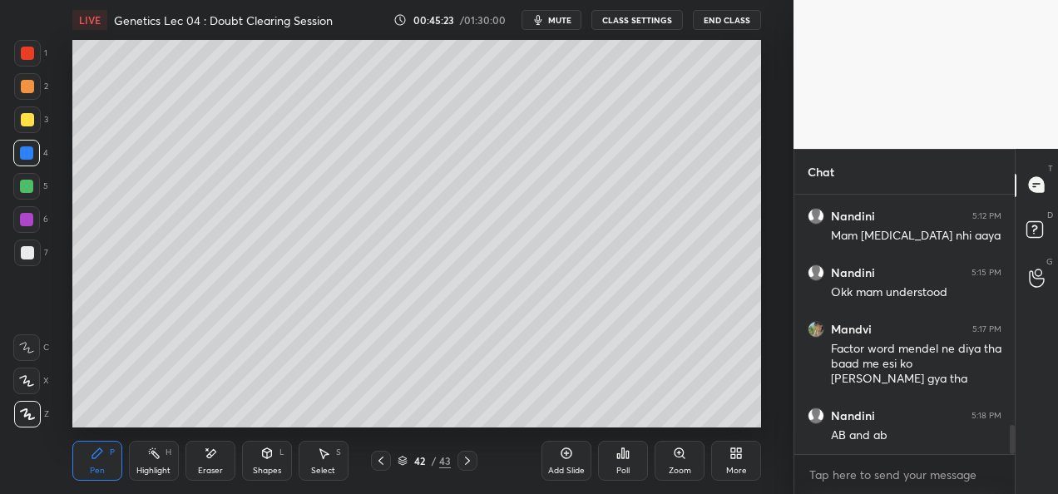
click at [27, 263] on div at bounding box center [27, 253] width 27 height 27
click at [280, 463] on div "Shapes L" at bounding box center [267, 461] width 50 height 40
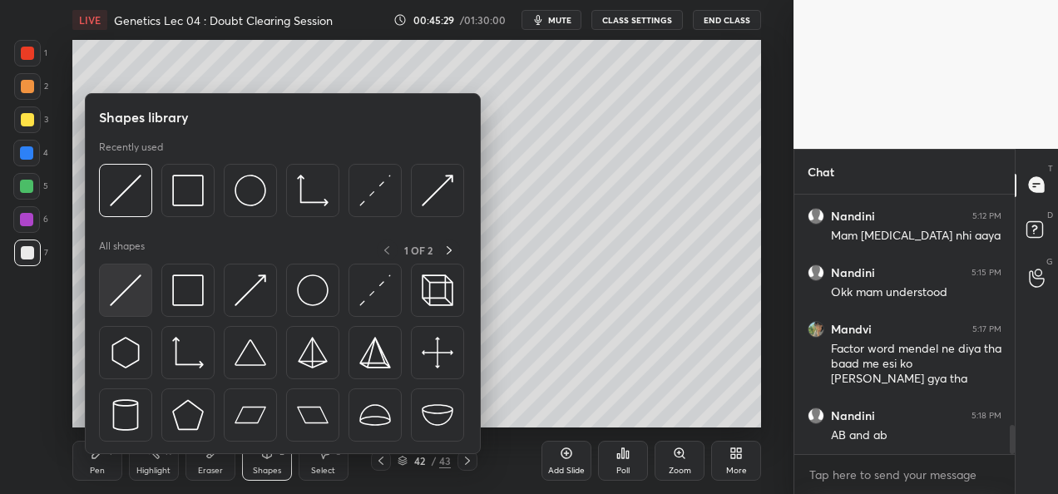
click at [144, 302] on div at bounding box center [125, 290] width 53 height 53
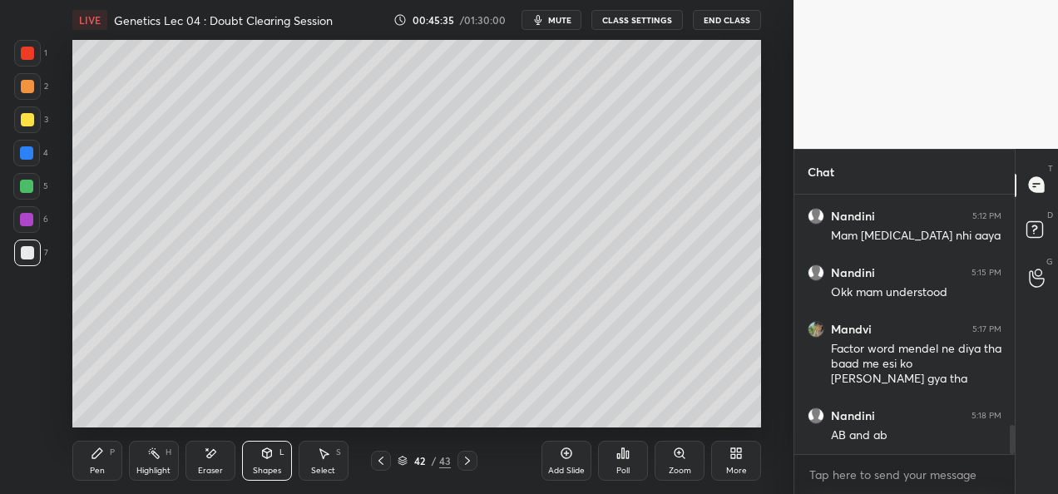
click at [101, 467] on div "Pen" at bounding box center [97, 471] width 15 height 8
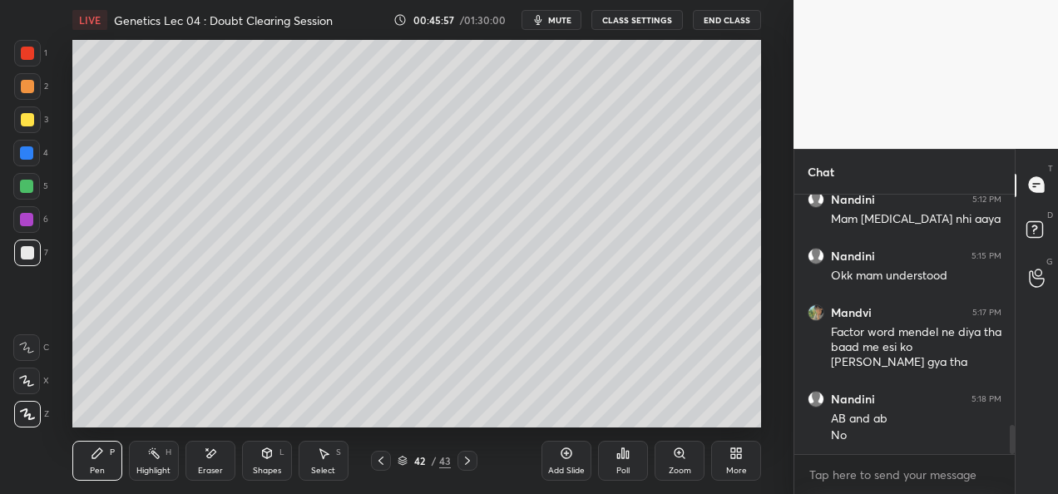
click at [22, 57] on div at bounding box center [27, 53] width 13 height 13
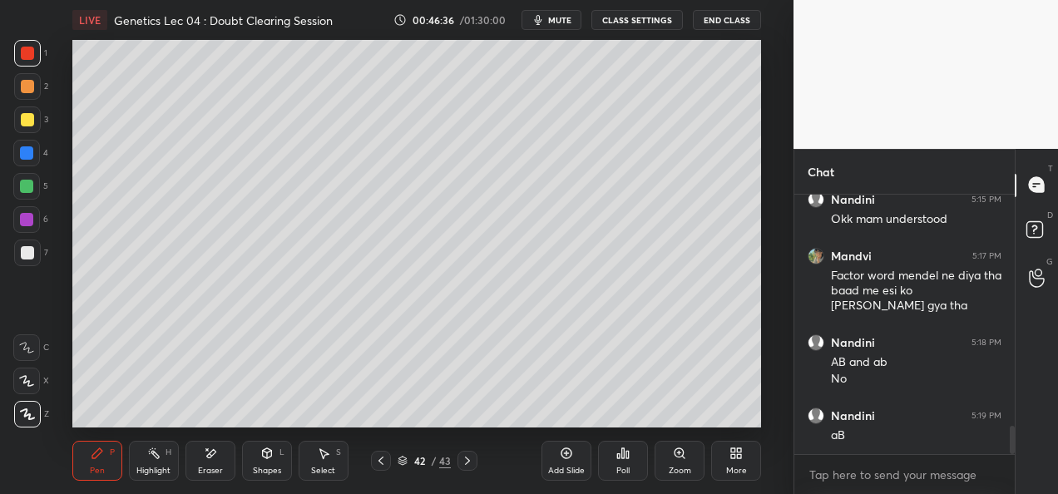
click at [33, 250] on div at bounding box center [27, 253] width 27 height 27
click at [35, 225] on div at bounding box center [26, 219] width 27 height 27
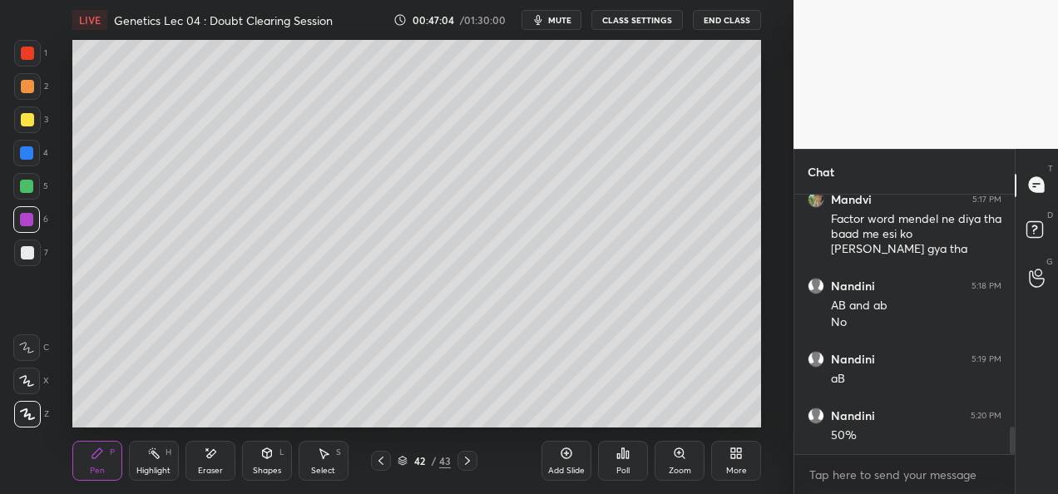
click at [772, 368] on div "Setting up your live class Poll for secs No correct answer Start poll" at bounding box center [416, 234] width 727 height 388
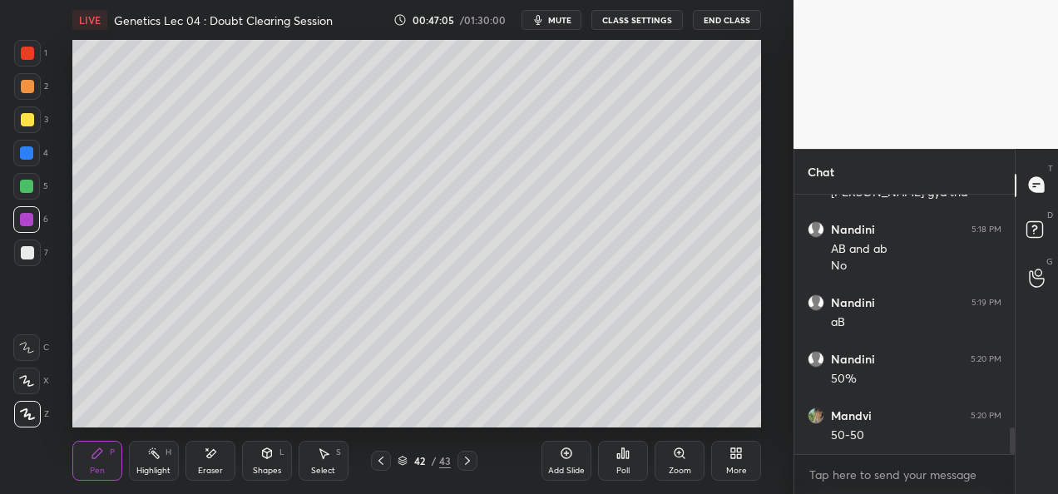
click at [765, 371] on div "Setting up your live class Poll for secs No correct answer Start poll" at bounding box center [416, 234] width 727 height 388
click at [562, 468] on div "Add Slide" at bounding box center [566, 471] width 37 height 8
click at [35, 258] on div at bounding box center [27, 253] width 27 height 27
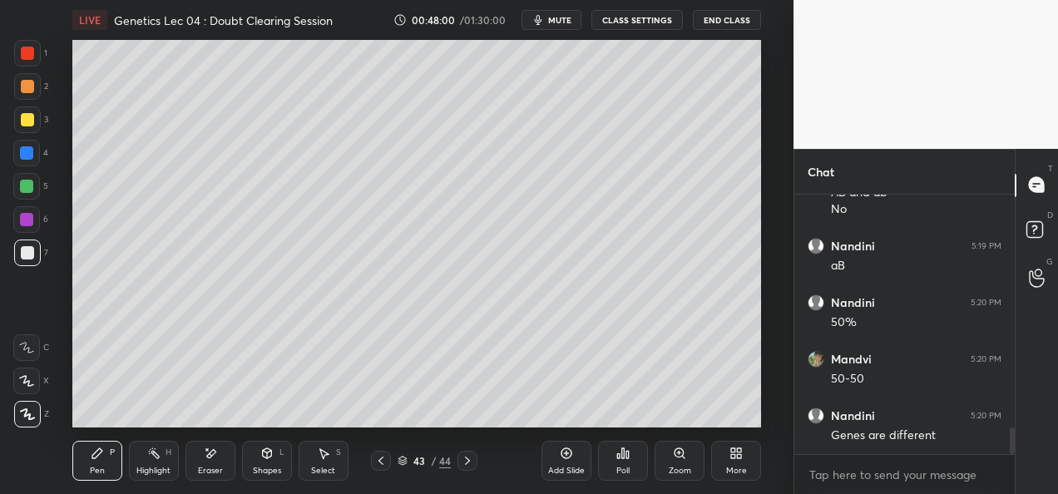
click at [210, 471] on div "Eraser" at bounding box center [210, 471] width 25 height 8
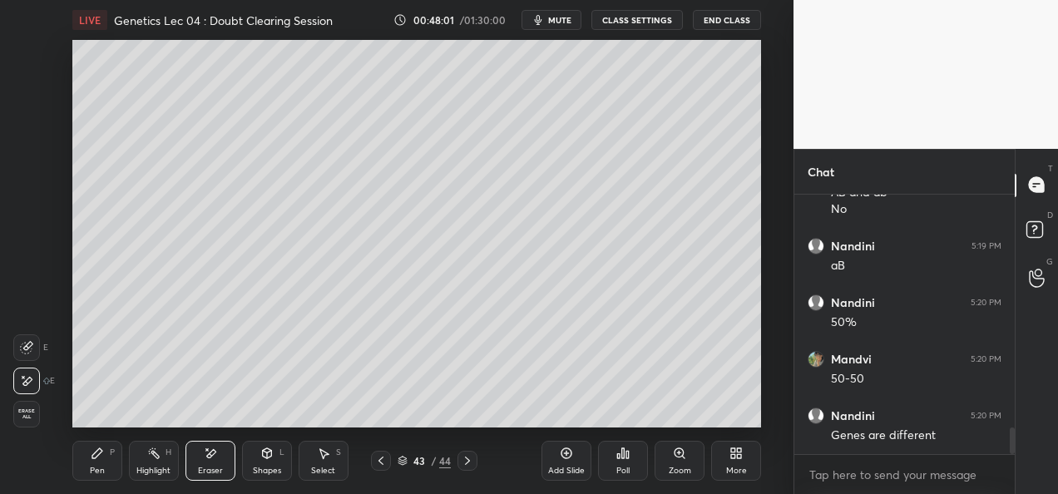
click at [273, 461] on div "Shapes L" at bounding box center [267, 461] width 50 height 40
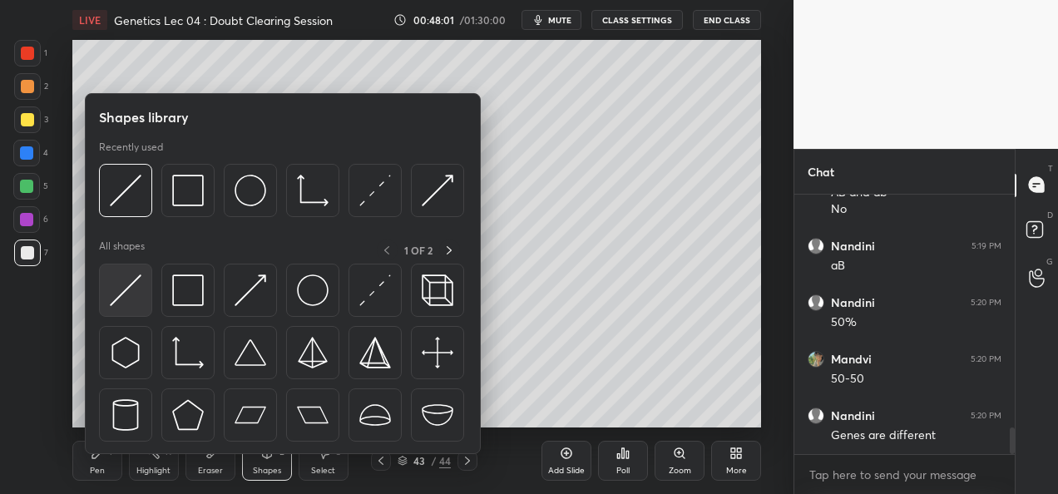
click at [121, 291] on img at bounding box center [126, 291] width 32 height 32
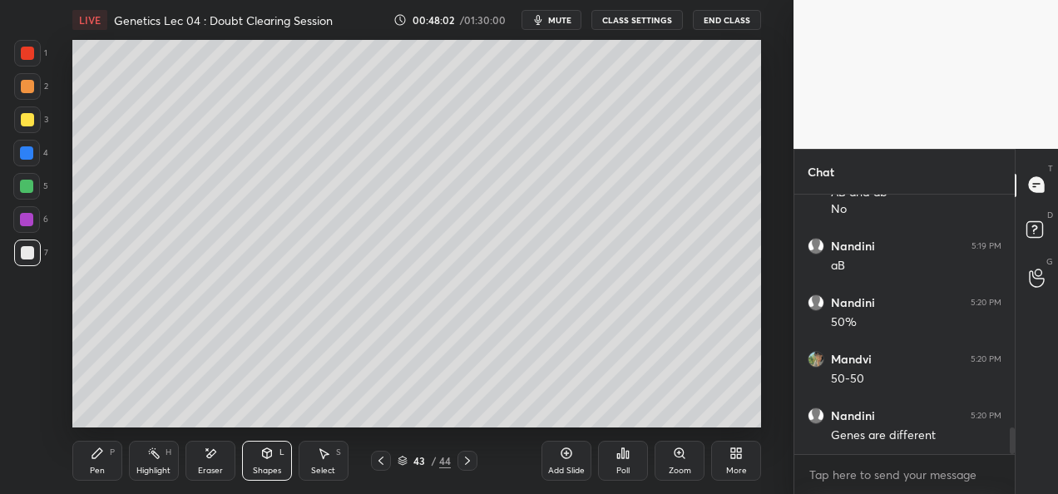
click at [23, 123] on div at bounding box center [27, 119] width 13 height 13
click at [215, 464] on div "Eraser" at bounding box center [211, 461] width 50 height 40
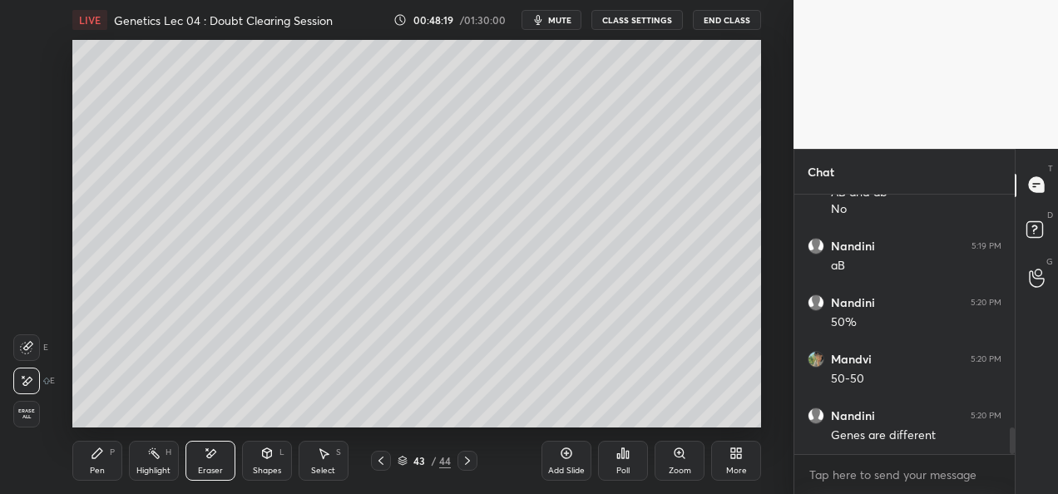
click at [33, 354] on div at bounding box center [26, 347] width 27 height 27
click at [103, 468] on div "Pen" at bounding box center [97, 471] width 15 height 8
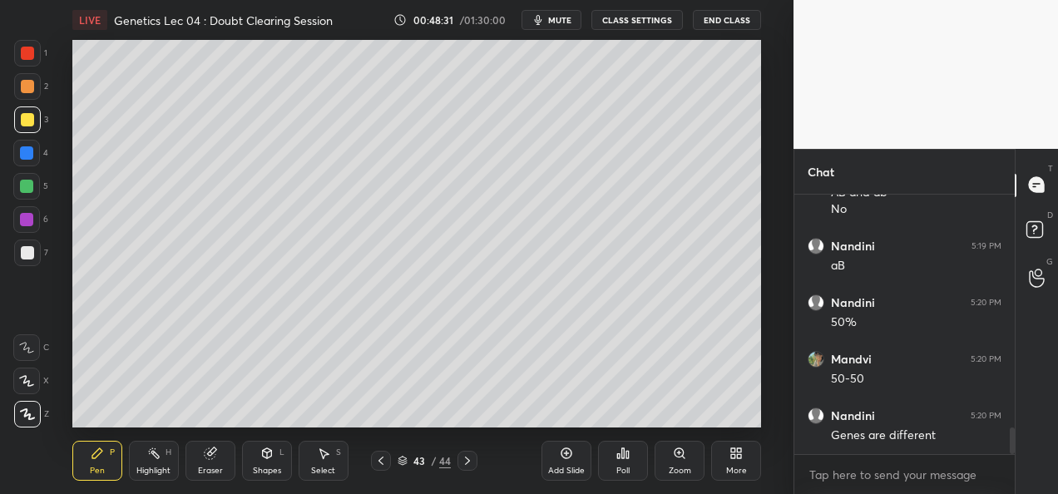
click at [25, 158] on div at bounding box center [26, 152] width 13 height 13
click at [256, 467] on div "Shapes" at bounding box center [267, 471] width 28 height 8
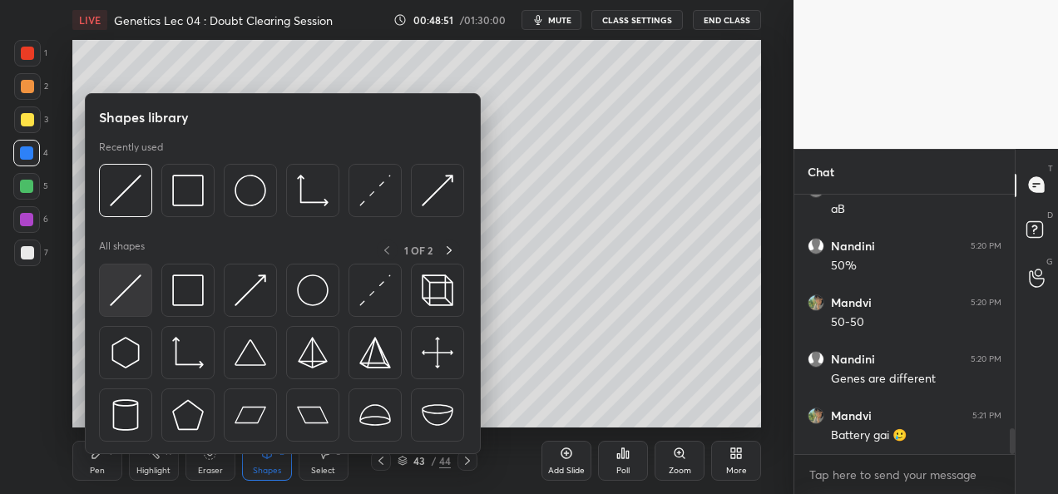
click at [119, 298] on img at bounding box center [126, 291] width 32 height 32
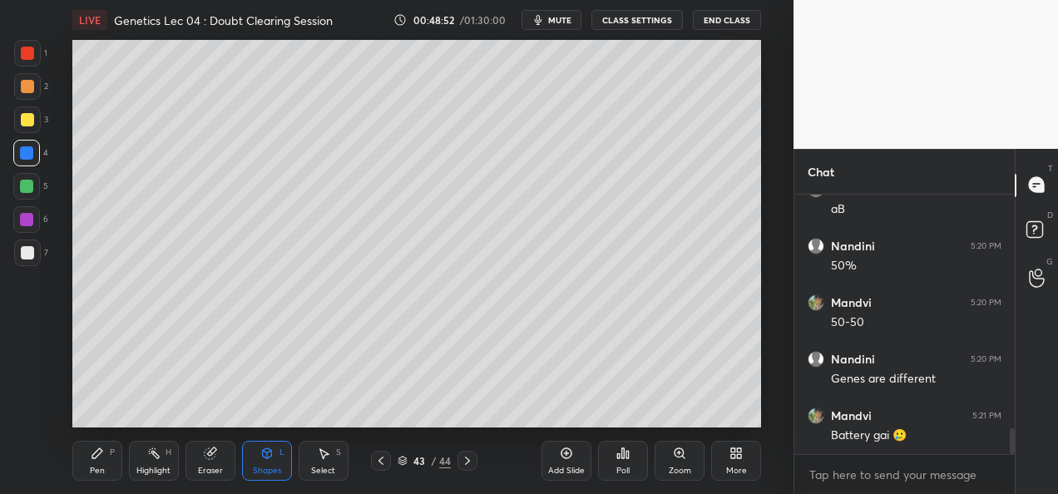
click at [22, 255] on div at bounding box center [27, 252] width 13 height 13
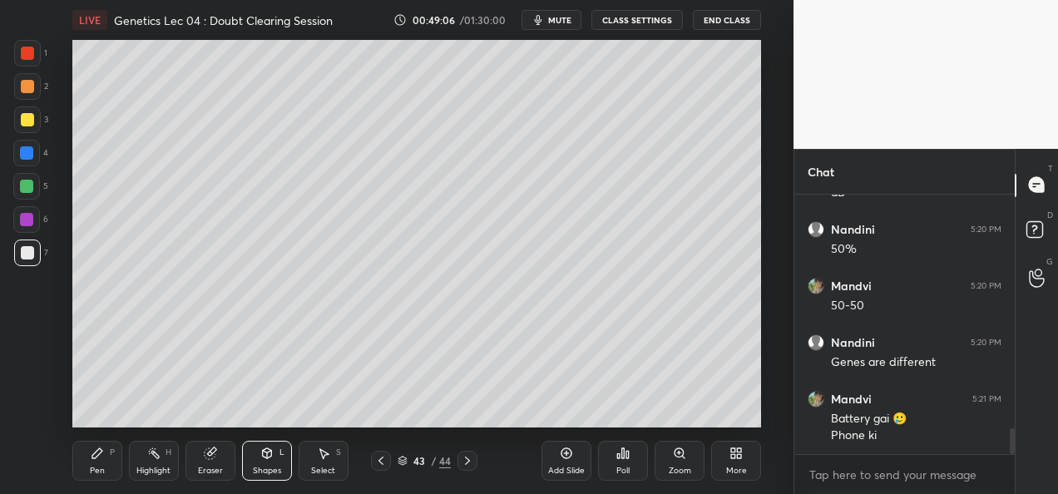
click at [97, 470] on div "Pen" at bounding box center [97, 471] width 15 height 8
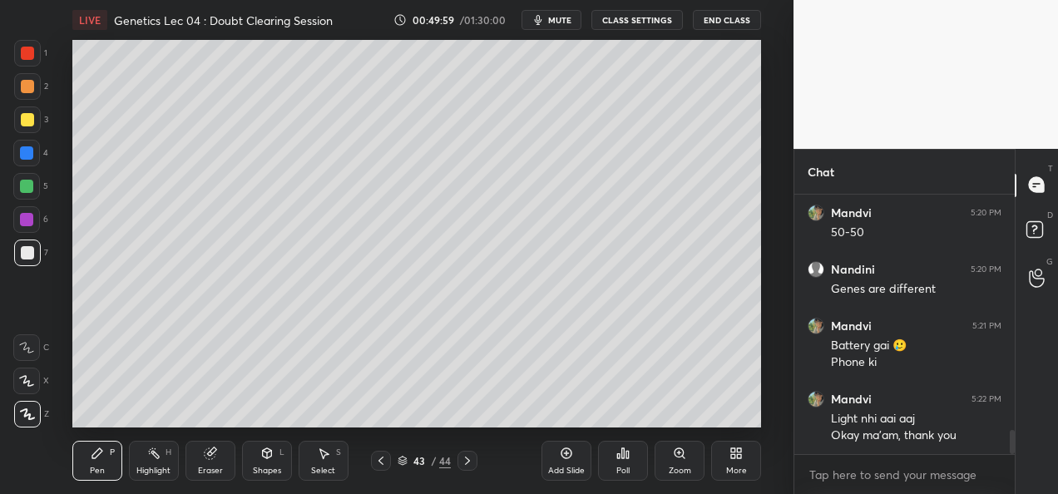
scroll to position [2501, 0]
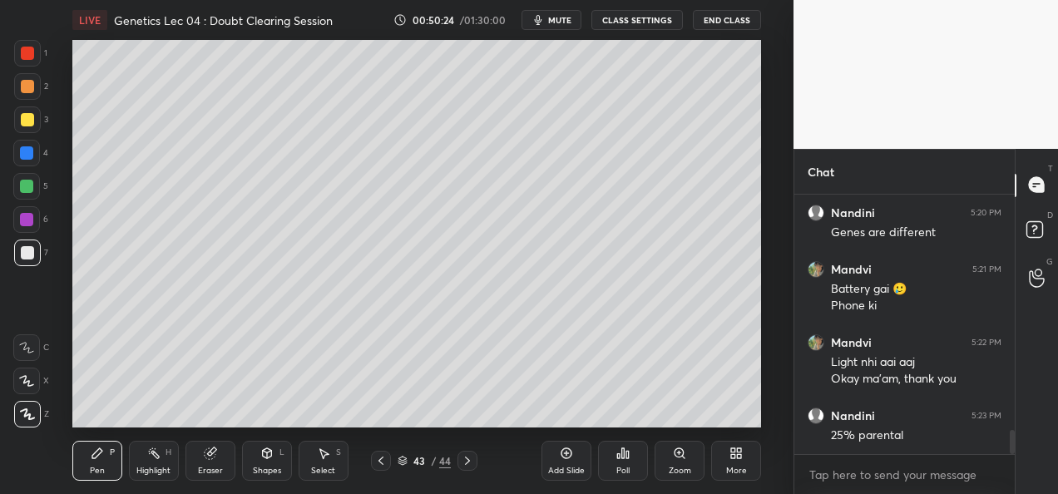
click at [31, 134] on div "3" at bounding box center [31, 122] width 34 height 33
click at [28, 64] on div at bounding box center [27, 53] width 27 height 27
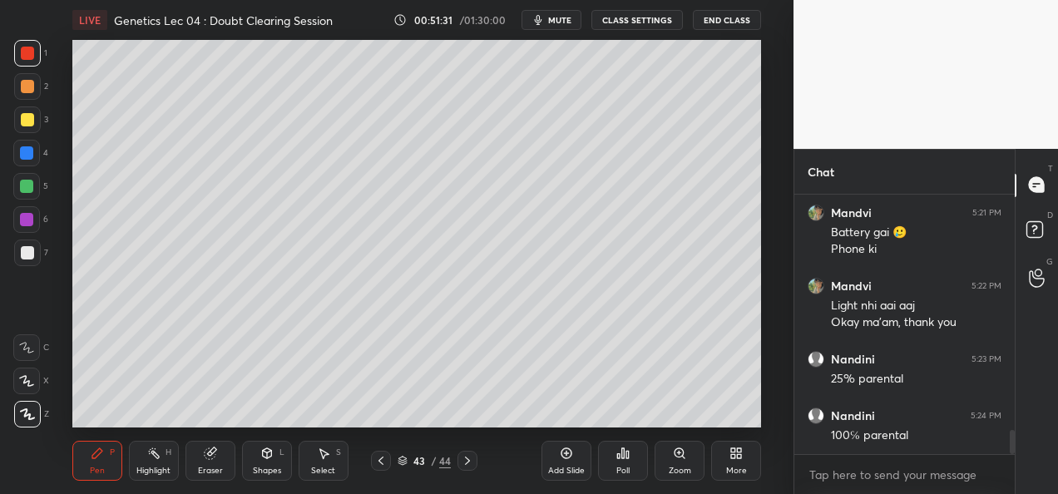
click at [560, 464] on div "Add Slide" at bounding box center [567, 461] width 50 height 40
click at [26, 258] on div at bounding box center [27, 252] width 13 height 13
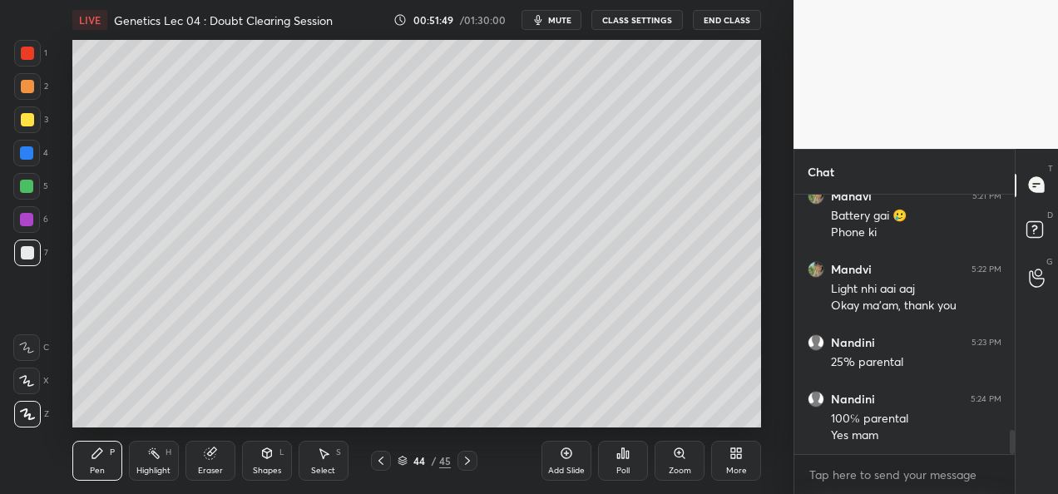
click at [327, 468] on div "Select" at bounding box center [323, 471] width 24 height 8
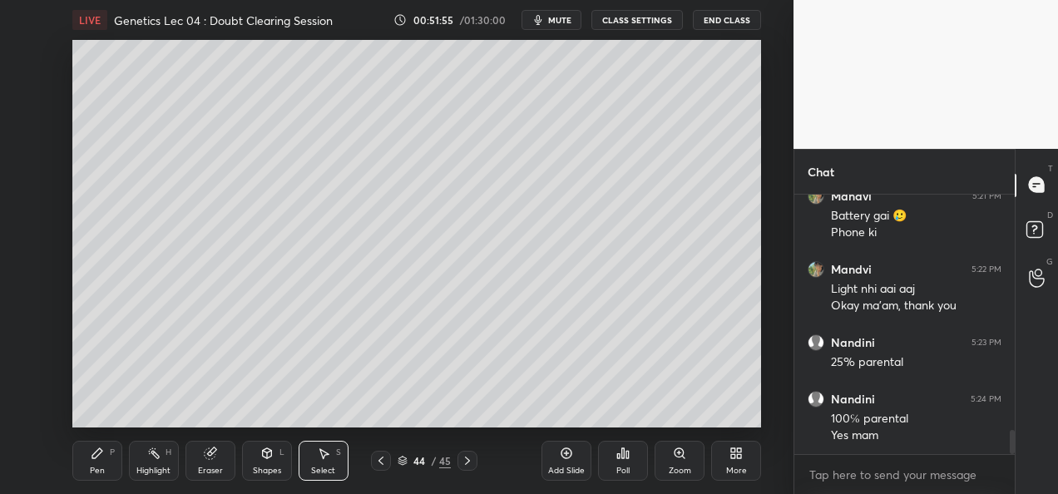
click at [259, 458] on div "Shapes L" at bounding box center [267, 461] width 50 height 40
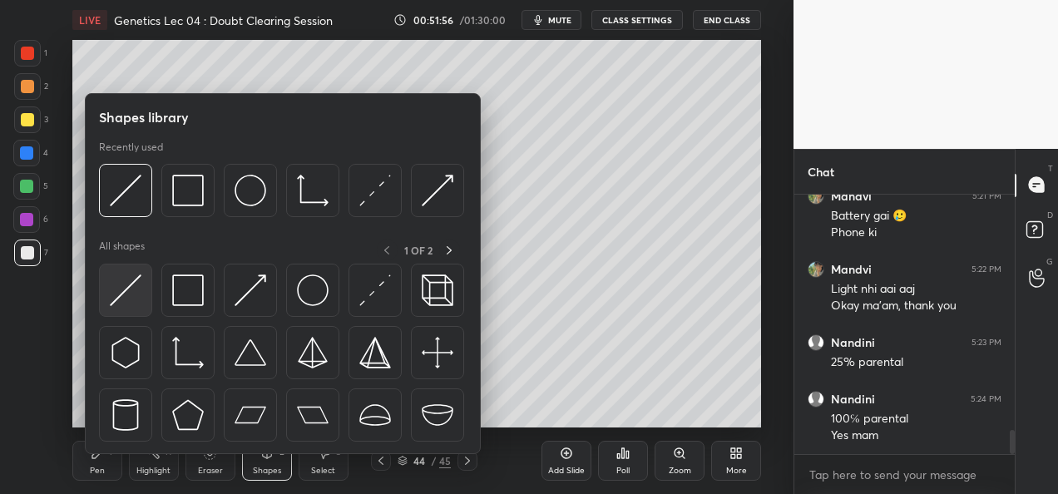
click at [97, 293] on div "Shapes library Recently used All shapes 1 OF 2" at bounding box center [283, 273] width 396 height 361
click at [115, 291] on img at bounding box center [126, 291] width 32 height 32
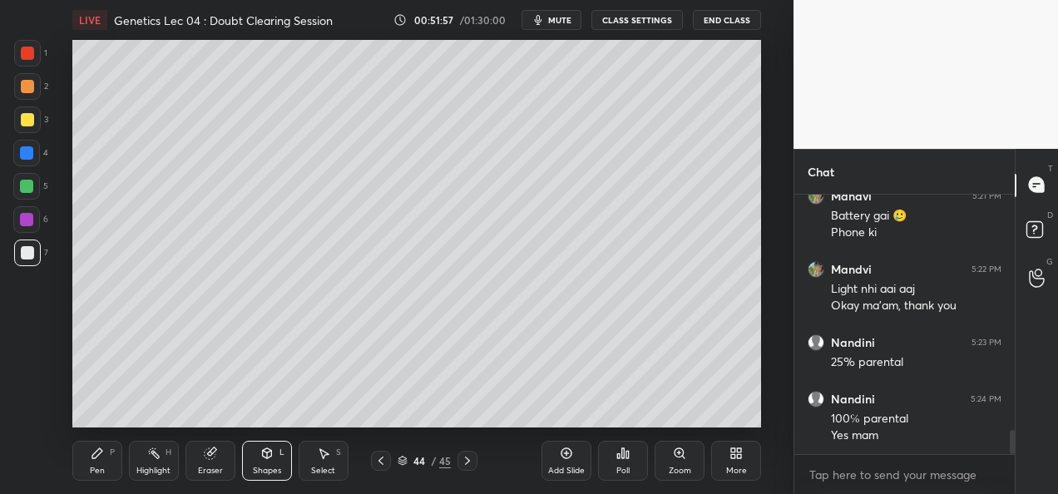
click at [33, 126] on div at bounding box center [27, 119] width 27 height 27
click at [201, 470] on div "Eraser" at bounding box center [210, 471] width 25 height 8
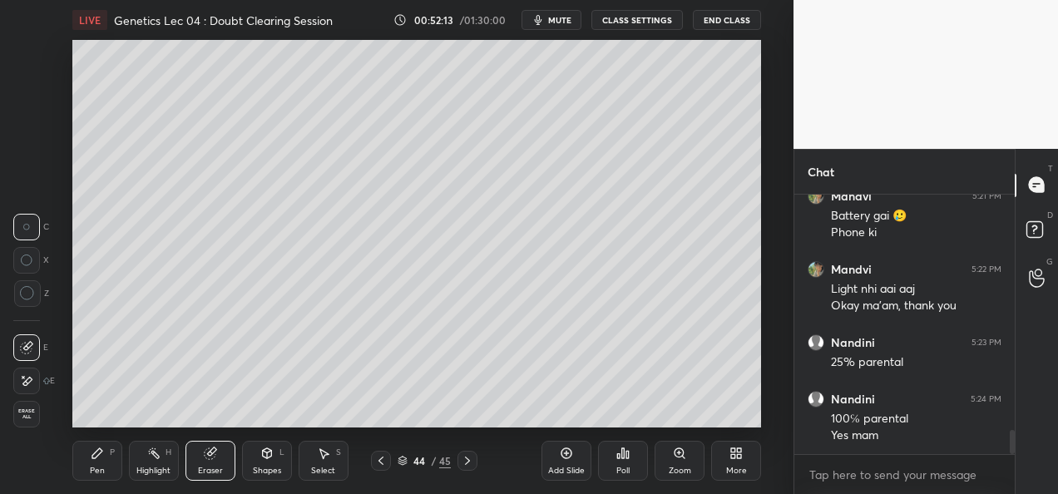
click at [96, 467] on div "Pen" at bounding box center [97, 471] width 15 height 8
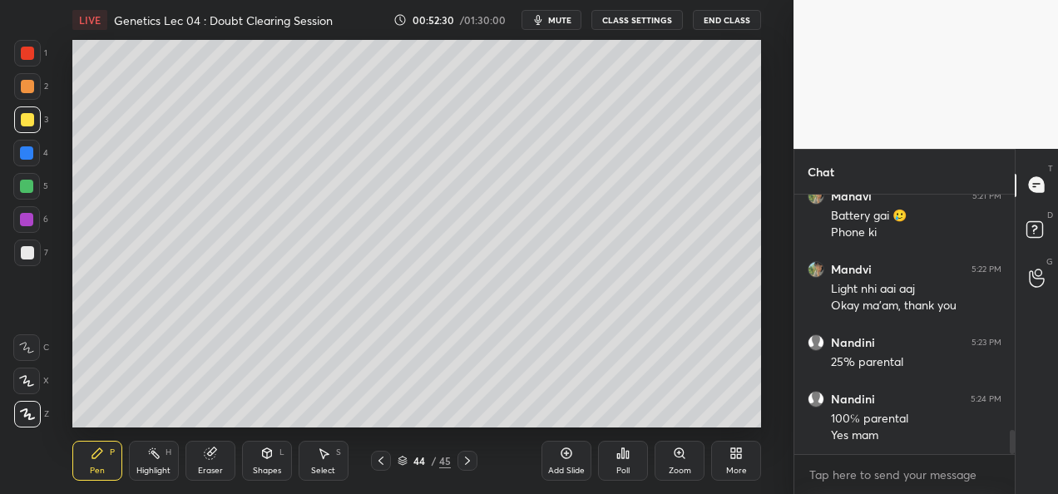
click at [265, 468] on div "Shapes" at bounding box center [267, 471] width 28 height 8
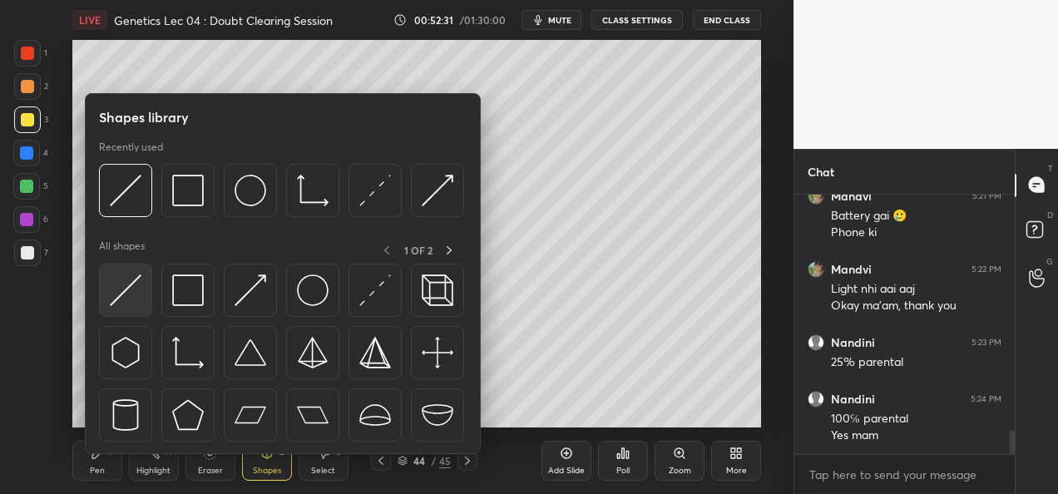
click at [122, 306] on div at bounding box center [125, 290] width 53 height 53
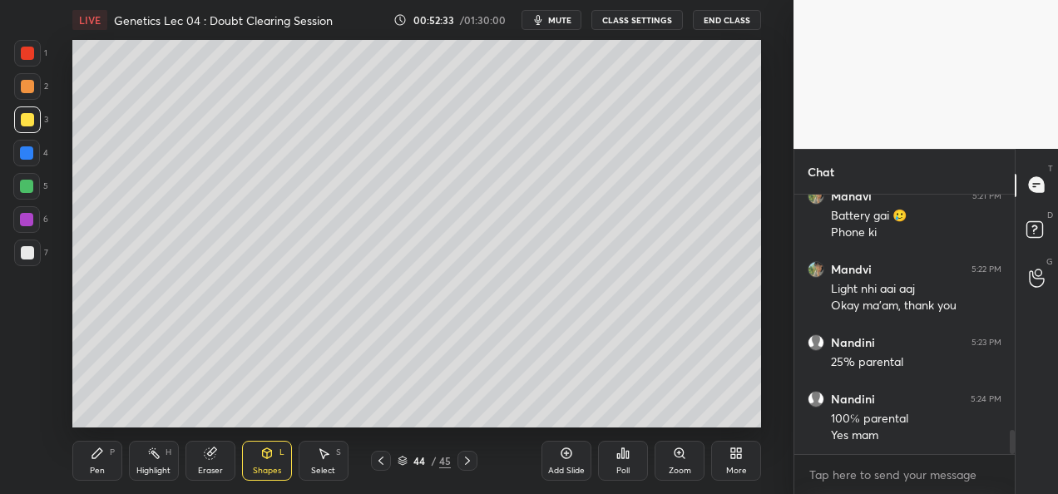
click at [33, 251] on div at bounding box center [27, 253] width 27 height 27
click at [126, 487] on div "Pen P Highlight H Eraser Shapes L Select S 44 / 45 Add Slide Poll Zoom More" at bounding box center [416, 461] width 689 height 67
click at [94, 474] on div "Pen" at bounding box center [97, 471] width 15 height 8
click at [17, 61] on div at bounding box center [27, 53] width 27 height 27
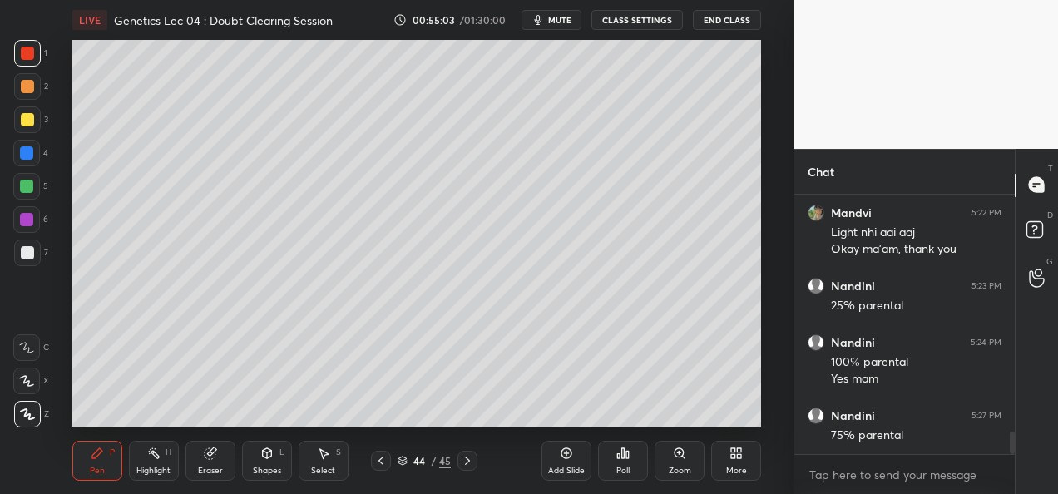
scroll to position [2687, 0]
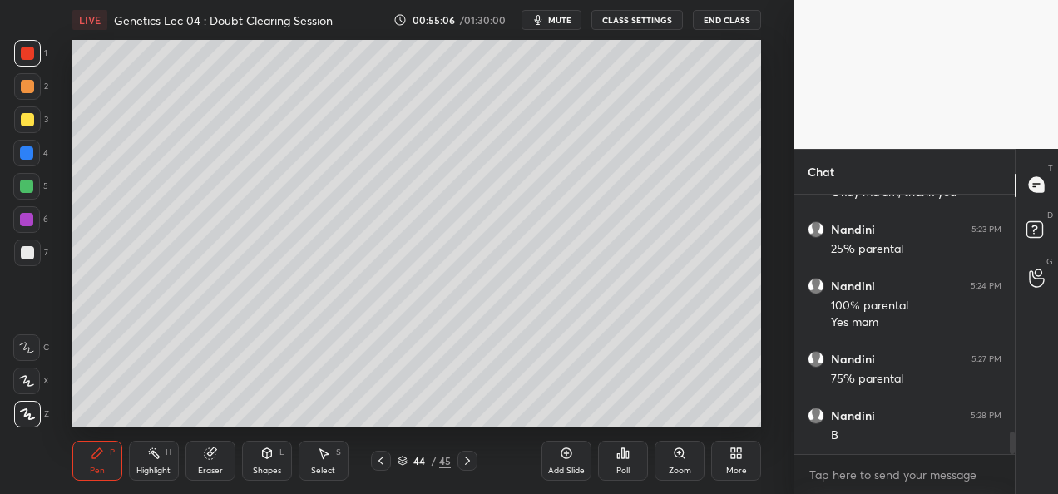
click at [26, 222] on div at bounding box center [26, 219] width 13 height 13
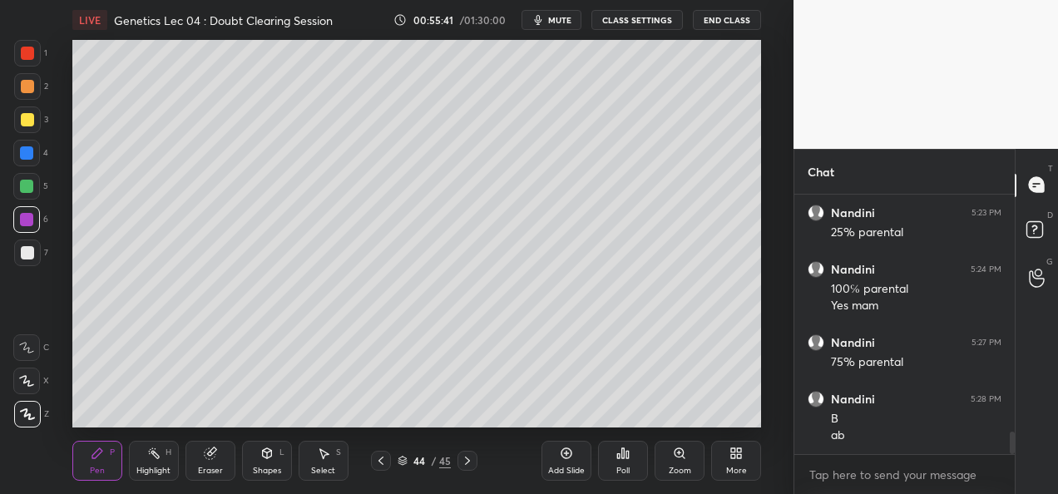
click at [30, 261] on div at bounding box center [27, 253] width 27 height 27
click at [465, 463] on icon at bounding box center [467, 460] width 13 height 13
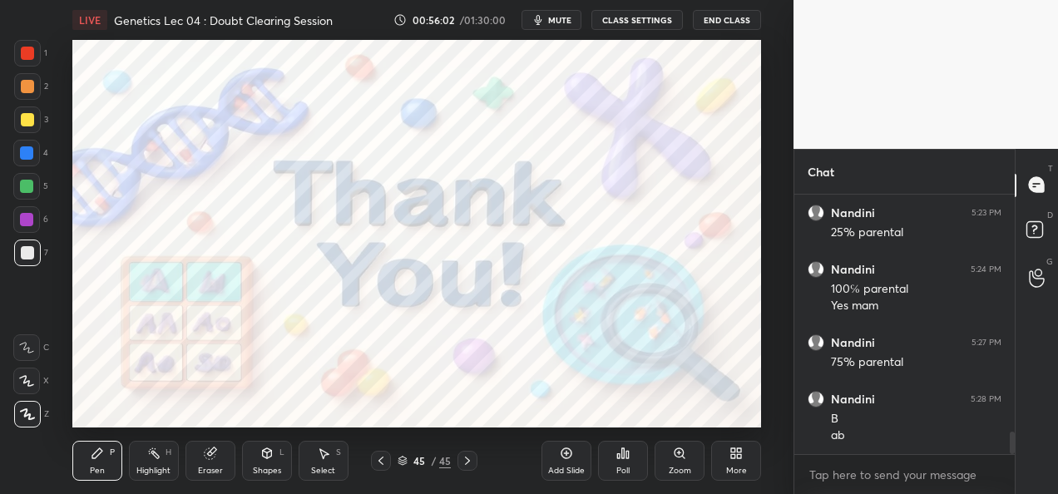
click at [383, 468] on div at bounding box center [381, 461] width 20 height 20
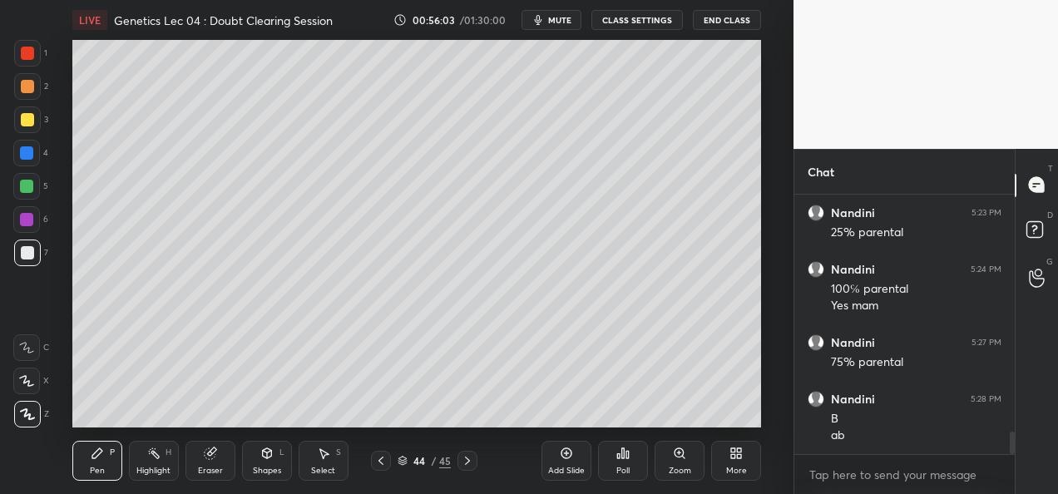
click at [551, 468] on div "Add Slide" at bounding box center [566, 471] width 37 height 8
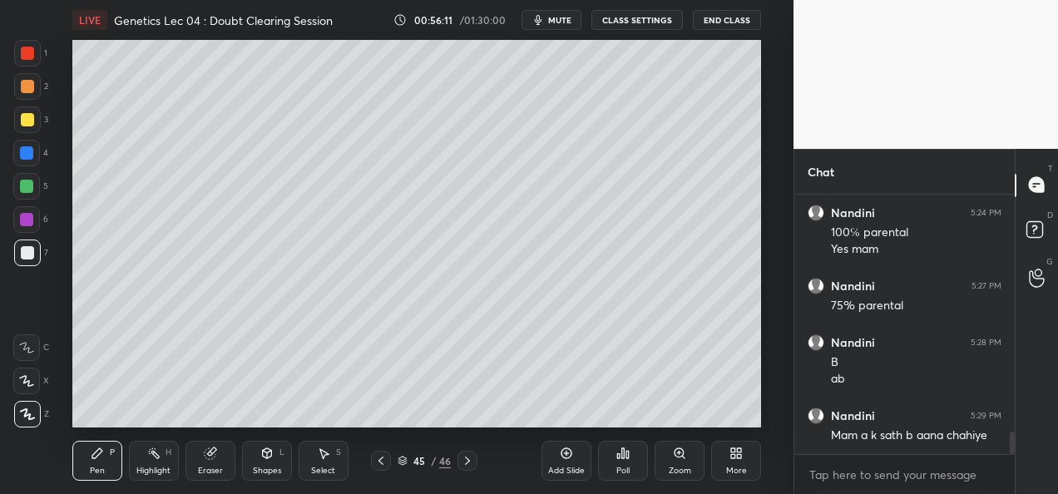
click at [26, 87] on div at bounding box center [27, 86] width 13 height 13
click at [378, 464] on icon at bounding box center [380, 460] width 13 height 13
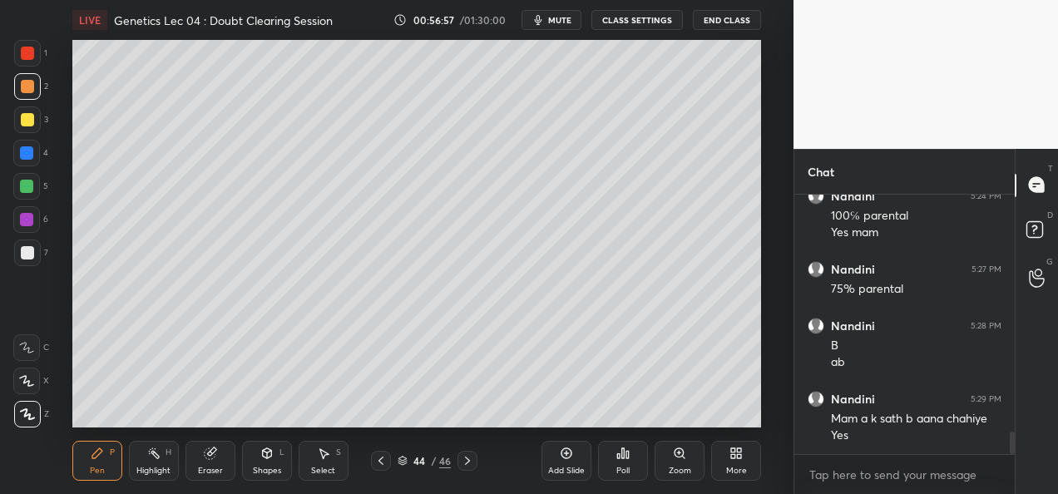
click at [676, 453] on icon at bounding box center [679, 452] width 9 height 9
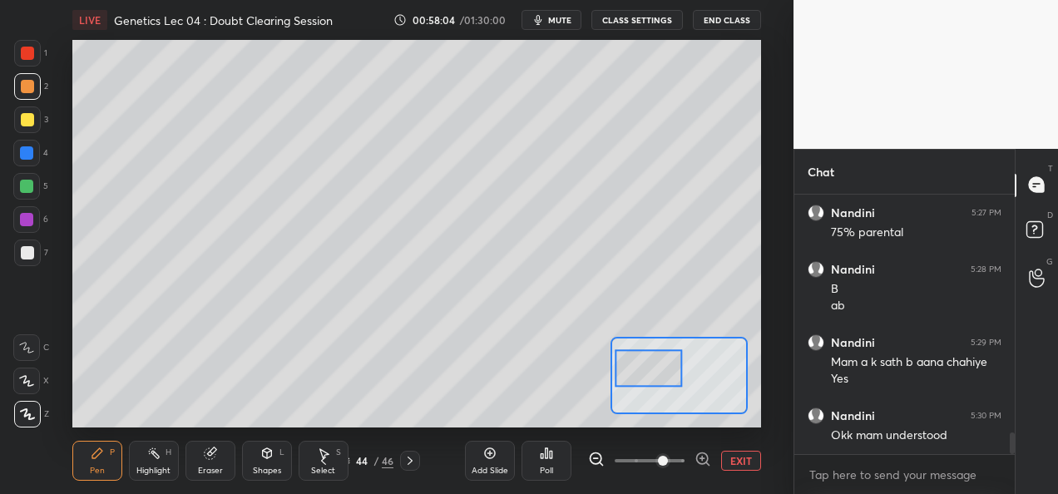
scroll to position [2890, 0]
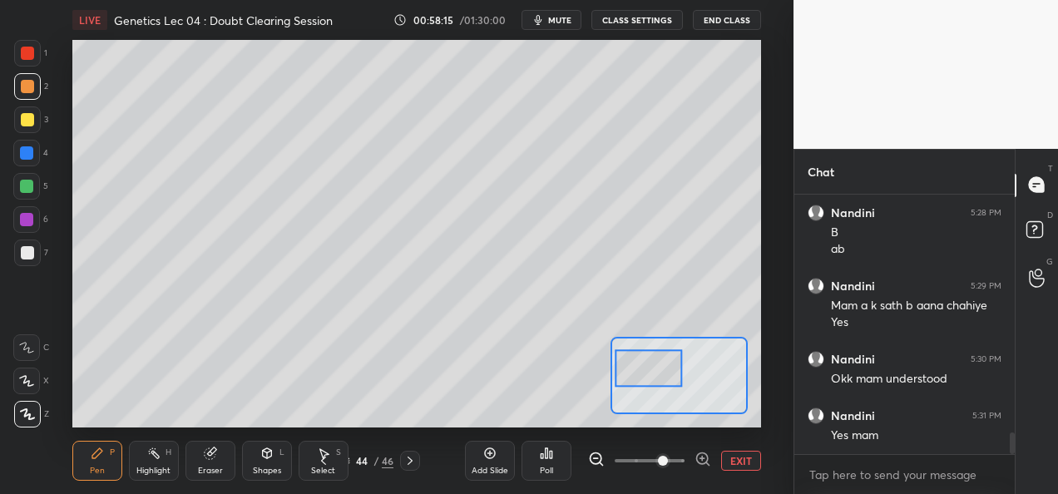
click at [742, 462] on button "EXIT" at bounding box center [741, 461] width 40 height 20
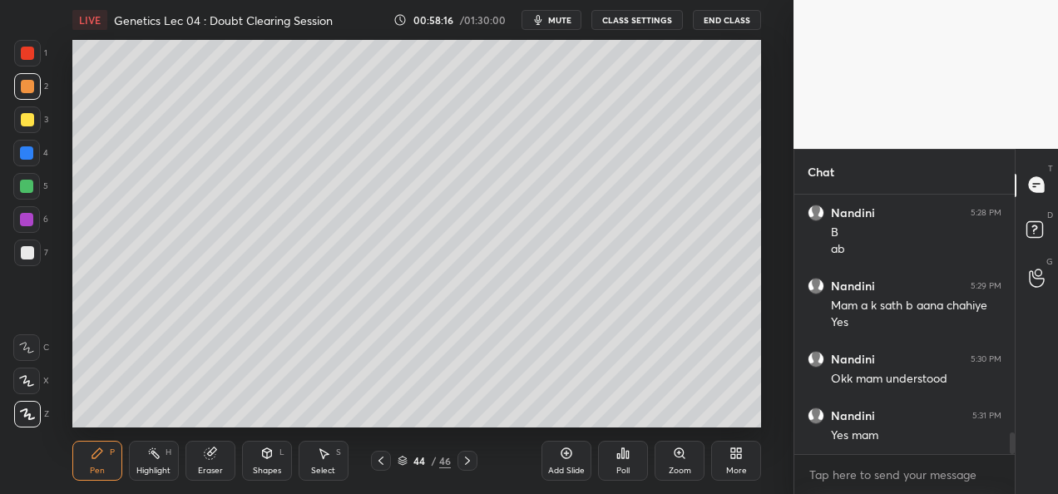
click at [468, 465] on icon at bounding box center [467, 460] width 13 height 13
click at [275, 459] on div "Shapes L" at bounding box center [267, 461] width 50 height 40
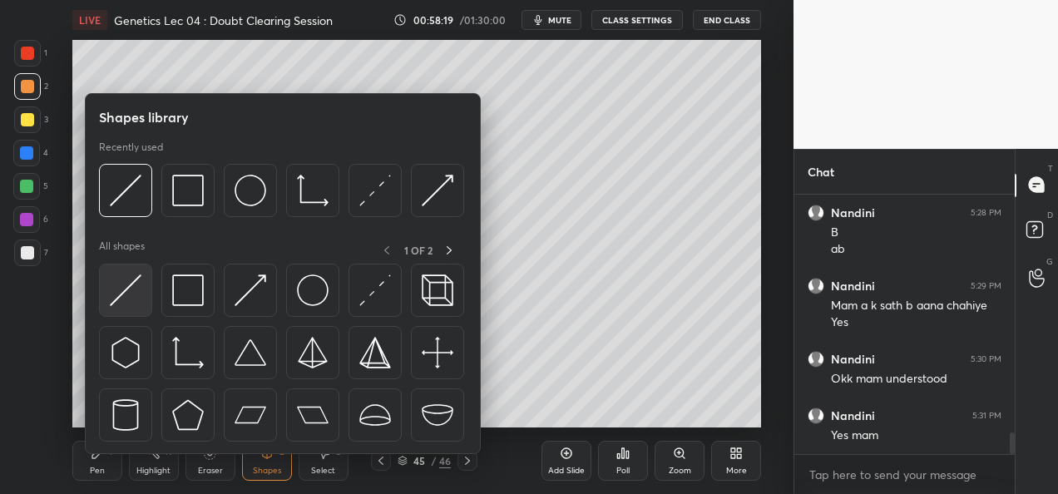
click at [116, 303] on img at bounding box center [126, 291] width 32 height 32
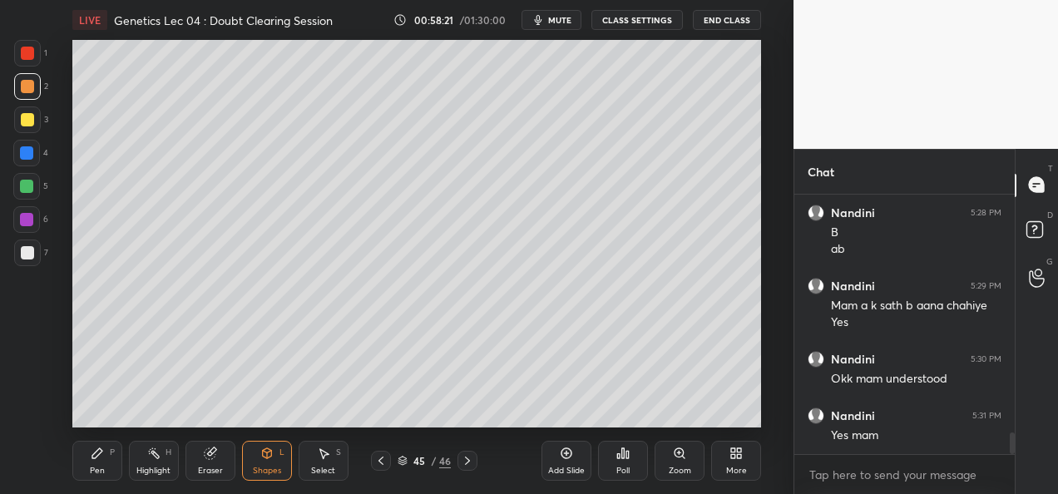
click at [39, 253] on div at bounding box center [27, 253] width 27 height 27
click at [28, 121] on div at bounding box center [27, 119] width 13 height 13
click at [98, 451] on icon at bounding box center [97, 453] width 10 height 10
click at [263, 472] on div "Shapes" at bounding box center [267, 471] width 28 height 8
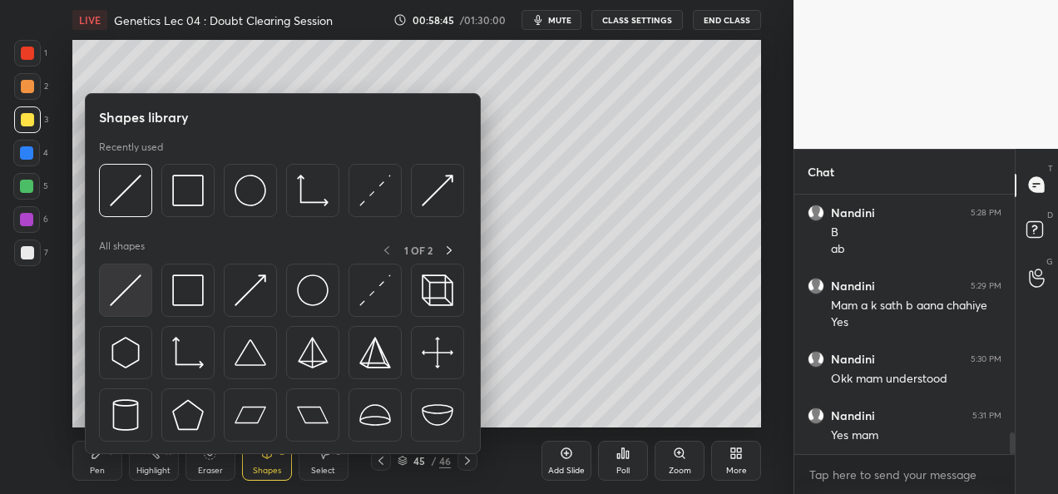
click at [115, 293] on img at bounding box center [126, 291] width 32 height 32
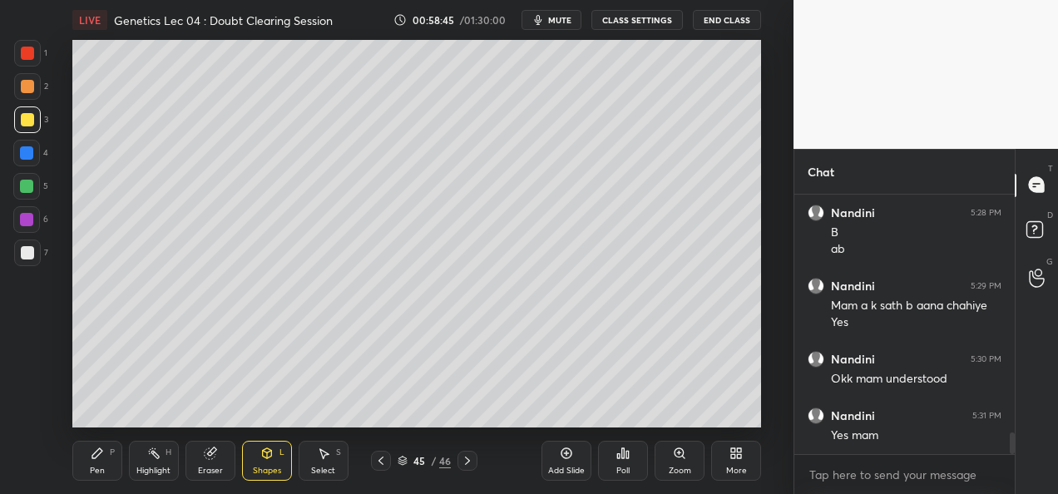
click at [31, 150] on div at bounding box center [26, 152] width 13 height 13
click at [111, 463] on div "Pen P" at bounding box center [97, 461] width 50 height 40
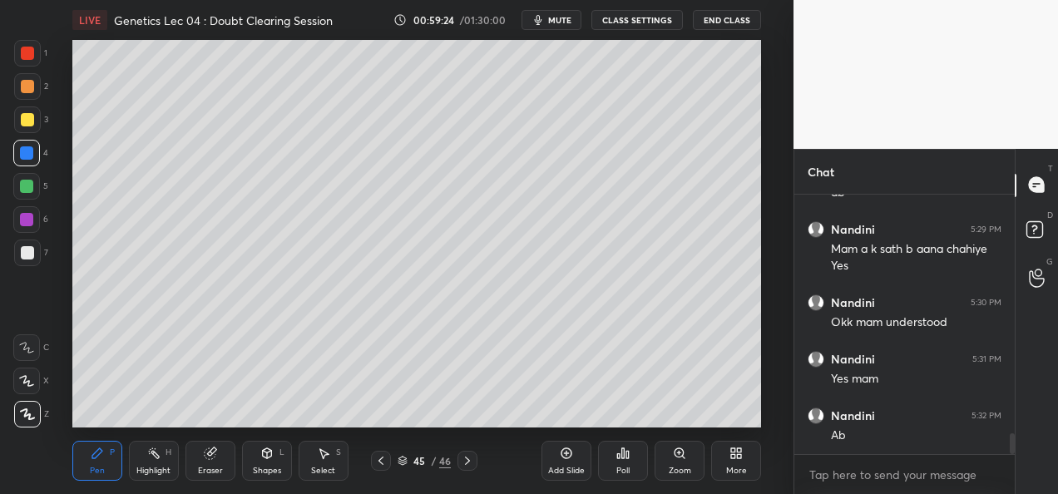
click at [27, 260] on div at bounding box center [27, 253] width 27 height 27
click at [30, 62] on div at bounding box center [27, 53] width 27 height 27
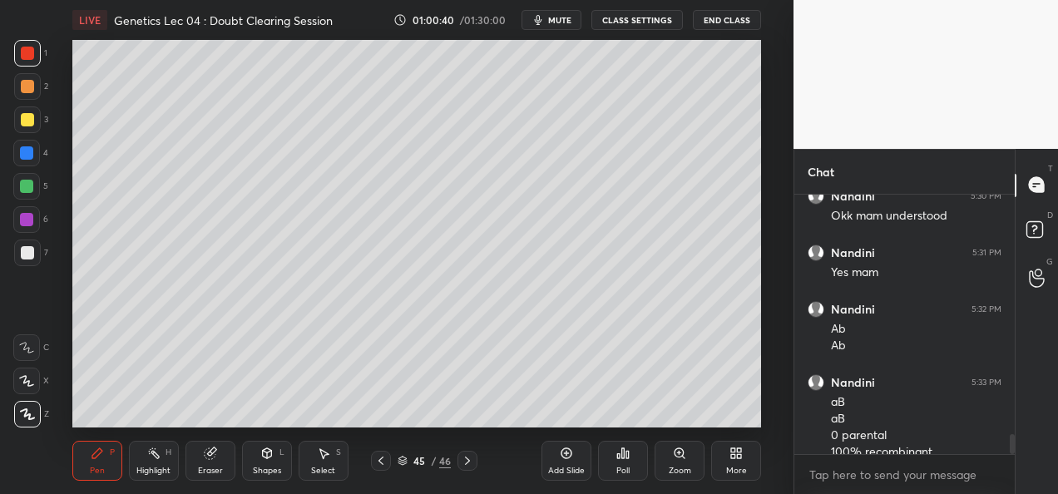
scroll to position [3070, 0]
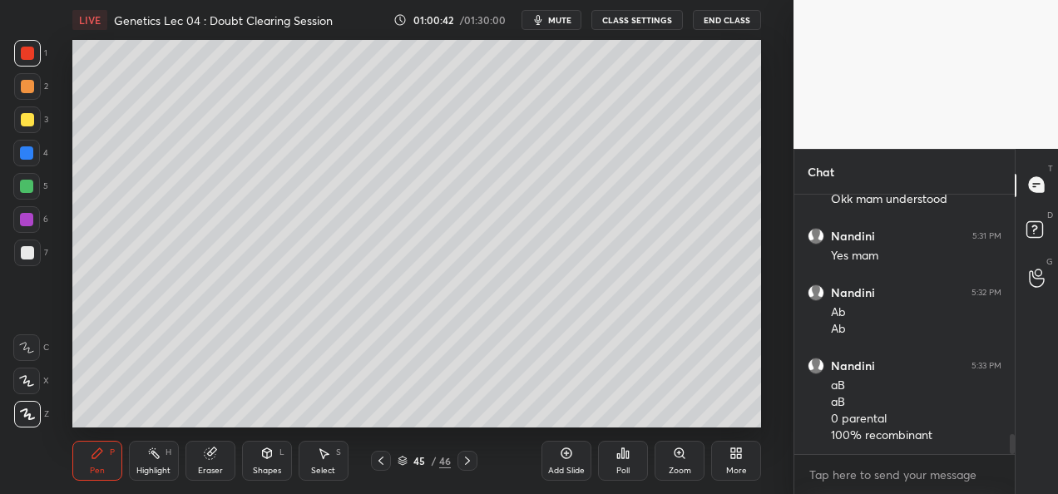
click at [382, 466] on icon at bounding box center [380, 460] width 13 height 13
click at [379, 466] on icon at bounding box center [380, 460] width 13 height 13
click at [378, 469] on div at bounding box center [381, 461] width 20 height 20
click at [374, 473] on div "Pen P Highlight H Eraser Shapes L Select S 42 / 46 Add Slide Poll Zoom More" at bounding box center [416, 461] width 689 height 67
click at [467, 469] on div at bounding box center [468, 461] width 20 height 20
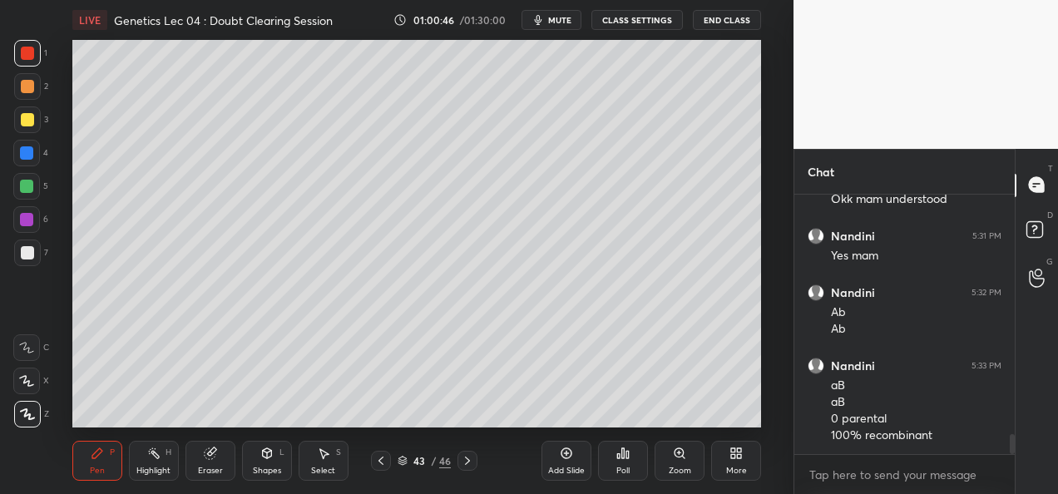
click at [386, 468] on div at bounding box center [381, 461] width 20 height 20
click at [473, 466] on icon at bounding box center [467, 460] width 13 height 13
click at [464, 471] on div "Pen P Highlight H Eraser Shapes L Select S 43 / 46 Add Slide Poll Zoom More" at bounding box center [416, 461] width 689 height 67
click at [468, 463] on icon at bounding box center [467, 460] width 13 height 13
click at [468, 465] on icon at bounding box center [467, 460] width 13 height 13
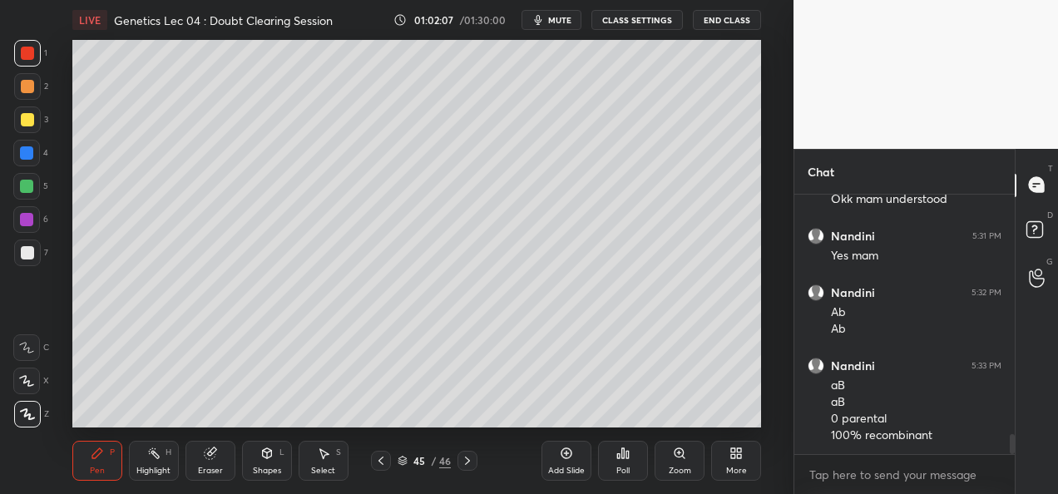
scroll to position [3126, 0]
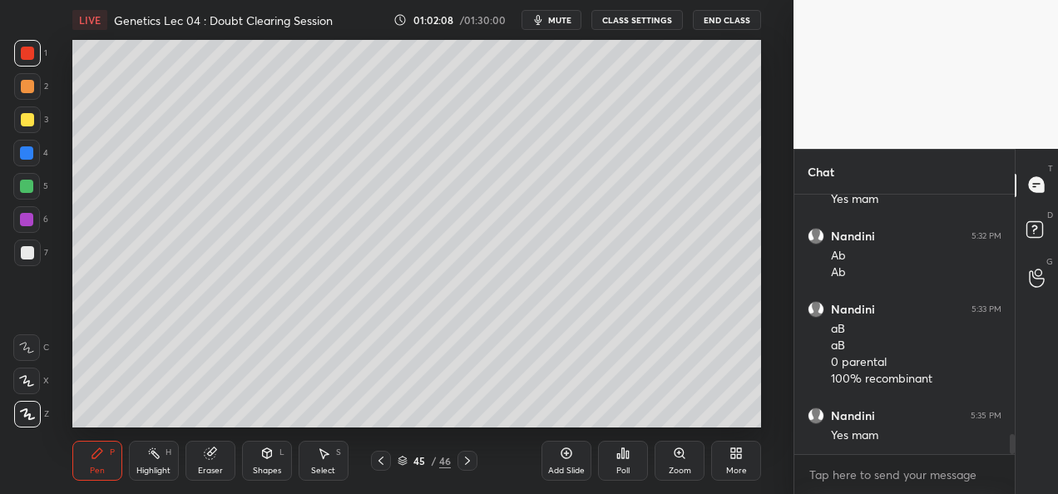
click at [554, 468] on div "Add Slide" at bounding box center [566, 471] width 37 height 8
click at [25, 152] on div at bounding box center [26, 152] width 13 height 13
click at [373, 460] on div at bounding box center [382, 461] width 20 height 20
click at [379, 463] on icon at bounding box center [381, 460] width 13 height 13
click at [378, 469] on div at bounding box center [382, 461] width 20 height 20
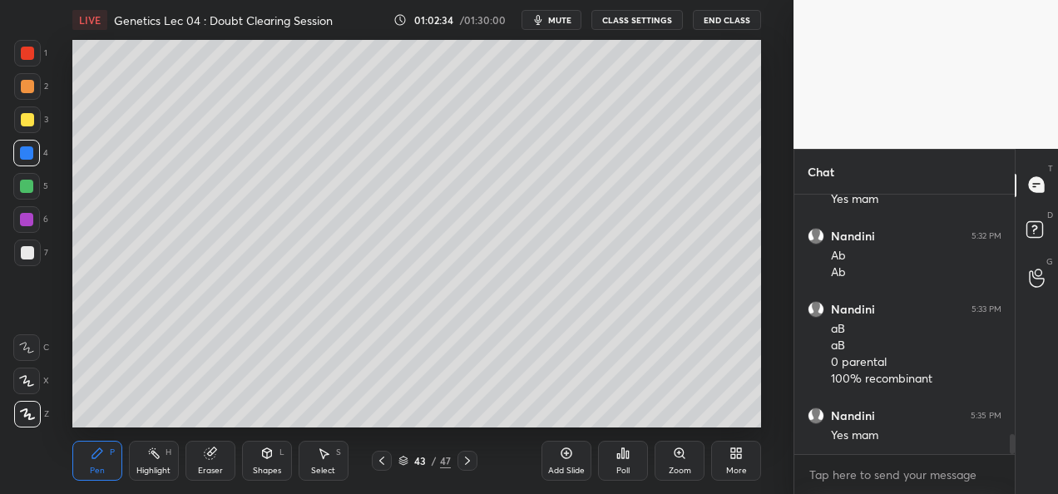
click at [376, 469] on div at bounding box center [382, 461] width 20 height 20
click at [376, 472] on div "Pen P Highlight H Eraser Shapes L Select S 42 / 47 Add Slide Poll Zoom More" at bounding box center [416, 461] width 689 height 67
click at [375, 473] on div "Pen P Highlight H Eraser Shapes L Select S 42 / 47 Add Slide Poll Zoom More" at bounding box center [416, 461] width 689 height 67
click at [378, 468] on div at bounding box center [382, 461] width 20 height 20
click at [381, 465] on icon at bounding box center [381, 460] width 13 height 13
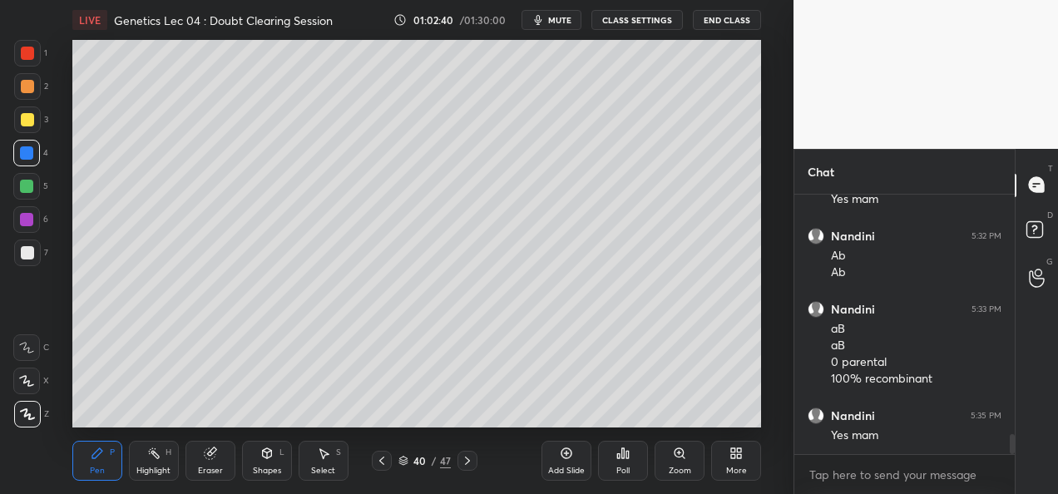
click at [213, 464] on div "Eraser" at bounding box center [211, 461] width 50 height 40
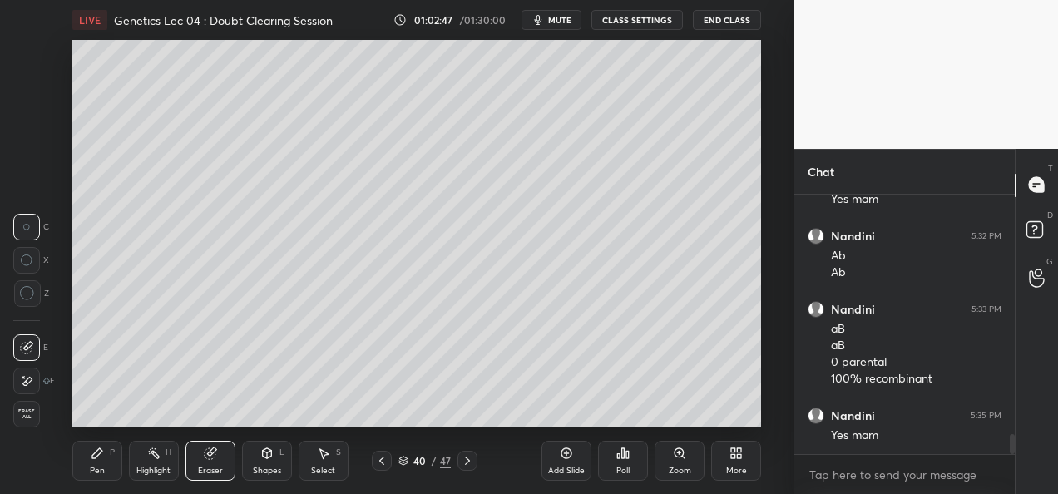
click at [100, 464] on div "Pen P" at bounding box center [97, 461] width 50 height 40
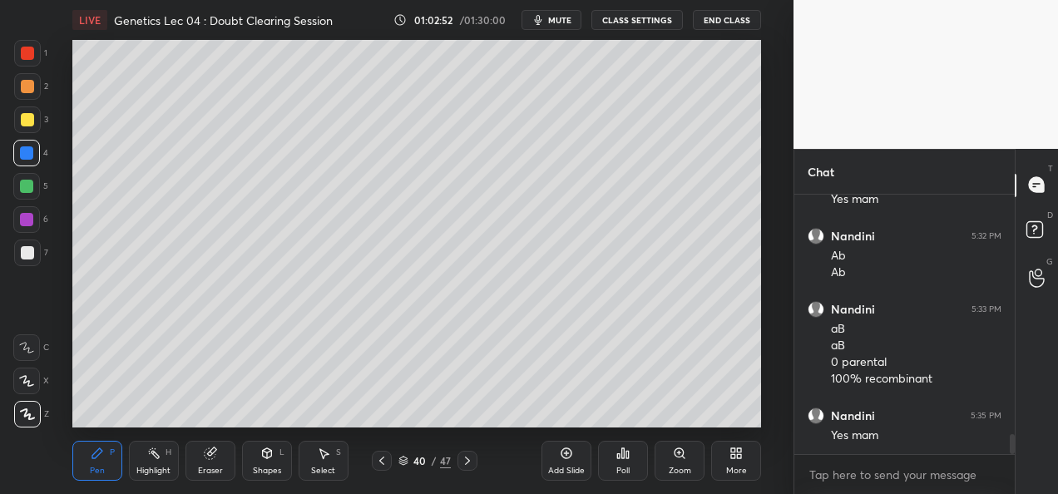
click at [22, 210] on div at bounding box center [26, 219] width 27 height 27
click at [470, 466] on icon at bounding box center [467, 460] width 13 height 13
click at [472, 465] on icon at bounding box center [467, 460] width 13 height 13
click at [472, 464] on icon at bounding box center [467, 460] width 13 height 13
click at [469, 466] on icon at bounding box center [467, 460] width 13 height 13
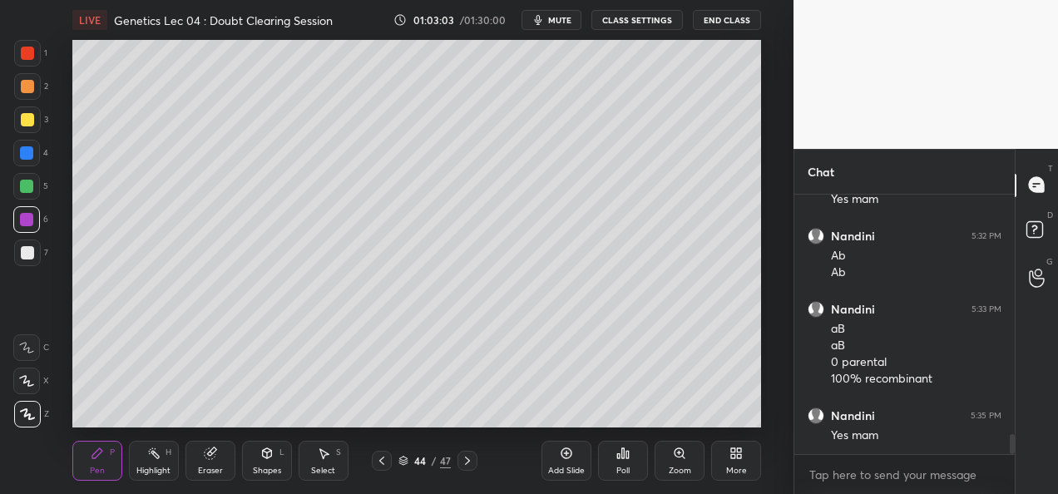
click at [471, 468] on div at bounding box center [468, 461] width 20 height 20
click at [469, 466] on icon at bounding box center [467, 460] width 13 height 13
click at [29, 259] on div at bounding box center [27, 252] width 13 height 13
click at [548, 423] on div "Add Slide Poll Zoom More" at bounding box center [652, 460] width 220 height 93
click at [553, 418] on div "Add Slide Poll Zoom More" at bounding box center [652, 460] width 220 height 93
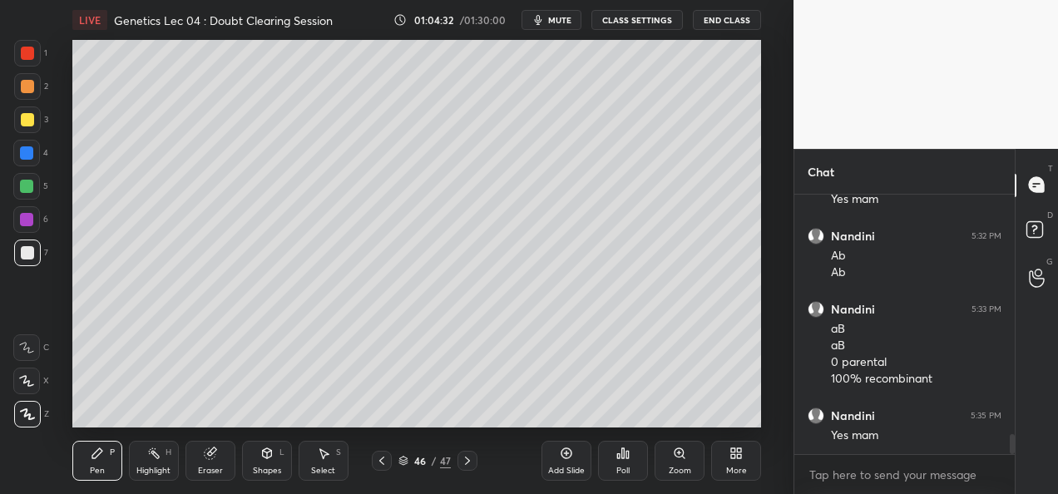
click at [597, 418] on div "Add Slide Poll Zoom More" at bounding box center [652, 460] width 220 height 93
click at [387, 461] on icon at bounding box center [381, 460] width 13 height 13
click at [384, 461] on icon at bounding box center [381, 460] width 13 height 13
click at [382, 461] on icon at bounding box center [381, 460] width 13 height 13
click at [383, 462] on icon at bounding box center [381, 460] width 13 height 13
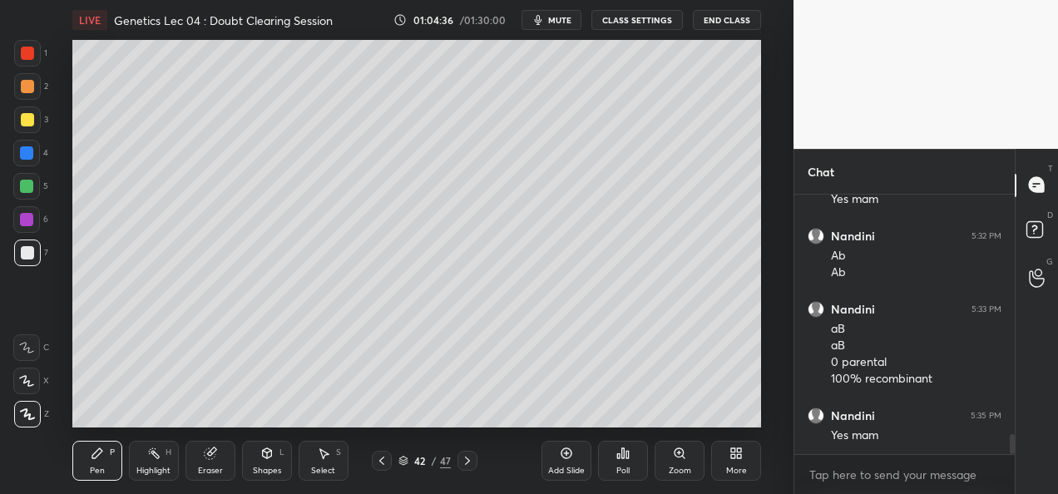
click at [381, 464] on icon at bounding box center [381, 460] width 13 height 13
click at [380, 464] on icon at bounding box center [381, 460] width 13 height 13
click at [378, 466] on icon at bounding box center [381, 460] width 13 height 13
click at [467, 468] on div at bounding box center [468, 461] width 20 height 20
click at [453, 465] on div "40 / 47" at bounding box center [425, 461] width 106 height 20
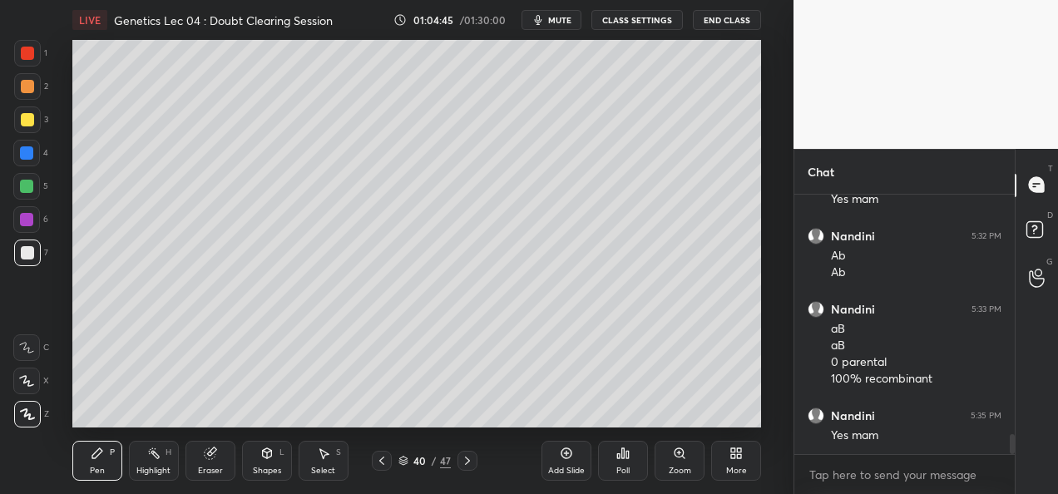
click at [456, 468] on div "40 / 47" at bounding box center [425, 461] width 106 height 20
click at [458, 468] on div at bounding box center [468, 461] width 20 height 20
click at [463, 468] on div at bounding box center [468, 461] width 20 height 20
click at [464, 467] on icon at bounding box center [467, 460] width 13 height 13
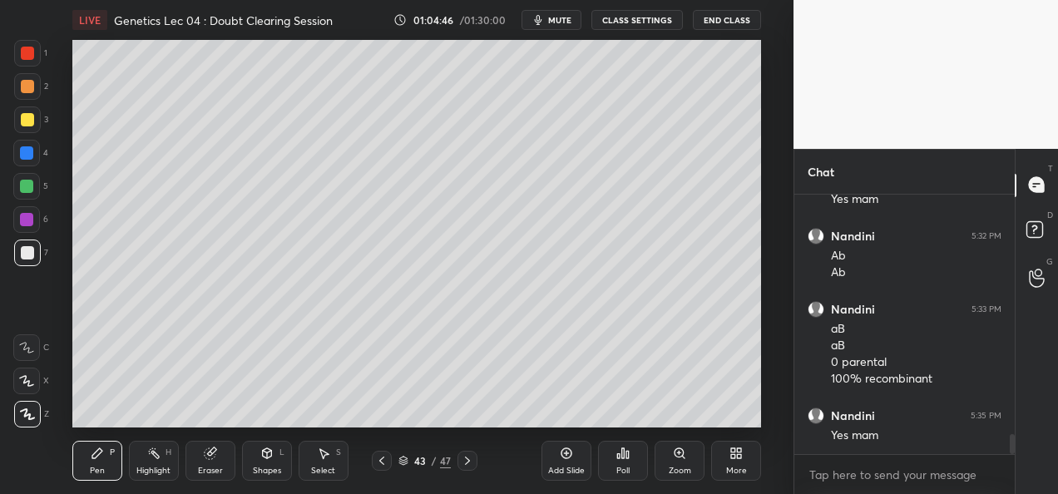
click at [466, 467] on icon at bounding box center [467, 460] width 13 height 13
click at [469, 467] on icon at bounding box center [467, 460] width 13 height 13
click at [473, 466] on icon at bounding box center [467, 460] width 13 height 13
click at [561, 471] on div "Add Slide" at bounding box center [566, 471] width 37 height 8
click at [376, 463] on icon at bounding box center [380, 460] width 13 height 13
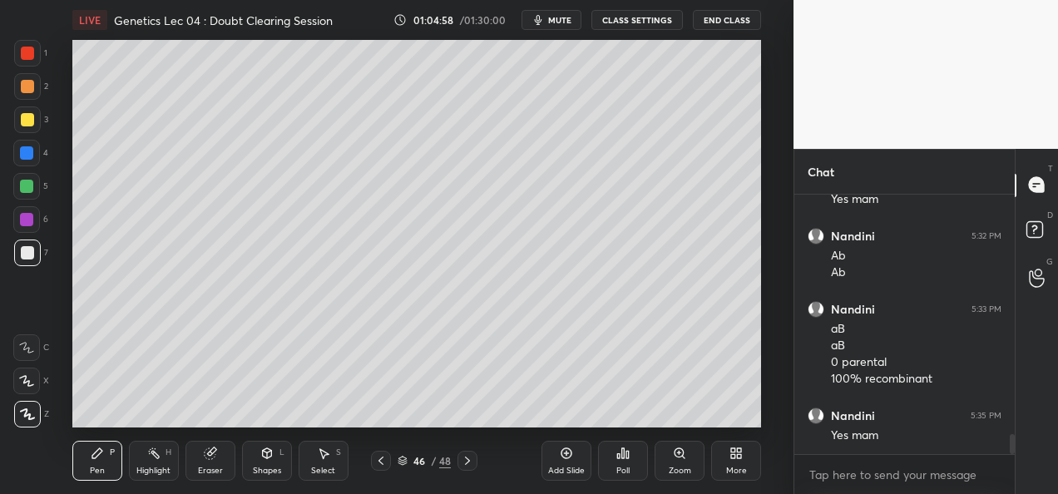
click at [557, 419] on div "Add Slide Poll Zoom More" at bounding box center [652, 460] width 220 height 93
click at [463, 460] on icon at bounding box center [467, 460] width 13 height 13
click at [383, 458] on icon at bounding box center [381, 461] width 5 height 8
click at [467, 459] on icon at bounding box center [467, 460] width 13 height 13
click at [388, 463] on div at bounding box center [381, 461] width 20 height 20
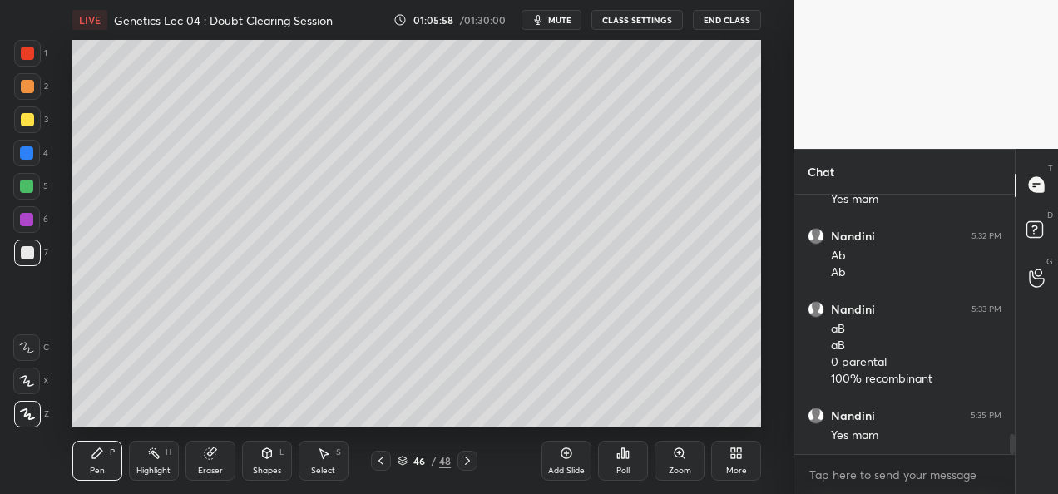
click at [391, 460] on div "46 / 48" at bounding box center [424, 461] width 106 height 20
click at [469, 458] on icon at bounding box center [467, 460] width 13 height 13
click at [410, 458] on div "47 / 48" at bounding box center [424, 460] width 53 height 15
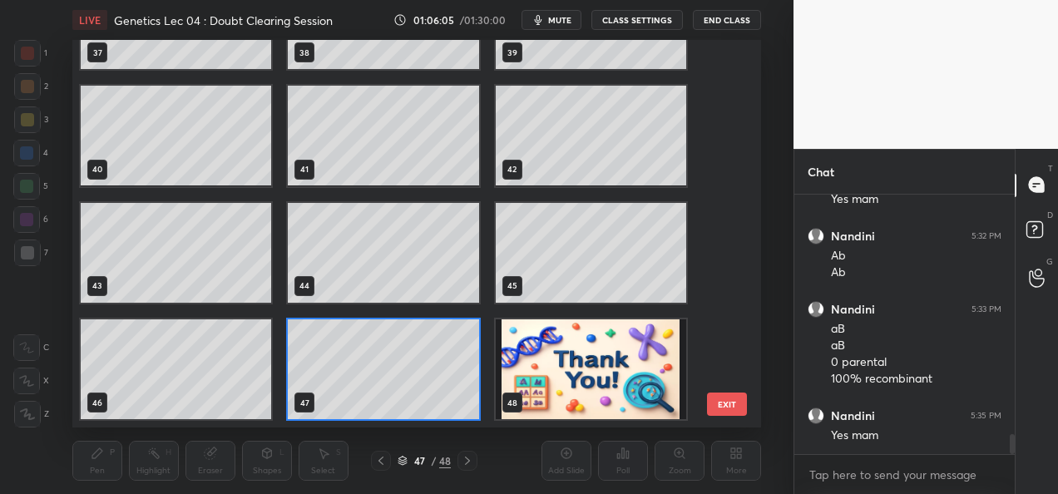
scroll to position [383, 680]
click at [556, 394] on img "grid" at bounding box center [590, 369] width 191 height 100
click at [554, 398] on img "grid" at bounding box center [590, 369] width 191 height 100
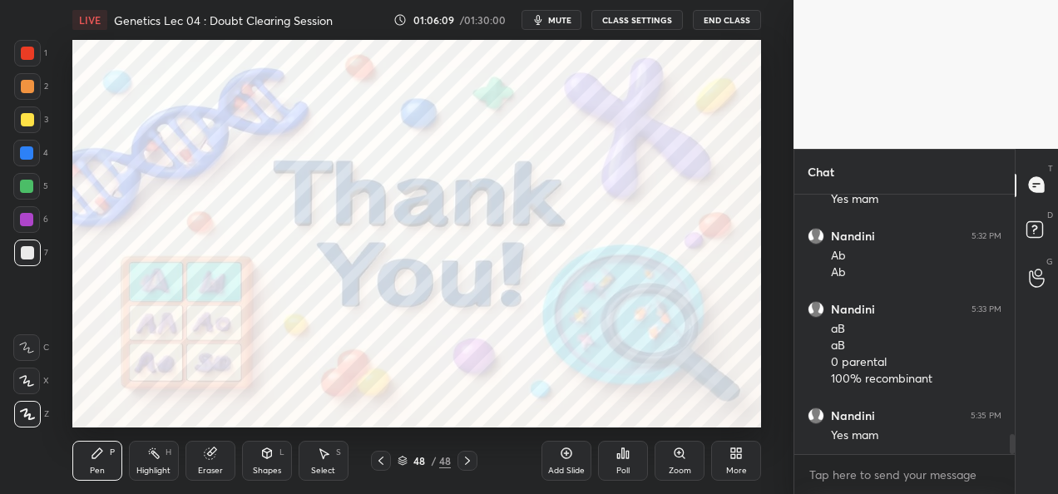
click at [214, 474] on div "Eraser" at bounding box center [210, 471] width 25 height 8
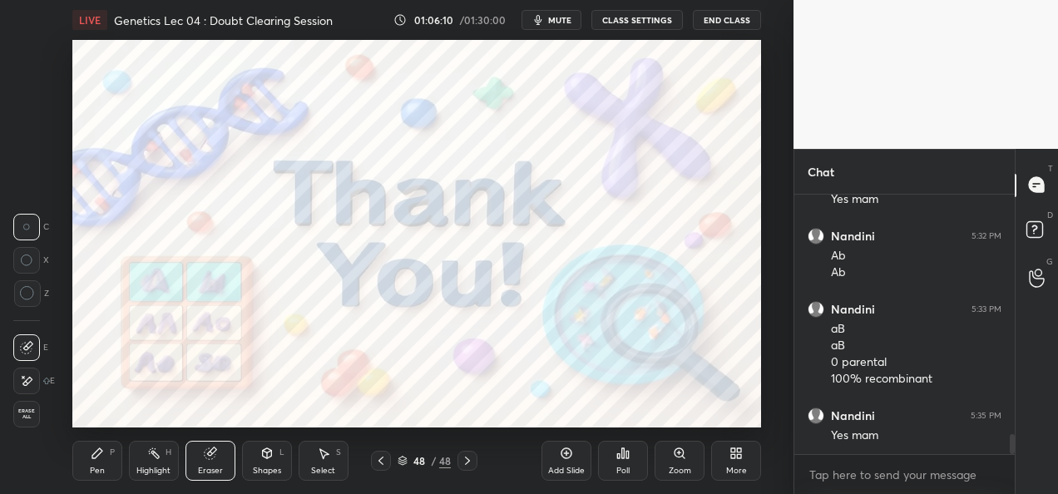
click at [28, 410] on span "Erase all" at bounding box center [26, 414] width 25 height 12
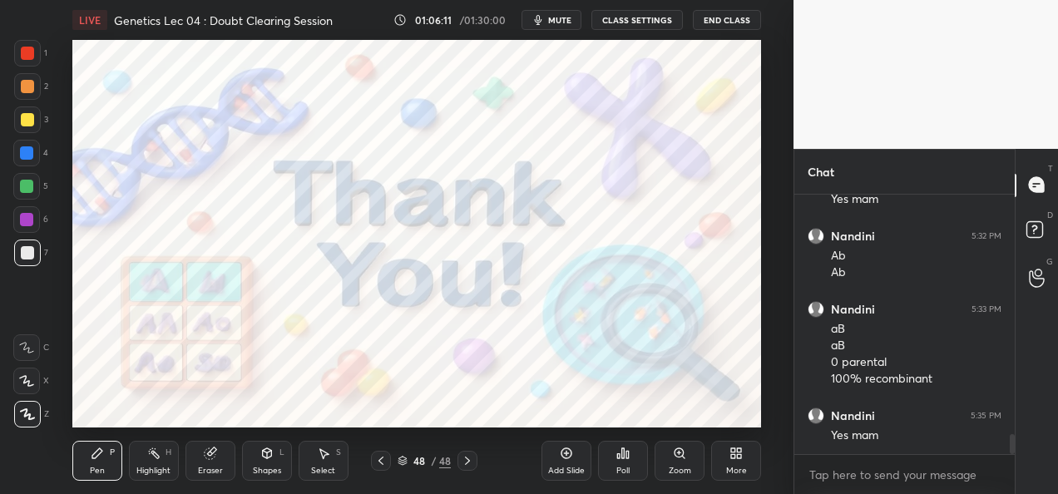
click at [661, 13] on button "CLASS SETTINGS" at bounding box center [637, 20] width 92 height 20
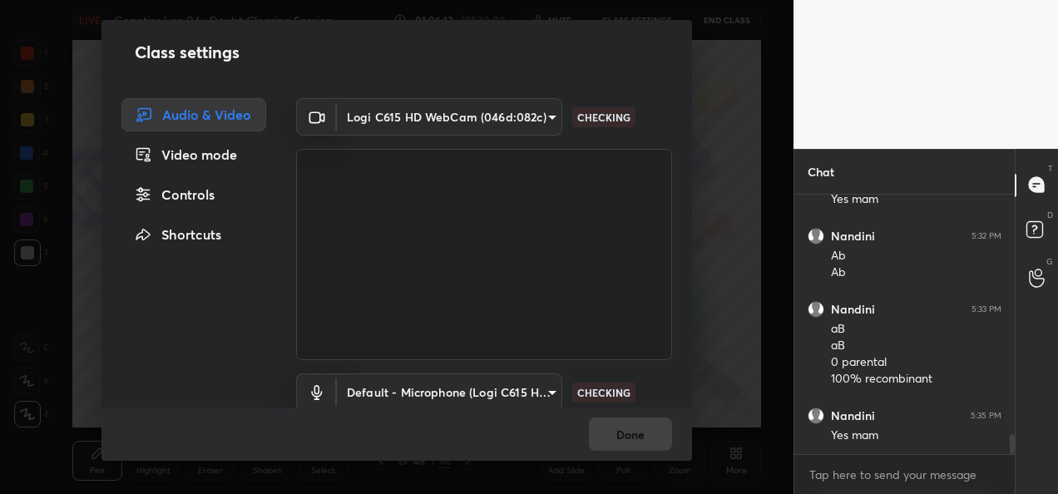
click at [534, 119] on body "1 2 3 4 5 6 7 C X Z C X Z E E Erase all H H LIVE Genetics Lec 04 : Doubt Cleari…" at bounding box center [529, 247] width 1058 height 494
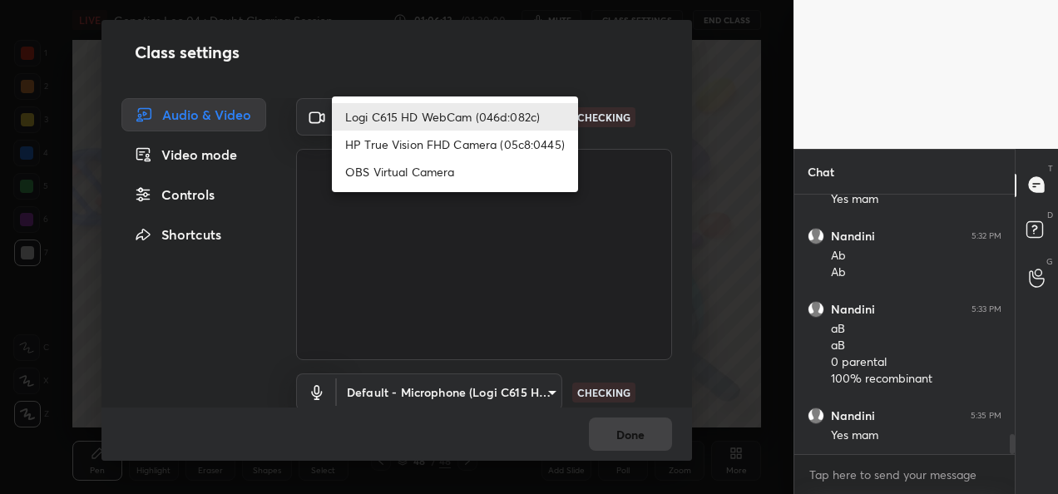
click at [463, 149] on li "HP True Vision FHD Camera (05c8:0445)" at bounding box center [455, 144] width 246 height 27
type input "bcf53276a89e7daf4ffafe53acaefef8a573b71029af250087ced6fea5ab325b"
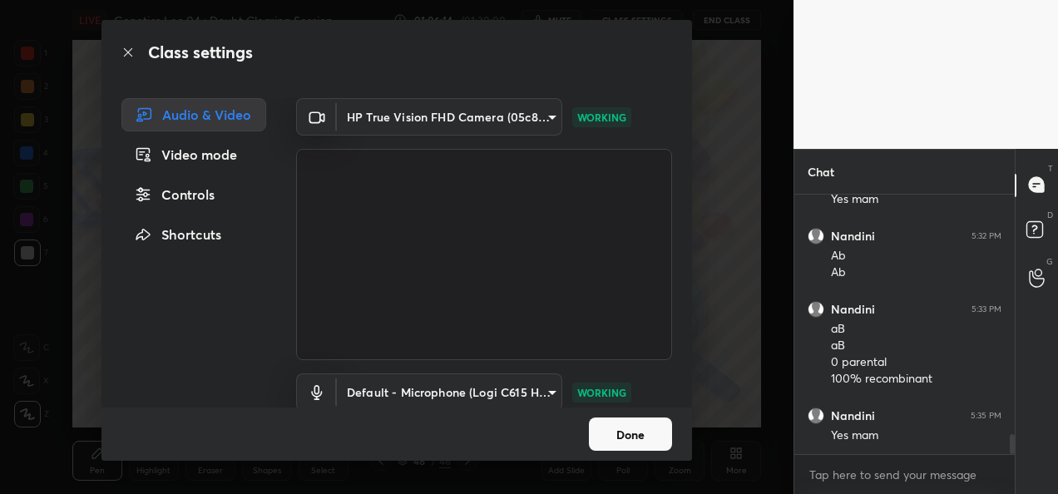
click at [654, 437] on button "Done" at bounding box center [630, 434] width 83 height 33
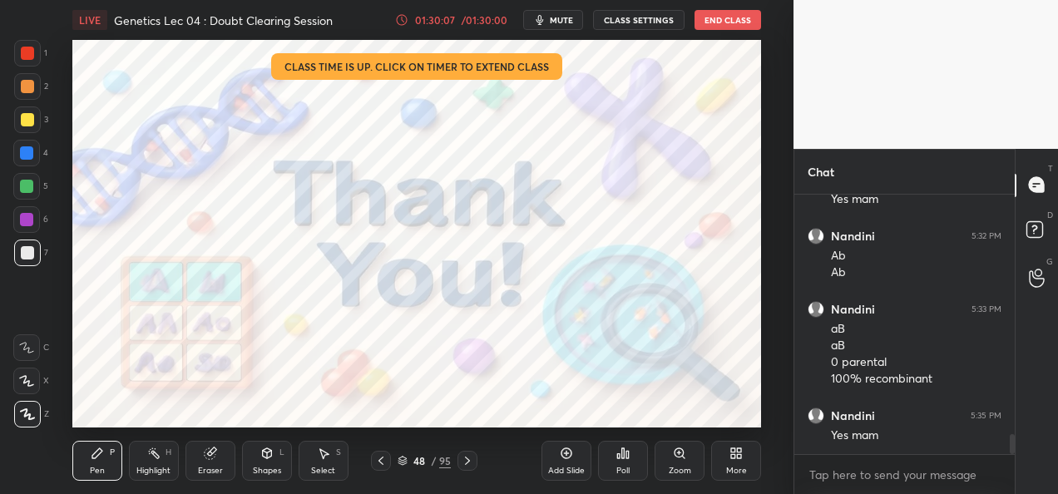
click at [724, 23] on button "End Class" at bounding box center [728, 20] width 67 height 20
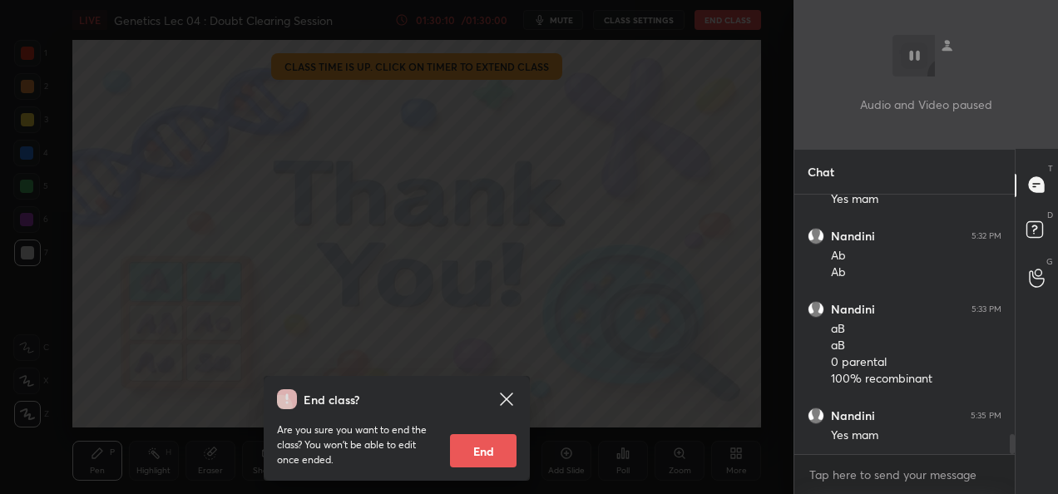
click at [483, 455] on button "End" at bounding box center [483, 450] width 67 height 33
type textarea "x"
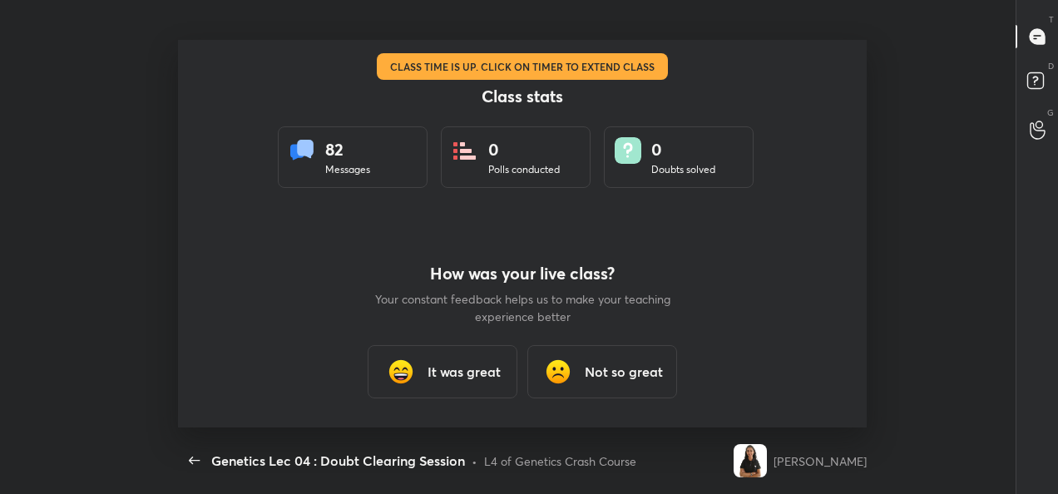
scroll to position [0, 0]
